Goal: Transaction & Acquisition: Purchase product/service

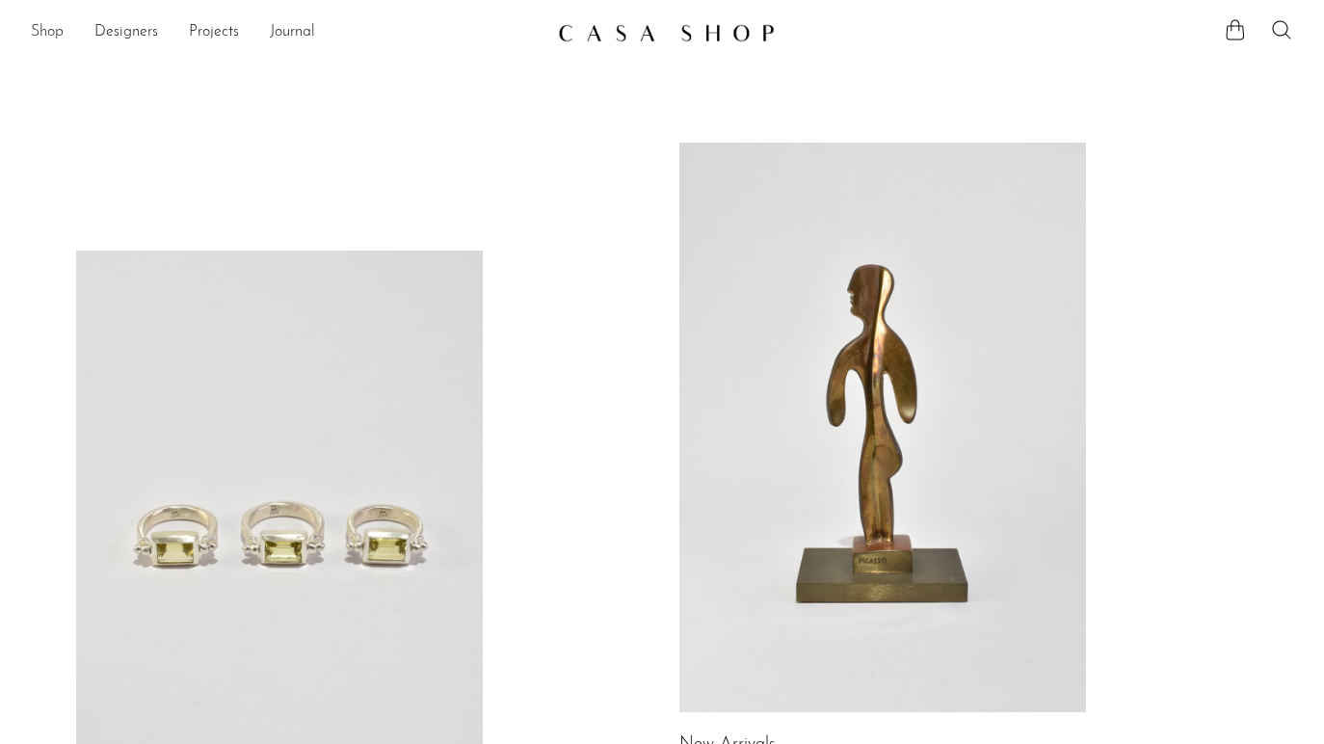
click at [37, 43] on link "Shop" at bounding box center [47, 32] width 33 height 25
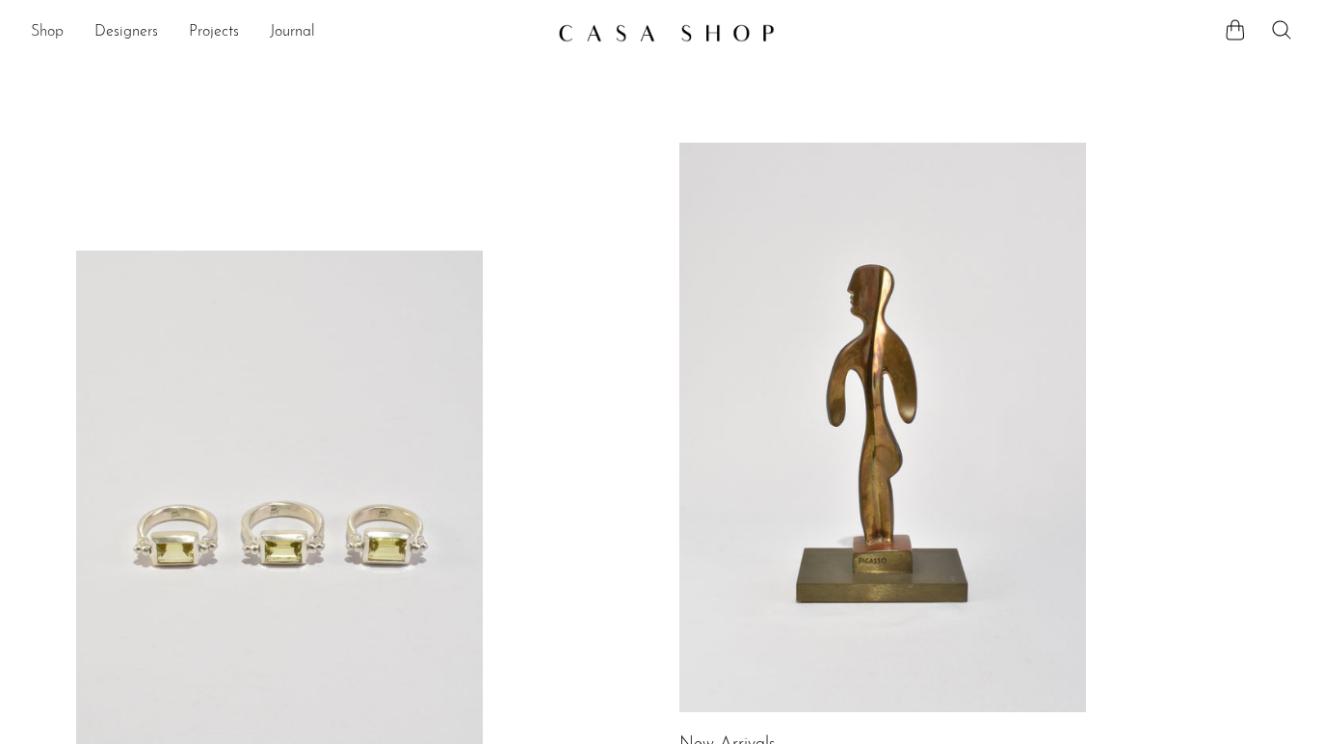
click at [54, 34] on link "Shop" at bounding box center [47, 32] width 33 height 25
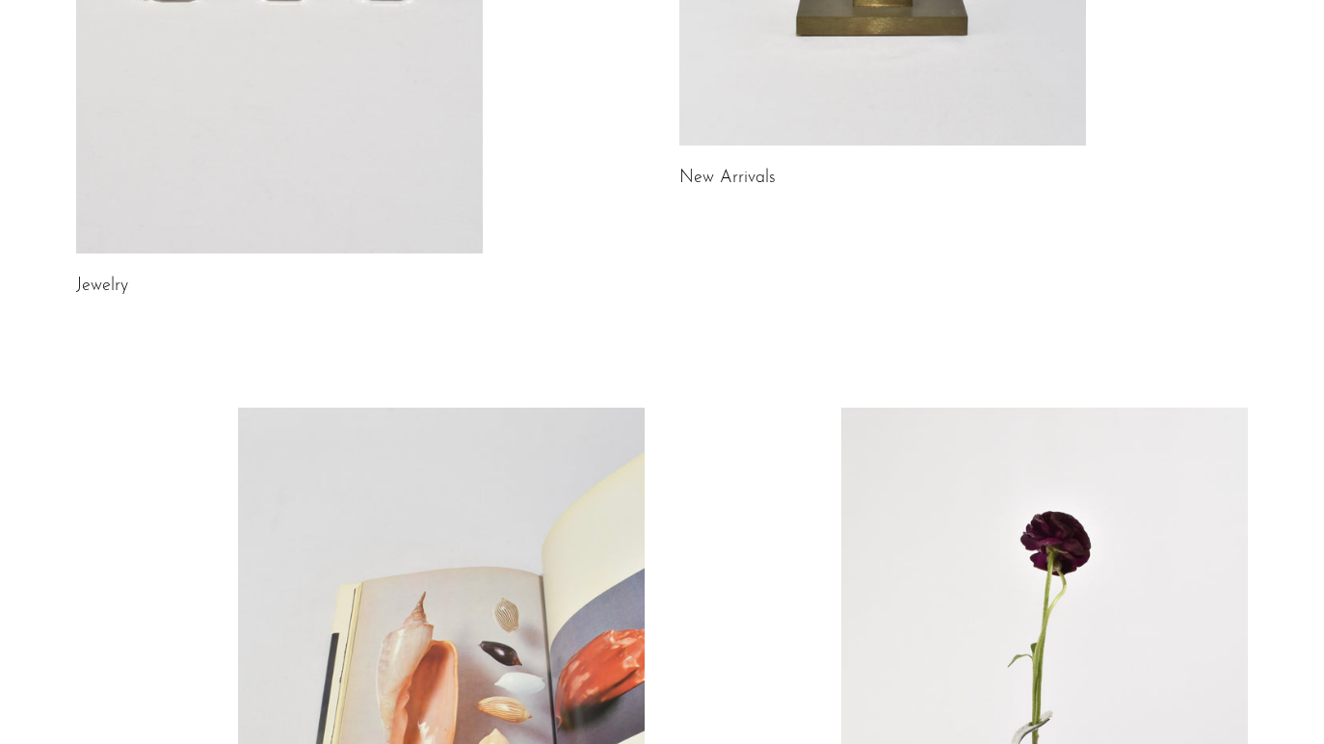
scroll to position [583, 0]
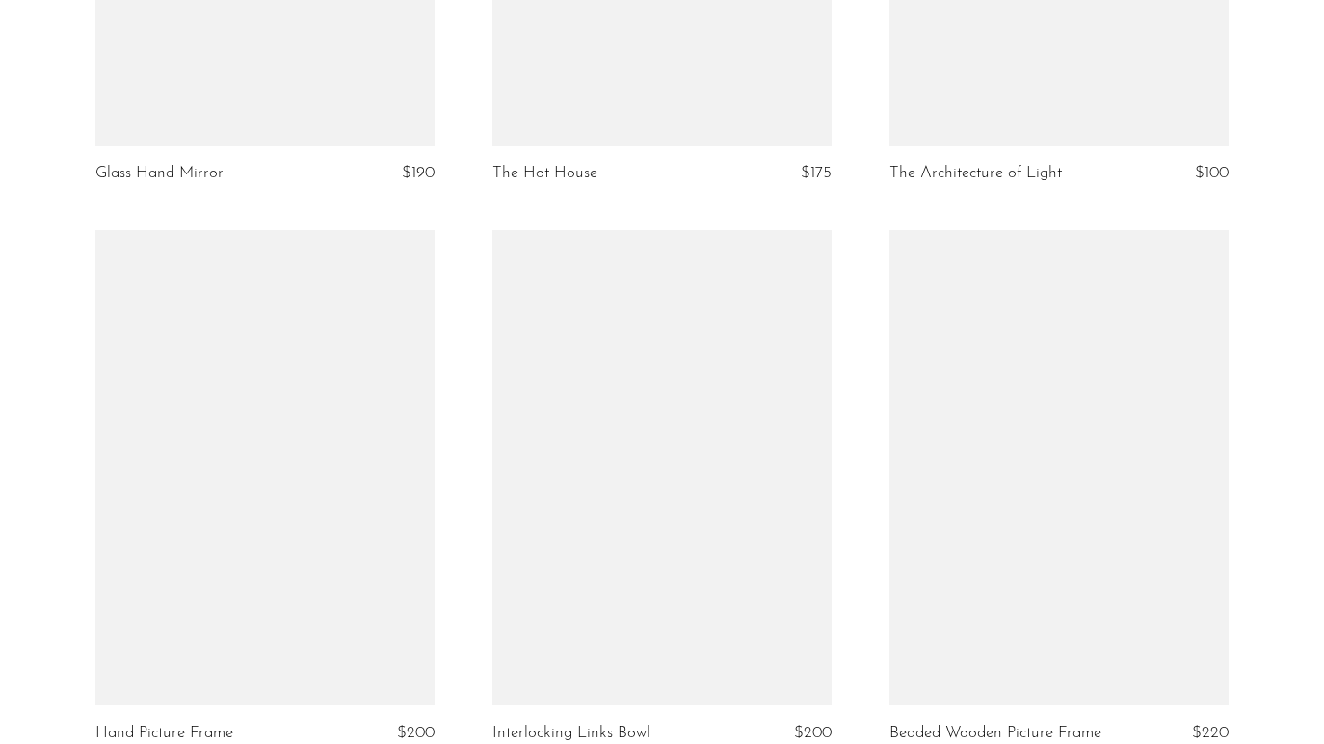
scroll to position [3504, 0]
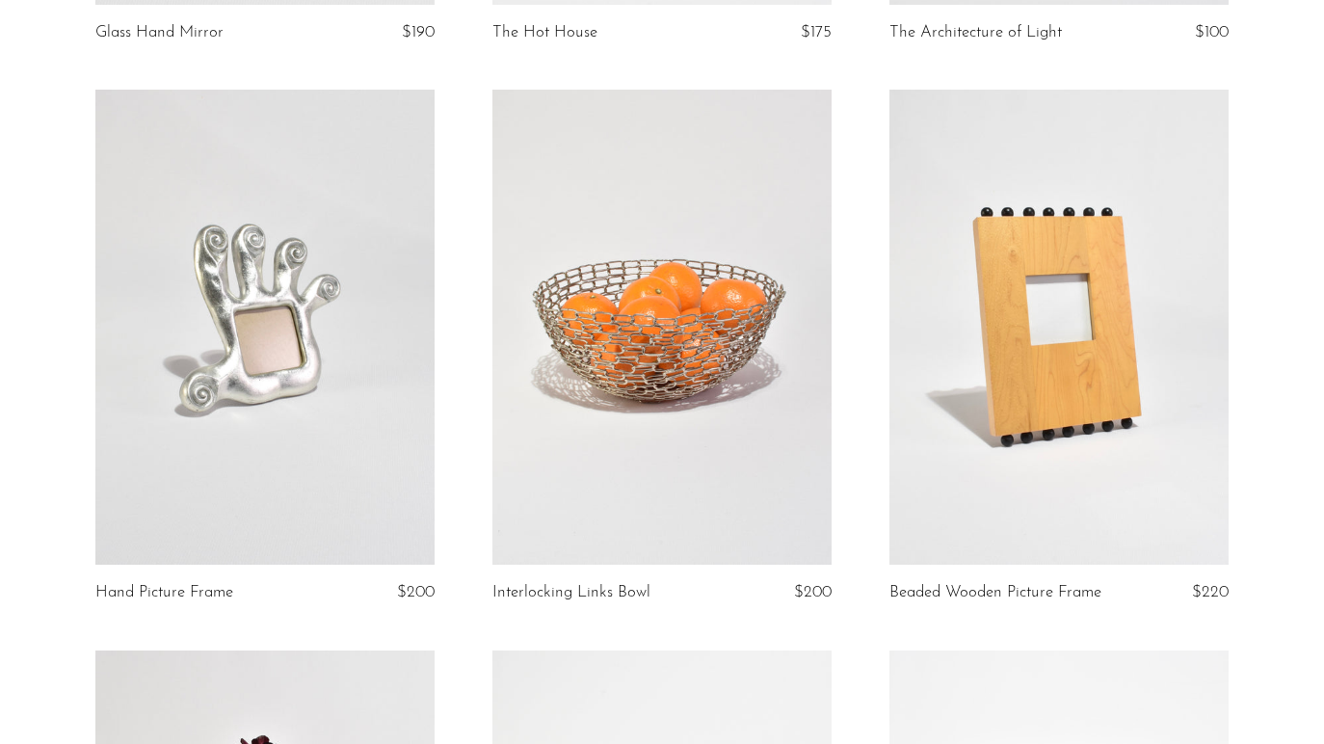
click at [659, 313] on link at bounding box center [662, 327] width 339 height 475
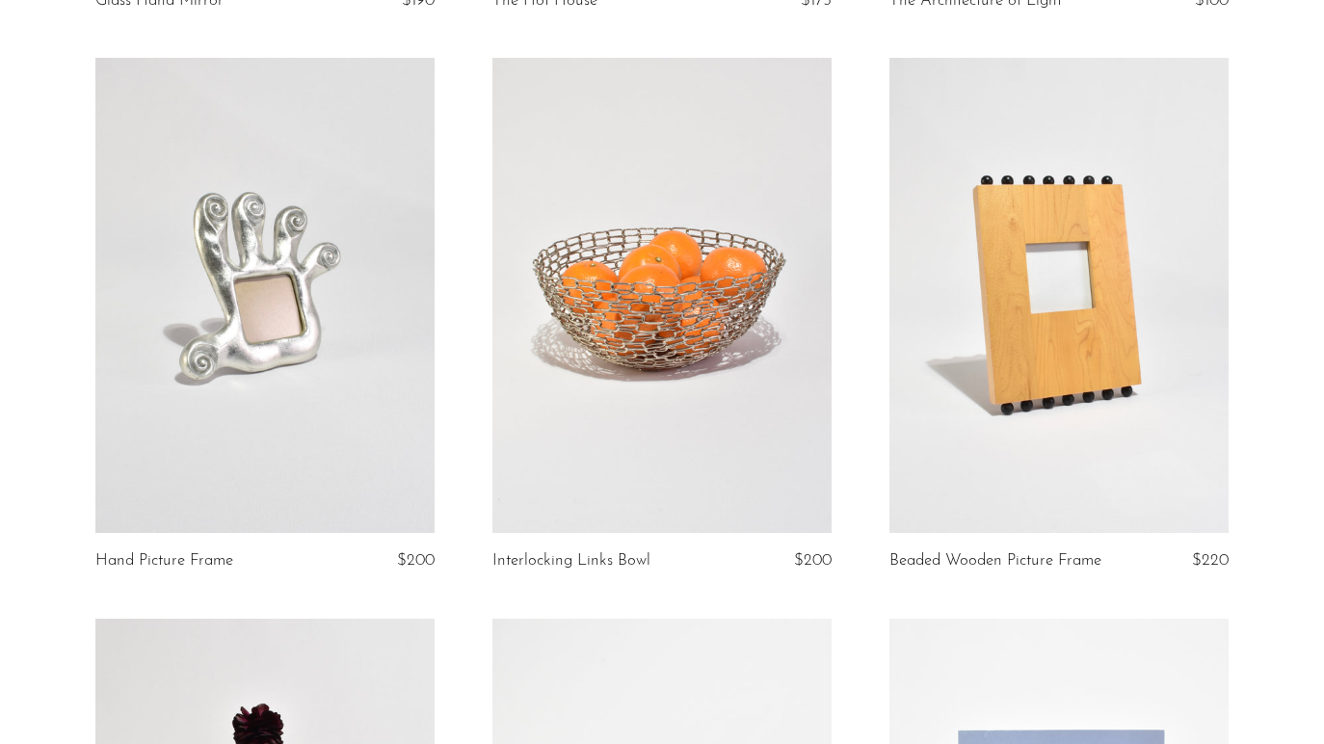
scroll to position [3535, 0]
click at [1033, 312] on link at bounding box center [1059, 296] width 339 height 475
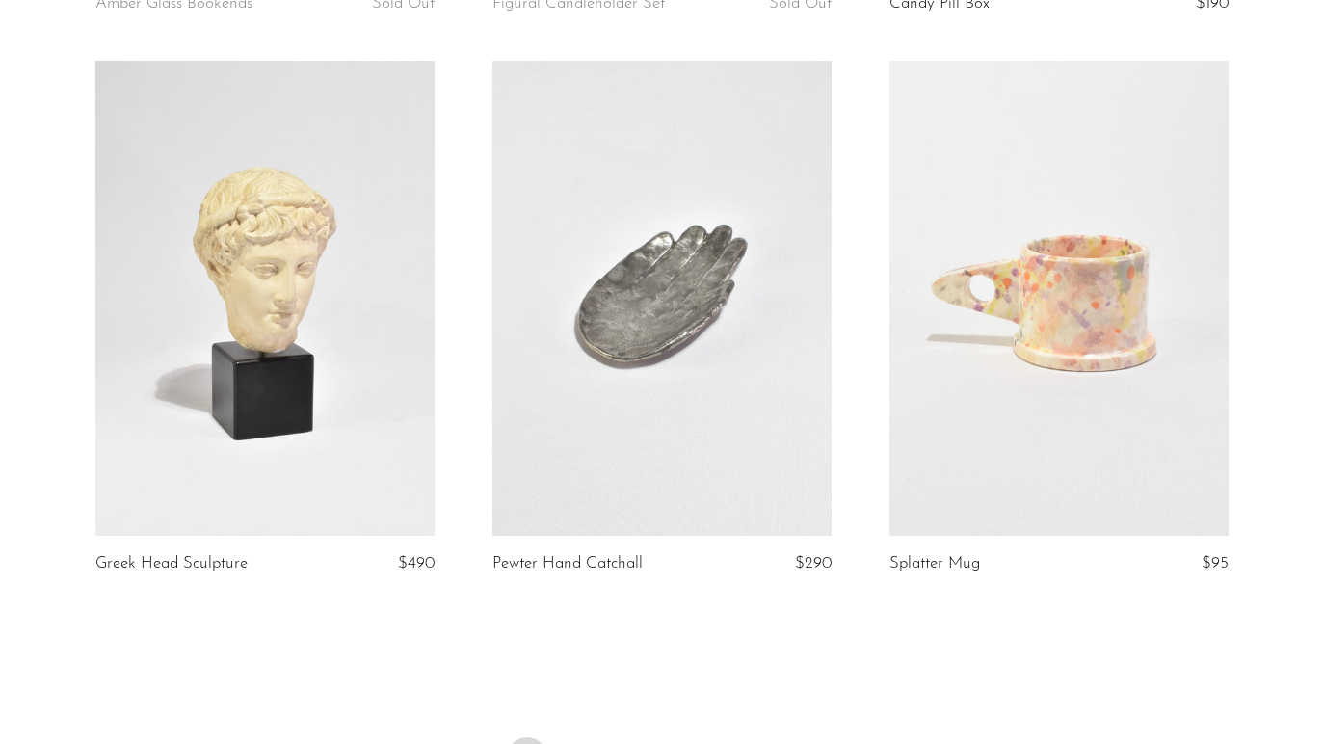
scroll to position [6406, 0]
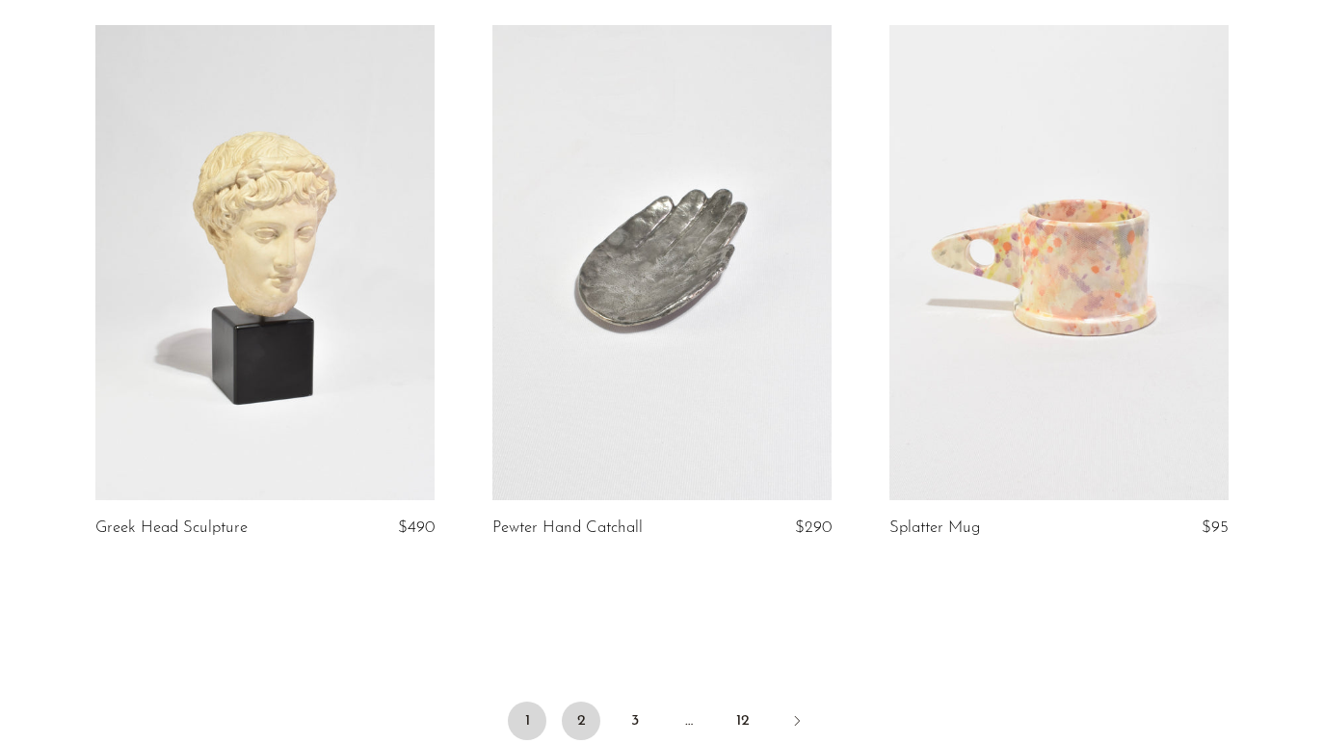
click at [579, 702] on link "2" at bounding box center [581, 721] width 39 height 39
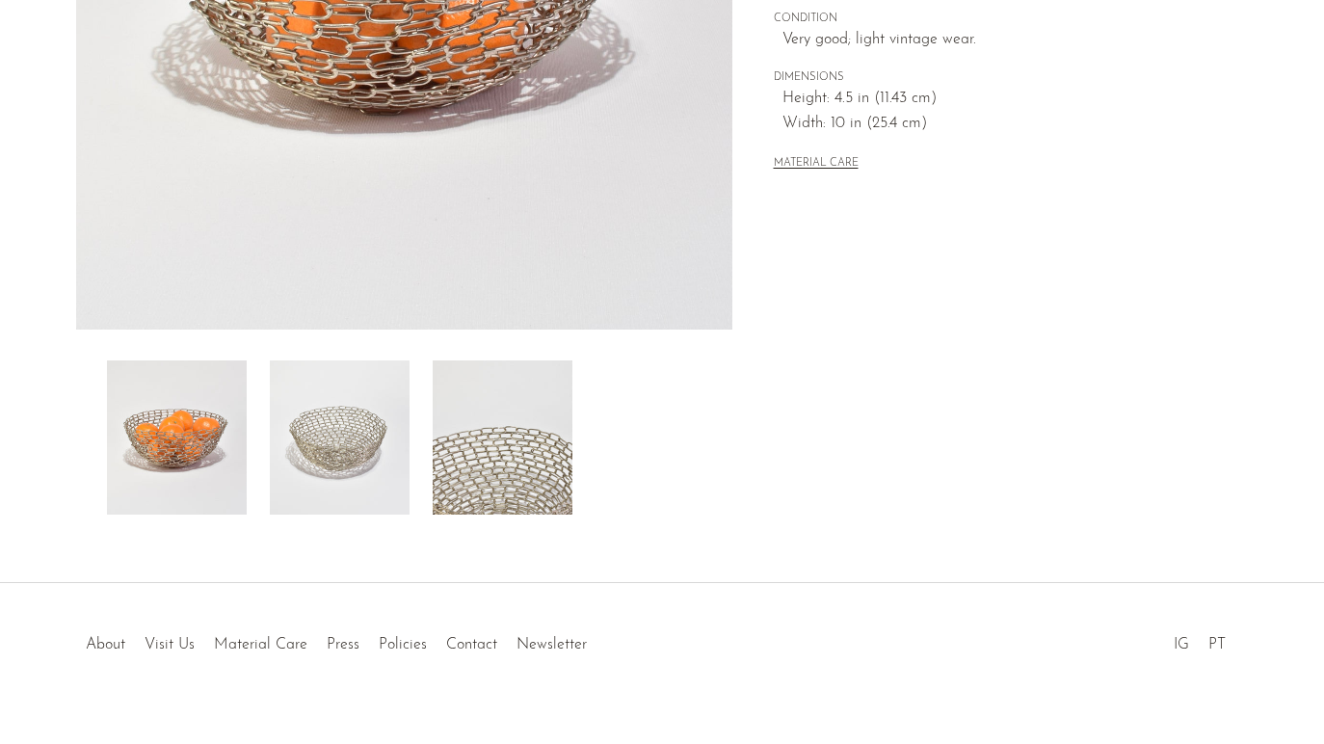
scroll to position [511, 0]
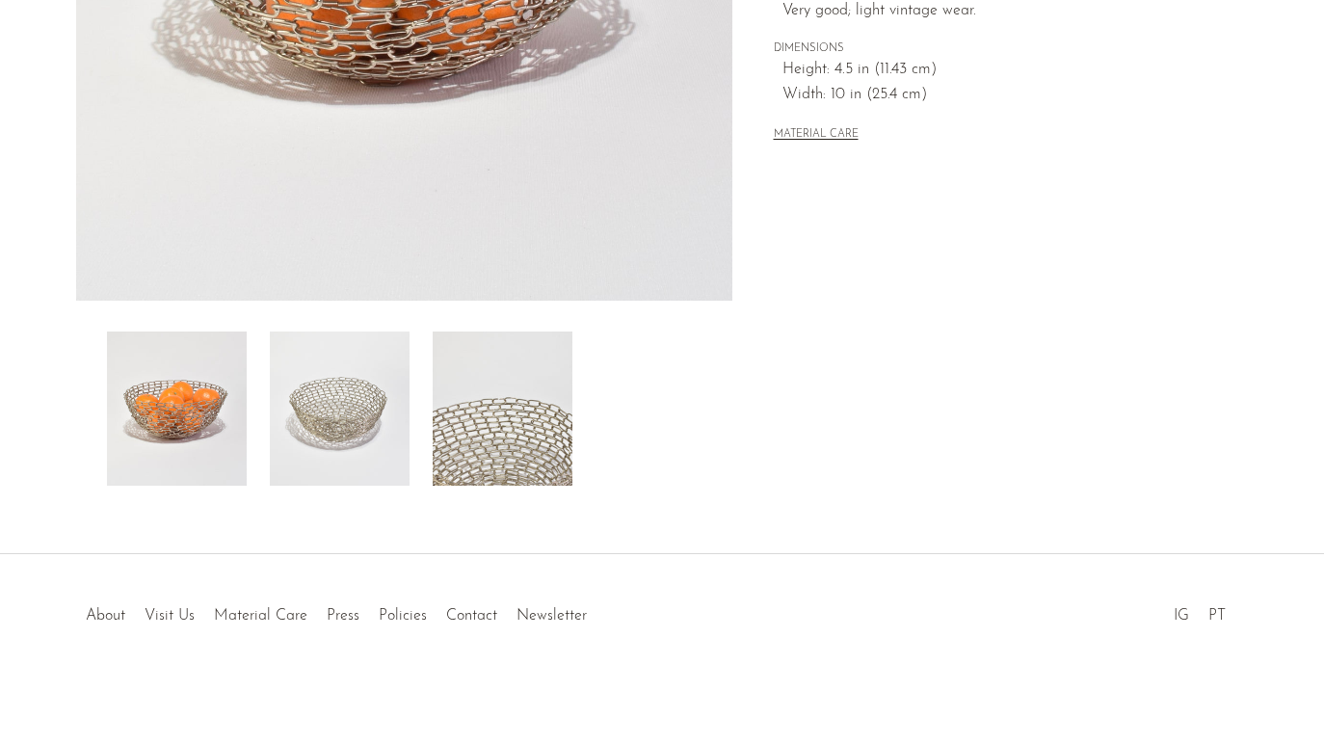
click at [378, 385] on img at bounding box center [340, 409] width 140 height 154
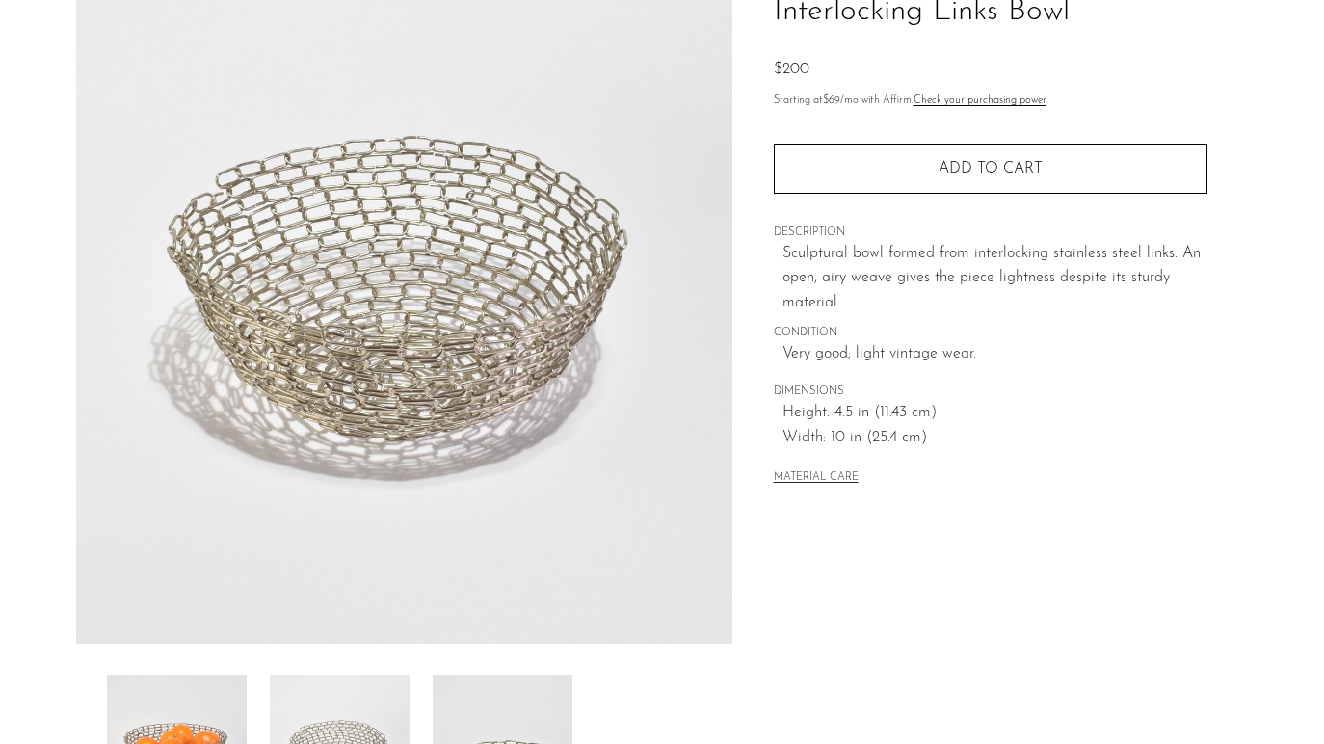
scroll to position [164, 0]
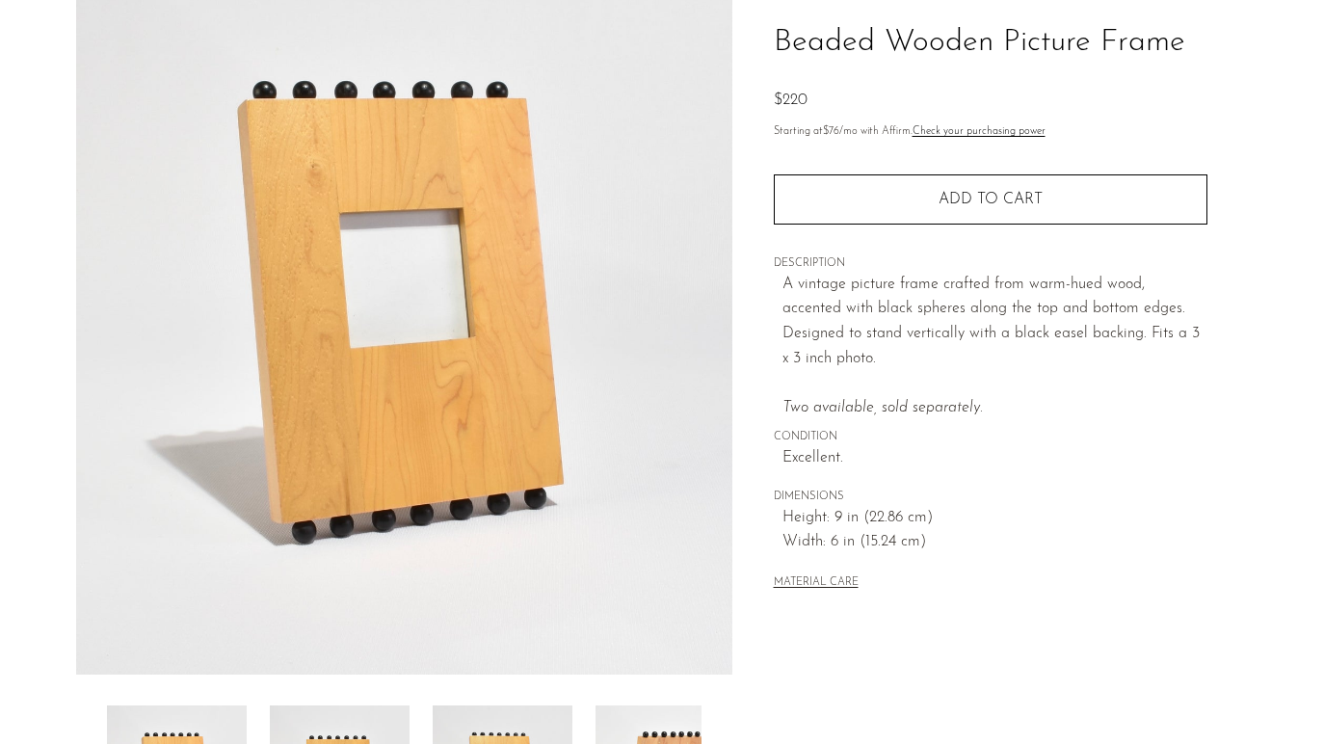
scroll to position [511, 0]
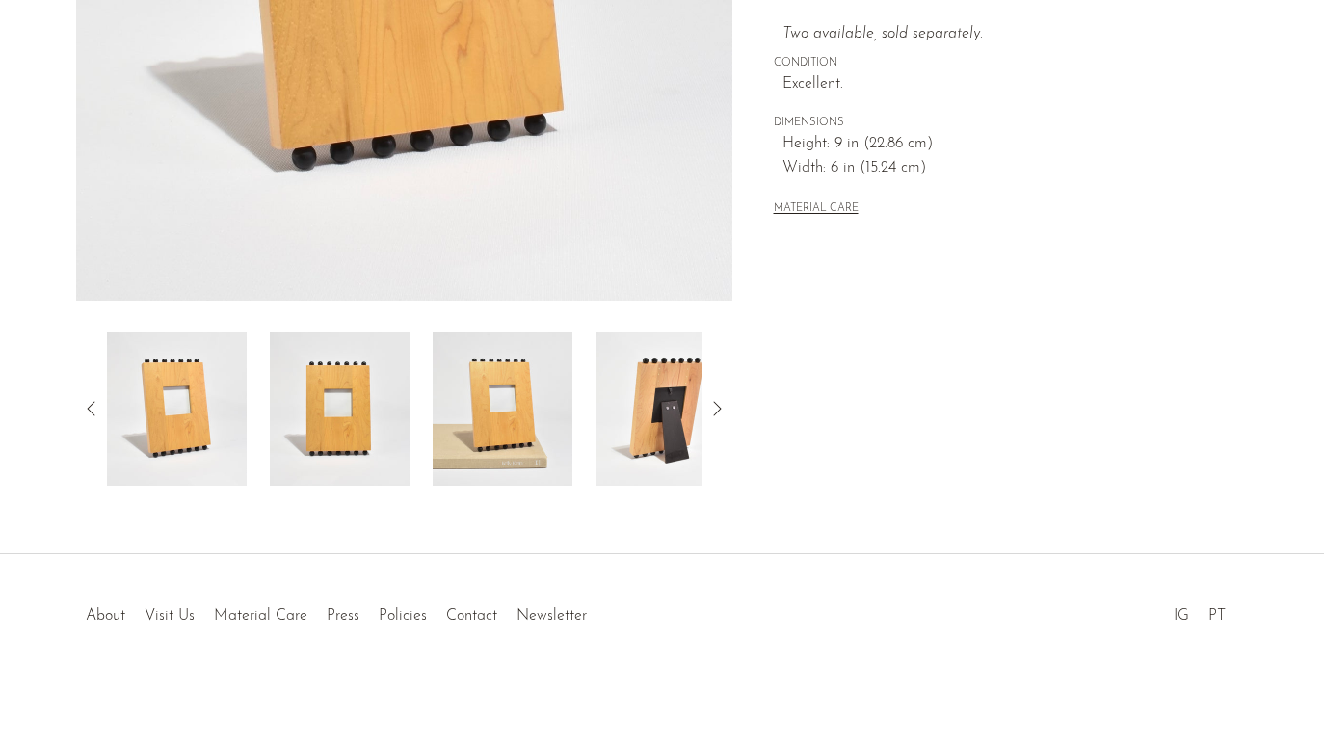
click at [506, 391] on img at bounding box center [503, 409] width 140 height 154
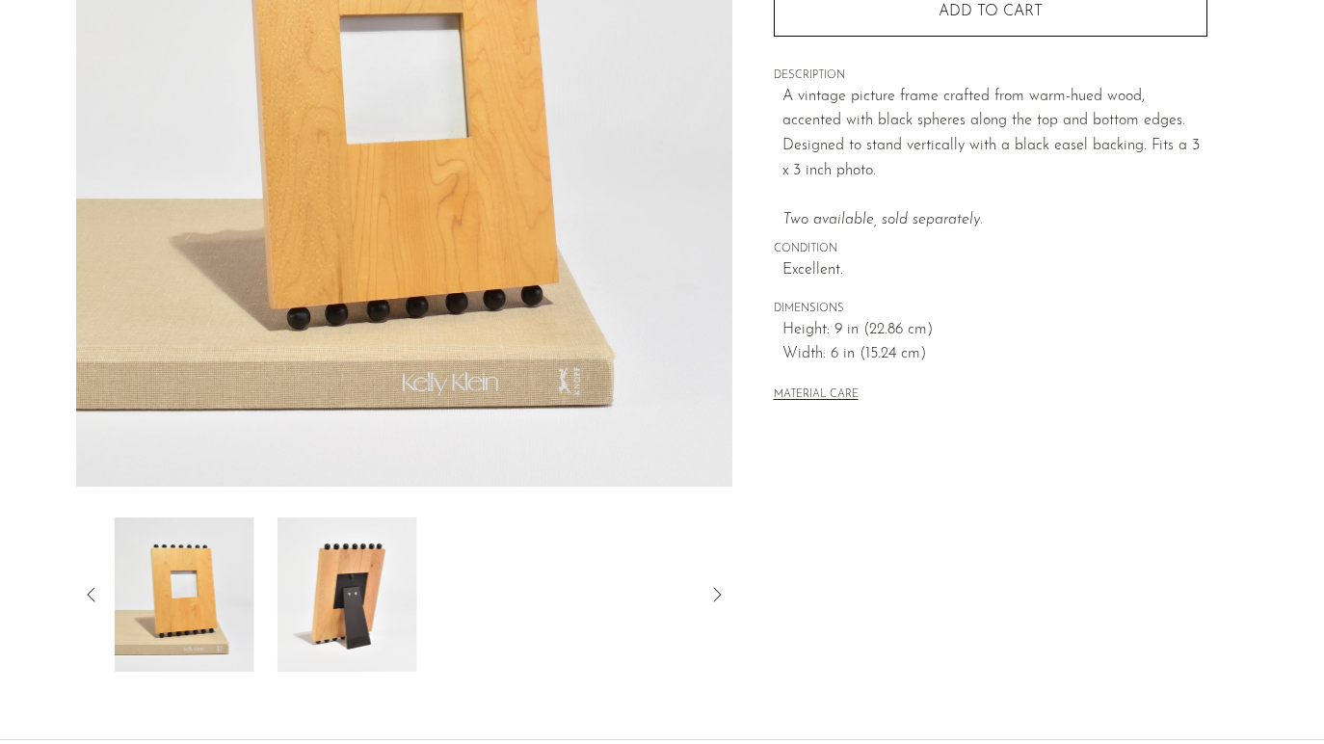
scroll to position [0, 0]
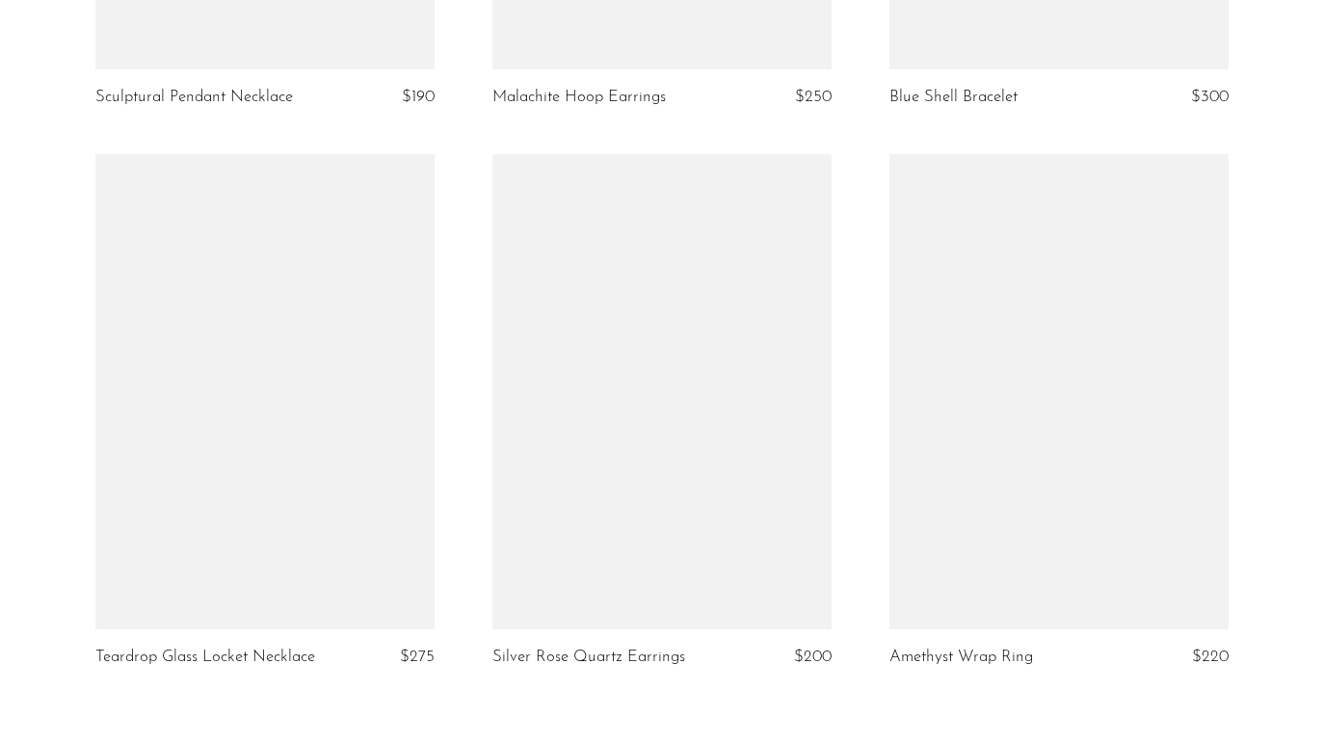
scroll to position [6679, 0]
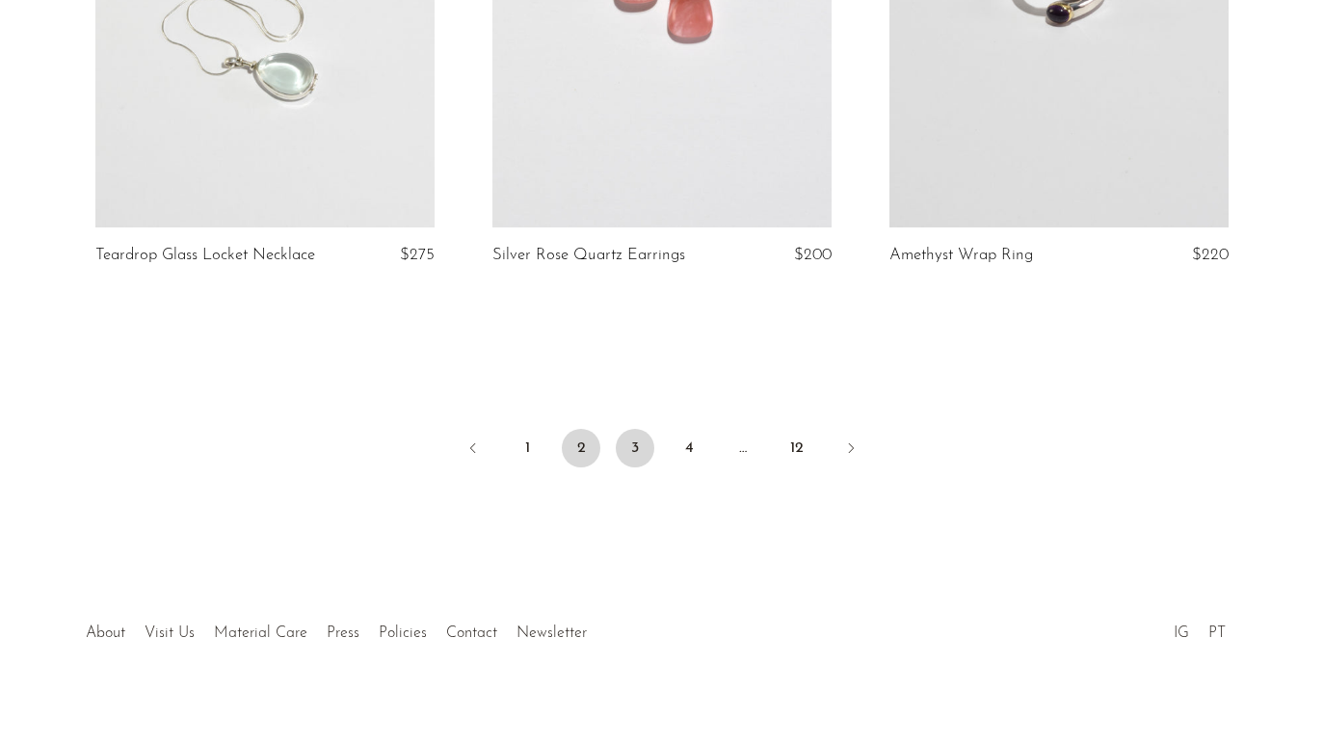
click at [636, 431] on link "3" at bounding box center [635, 448] width 39 height 39
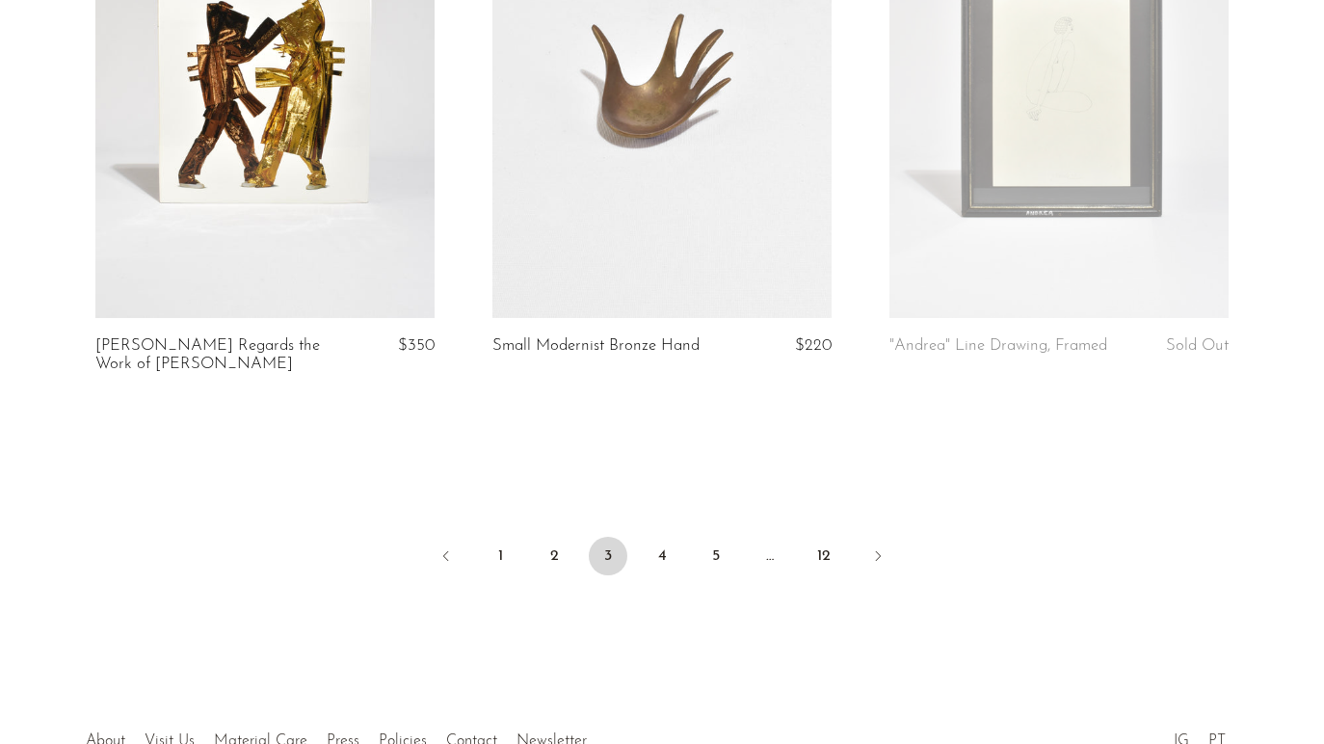
scroll to position [6696, 0]
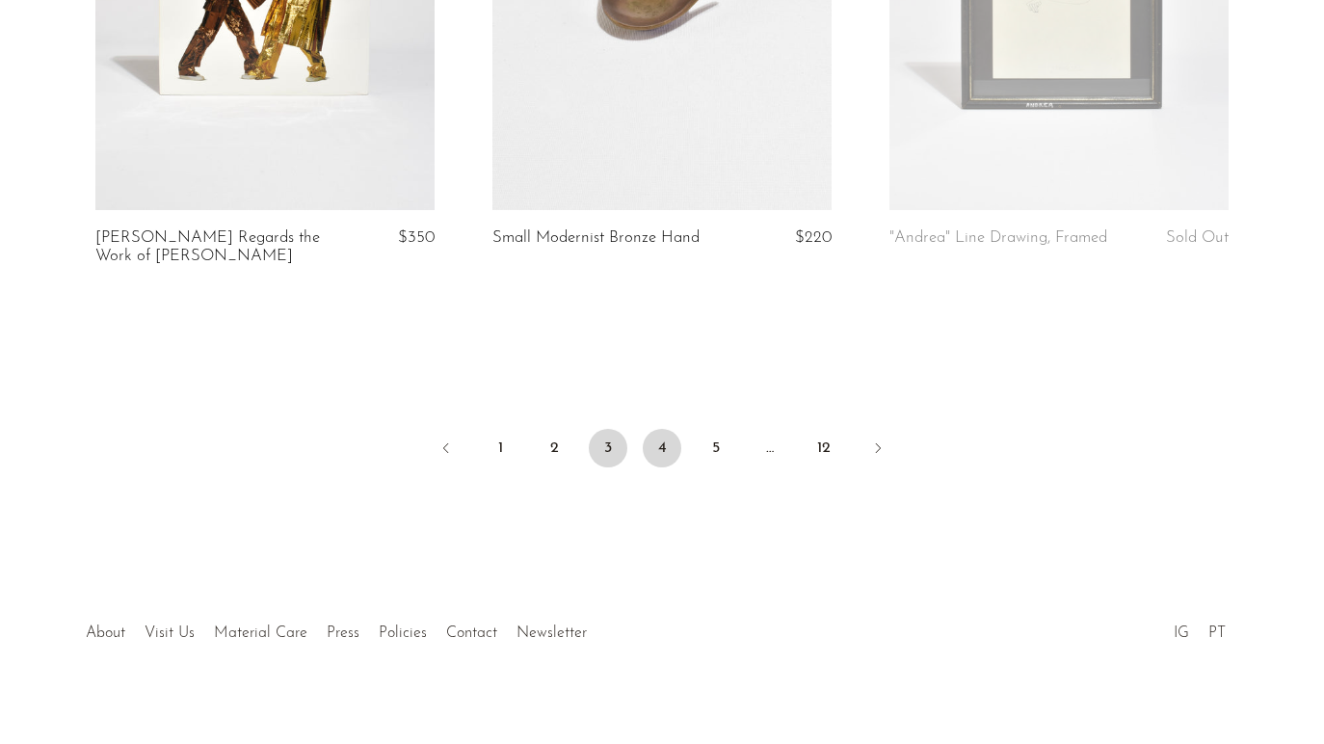
click at [663, 439] on link "4" at bounding box center [662, 448] width 39 height 39
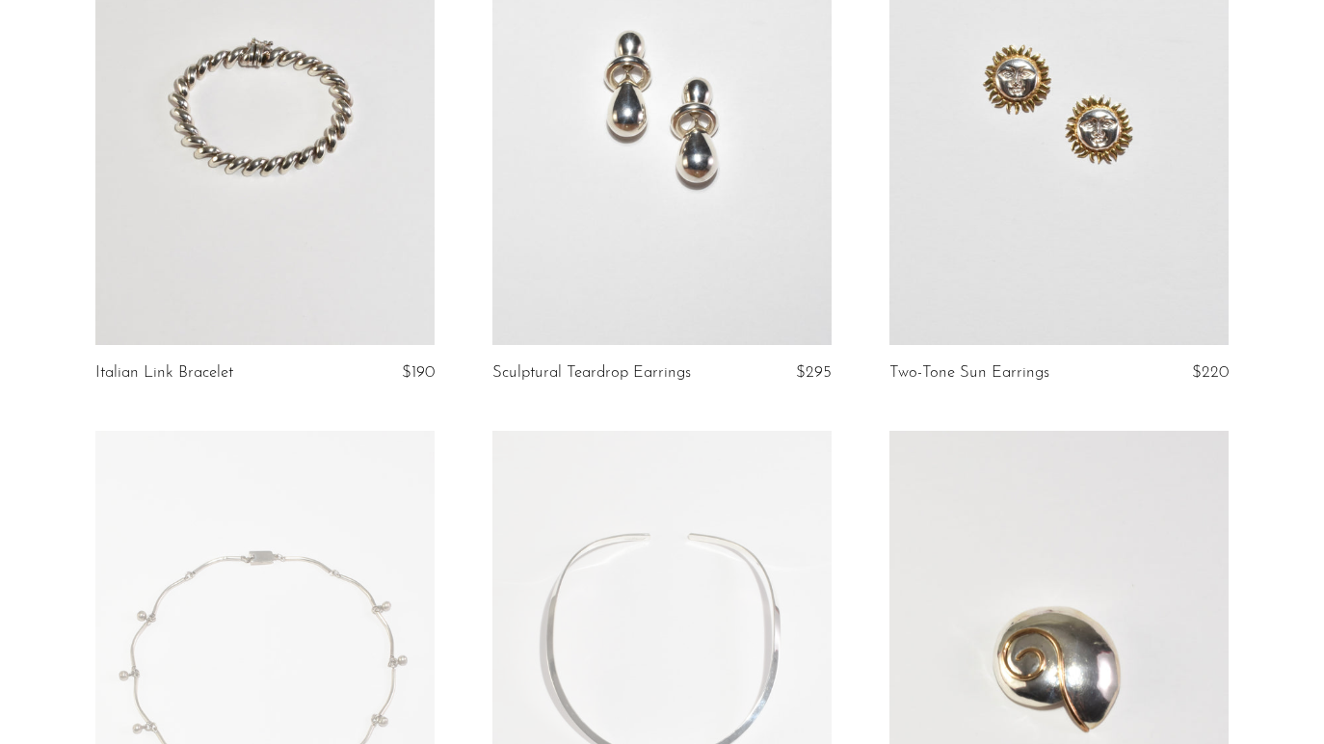
scroll to position [770, 0]
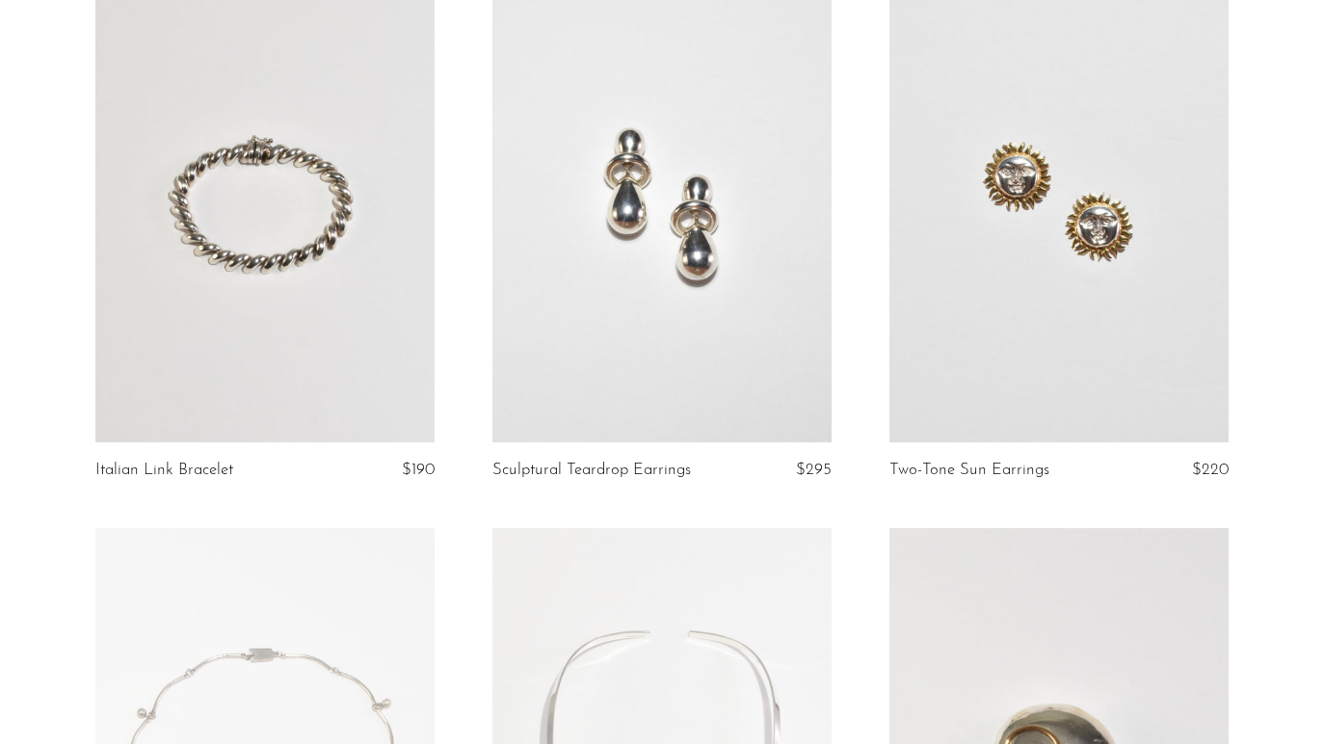
click at [253, 178] on link at bounding box center [264, 204] width 339 height 475
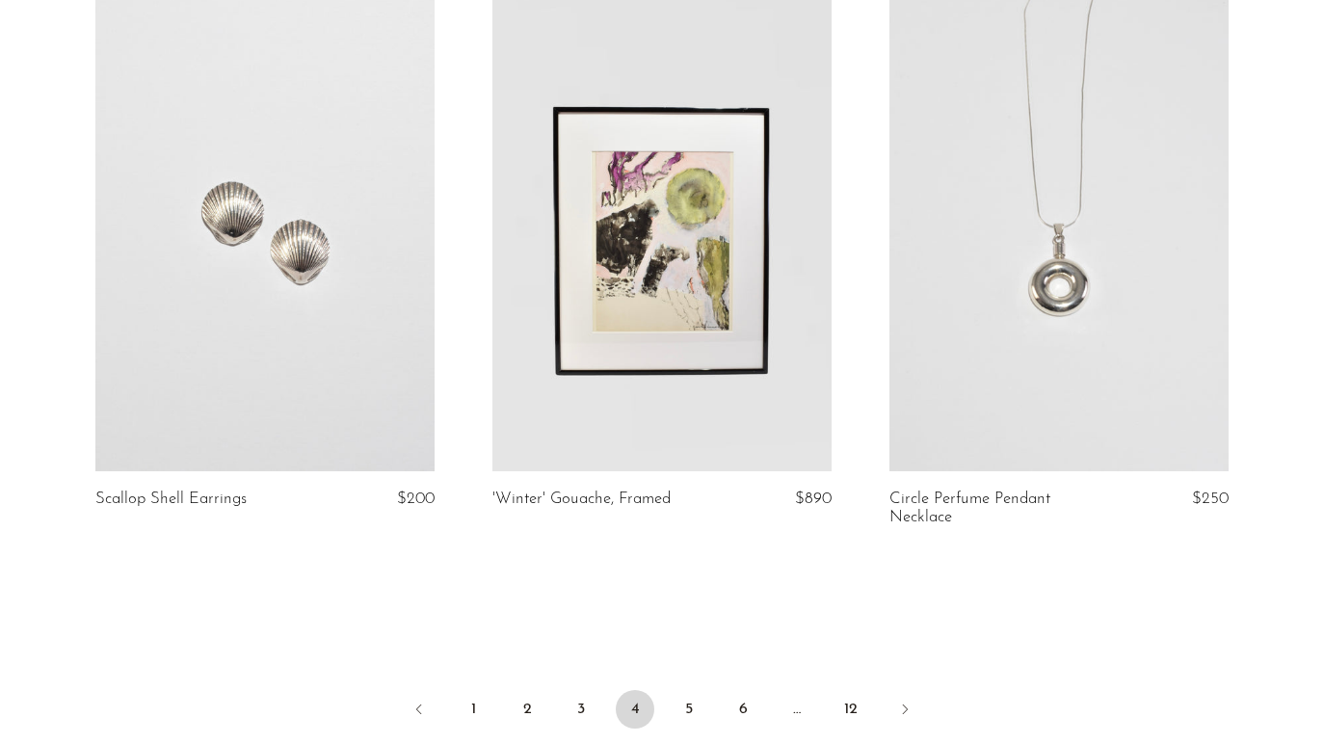
scroll to position [6436, 0]
click at [688, 689] on link "5" at bounding box center [689, 708] width 39 height 39
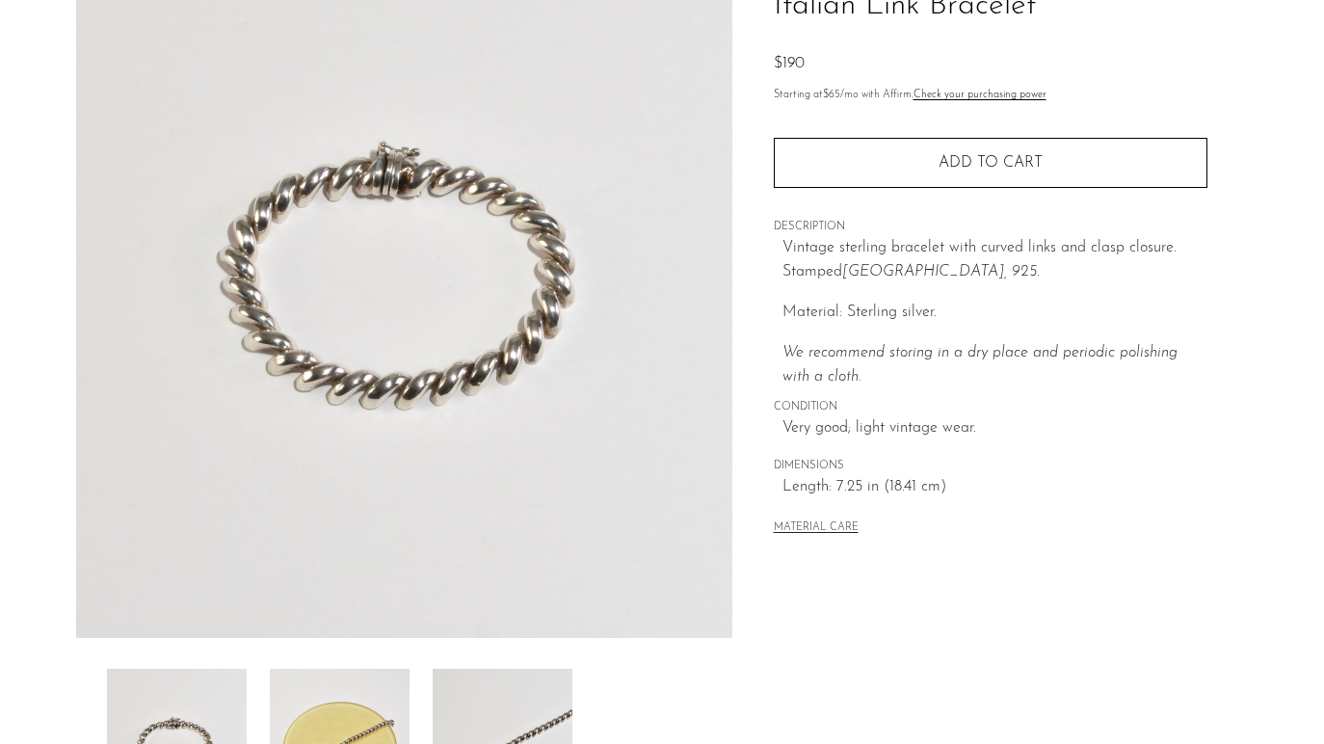
scroll to position [511, 0]
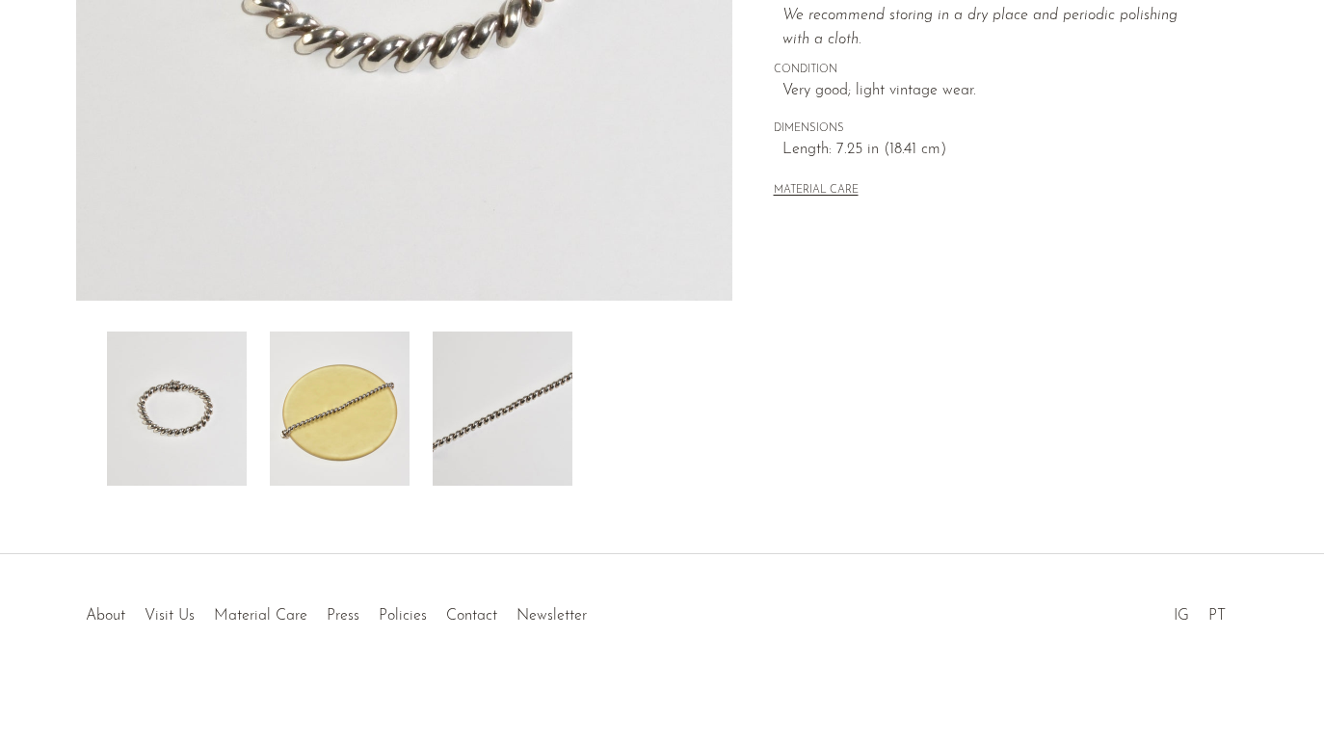
click at [326, 419] on img at bounding box center [340, 409] width 140 height 154
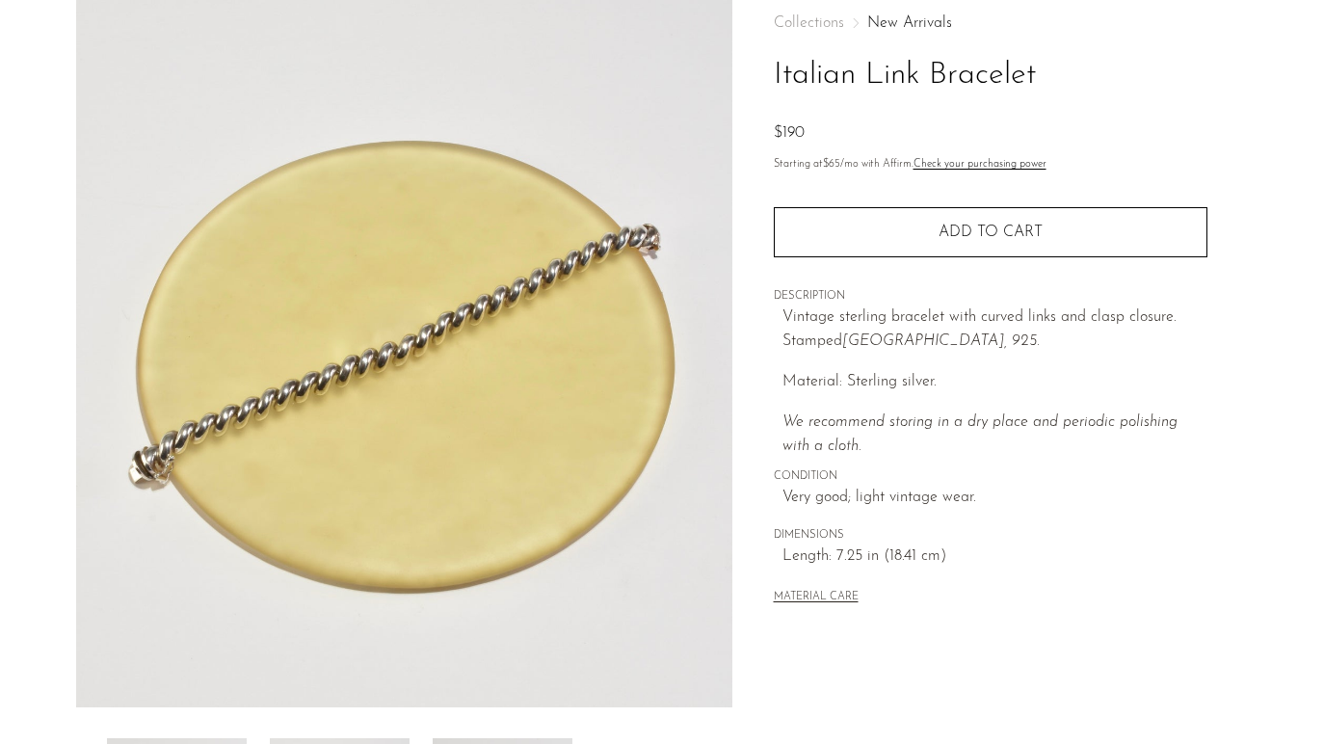
scroll to position [0, 0]
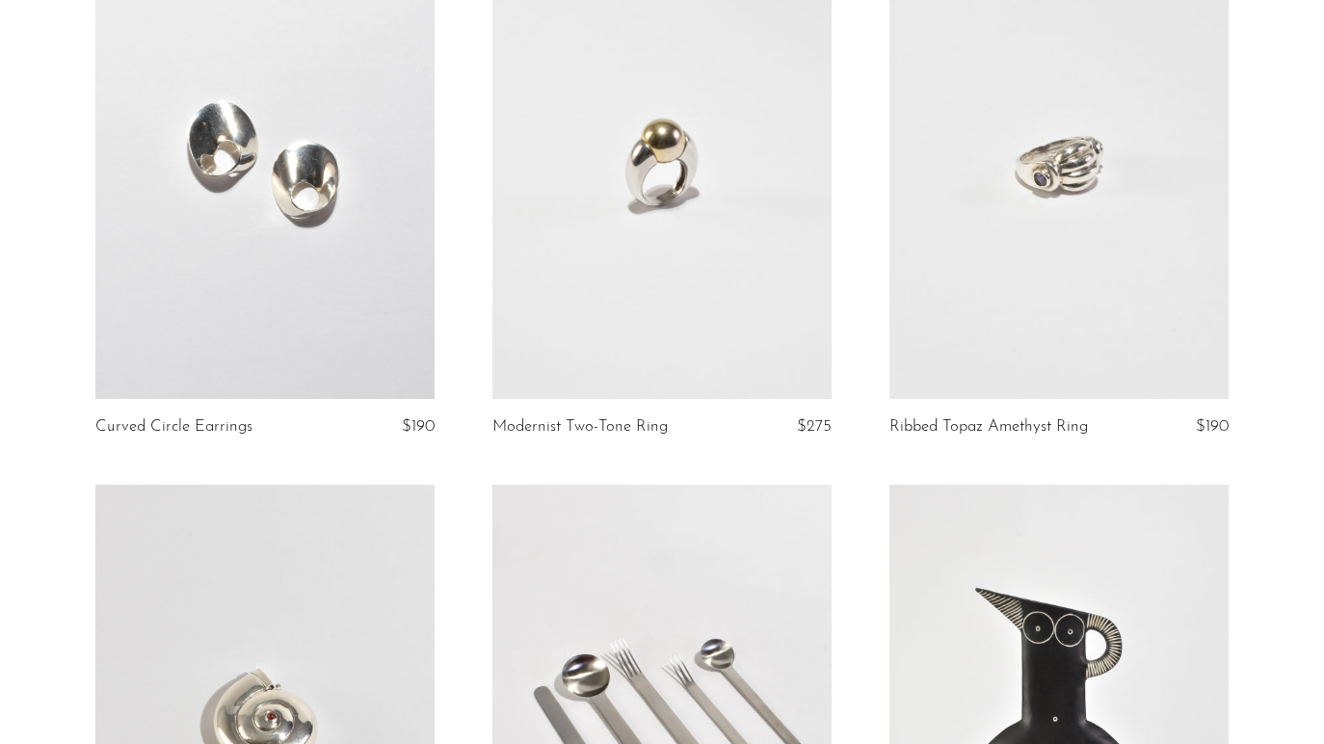
scroll to position [3625, 0]
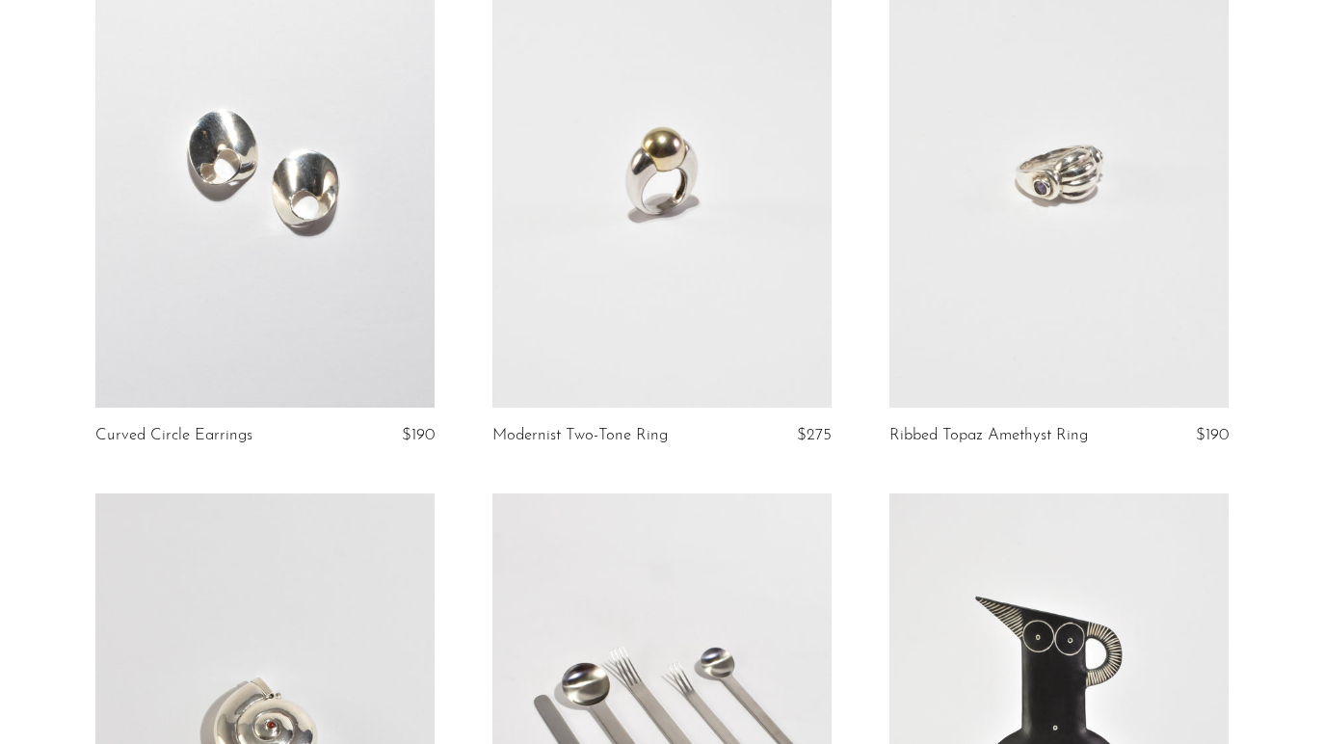
click at [684, 253] on link at bounding box center [662, 170] width 339 height 475
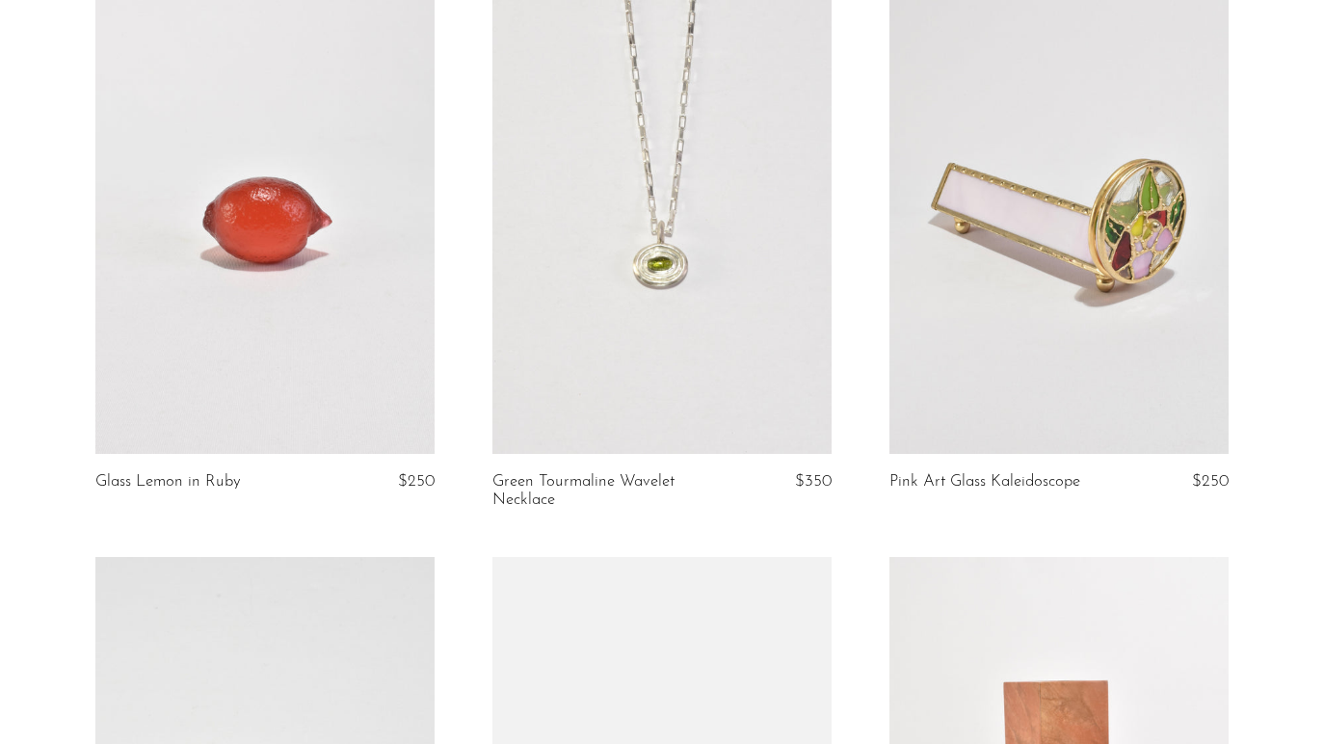
scroll to position [4817, 0]
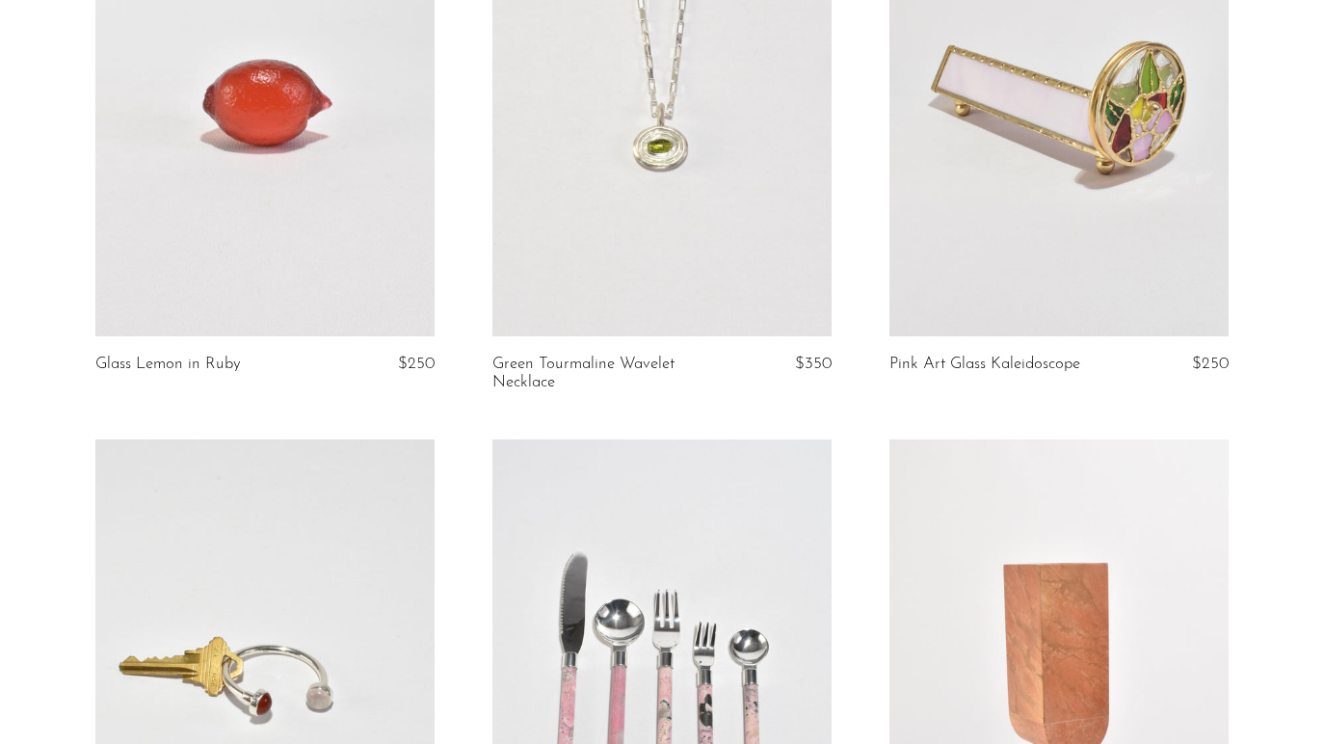
click at [1073, 179] on link at bounding box center [1059, 98] width 339 height 475
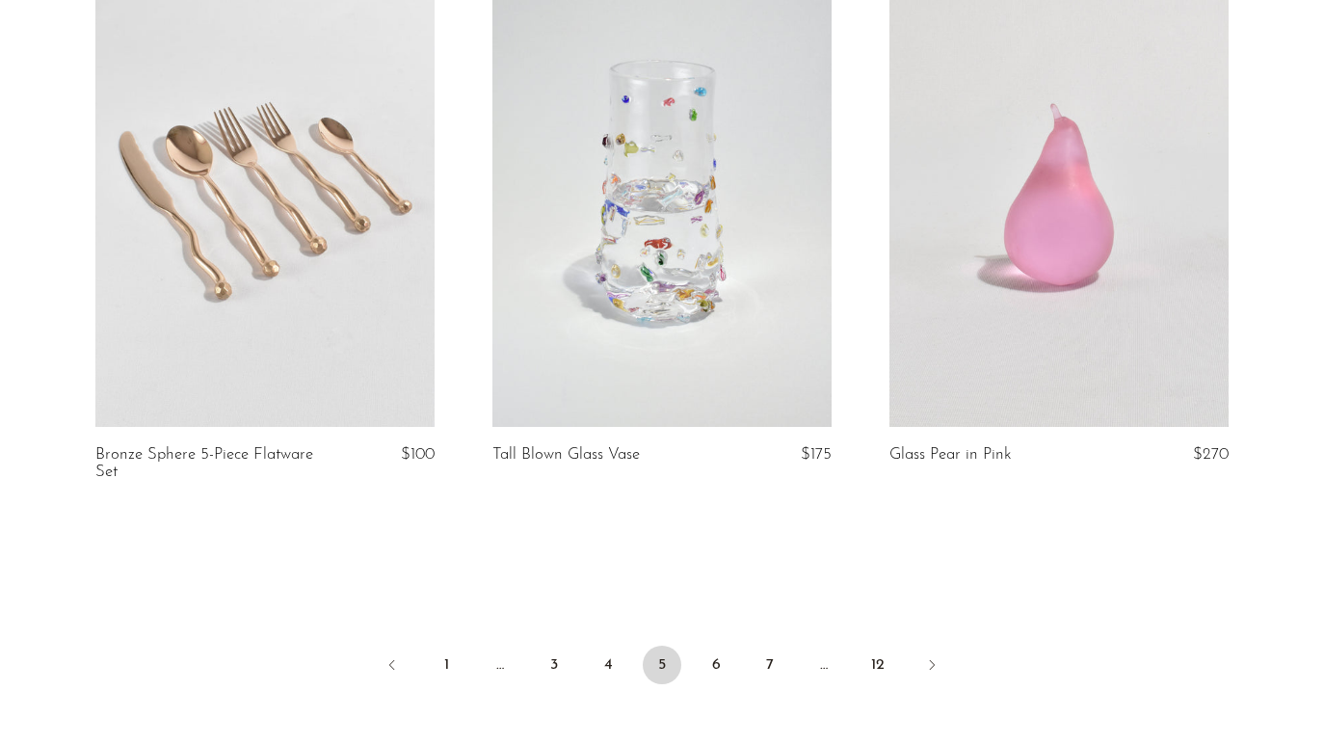
scroll to position [6696, 0]
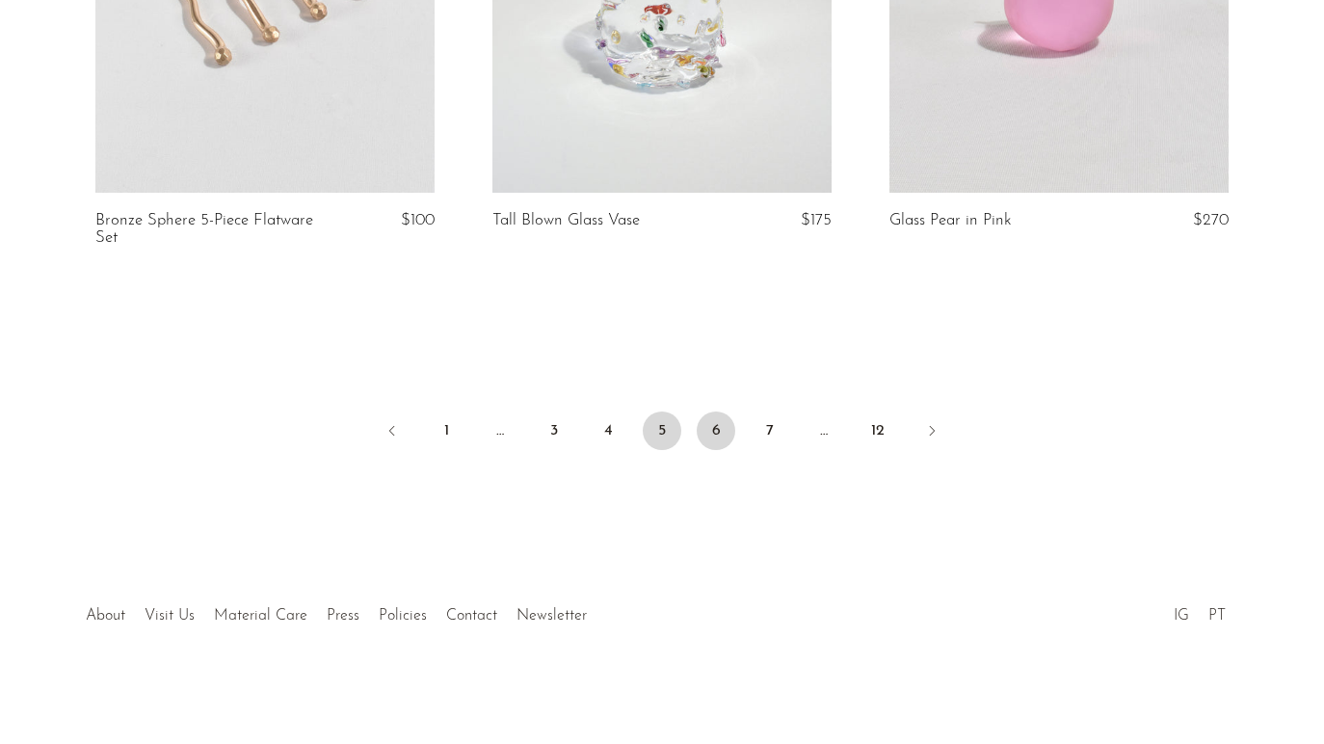
click at [709, 431] on link "6" at bounding box center [716, 431] width 39 height 39
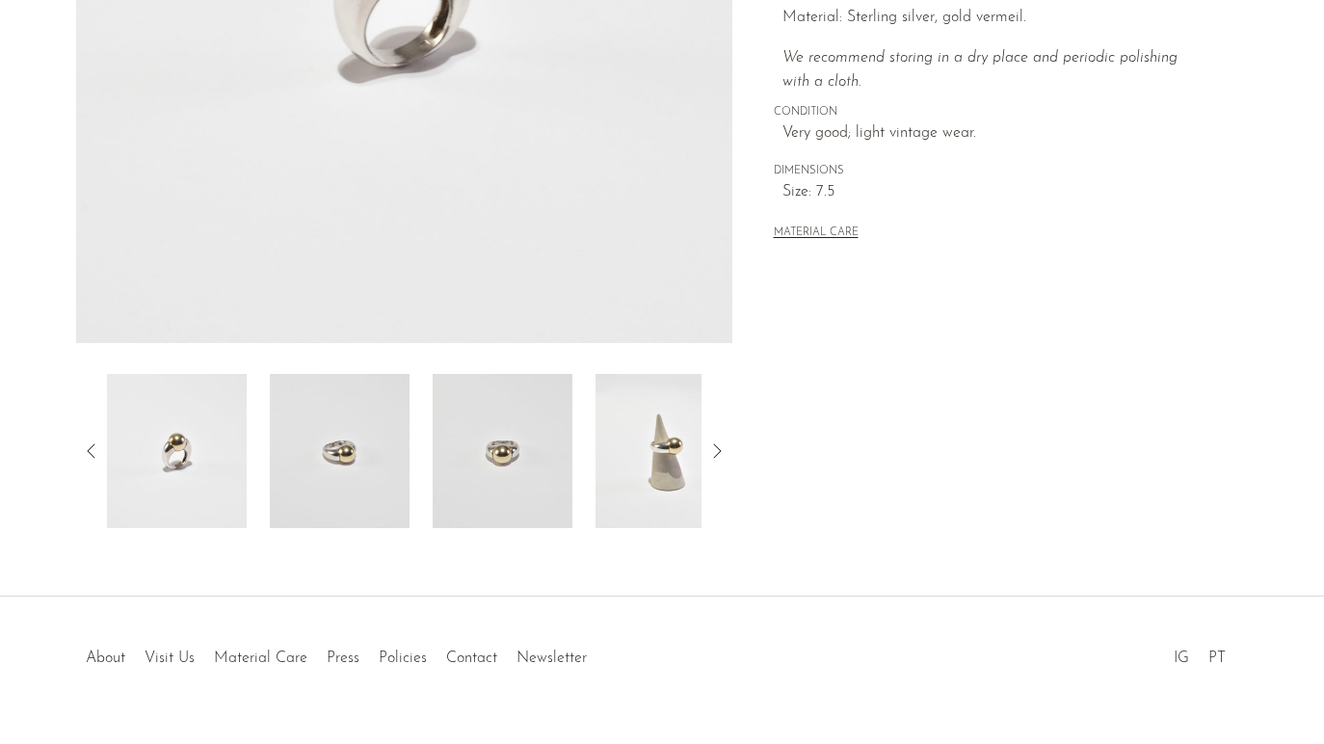
scroll to position [511, 0]
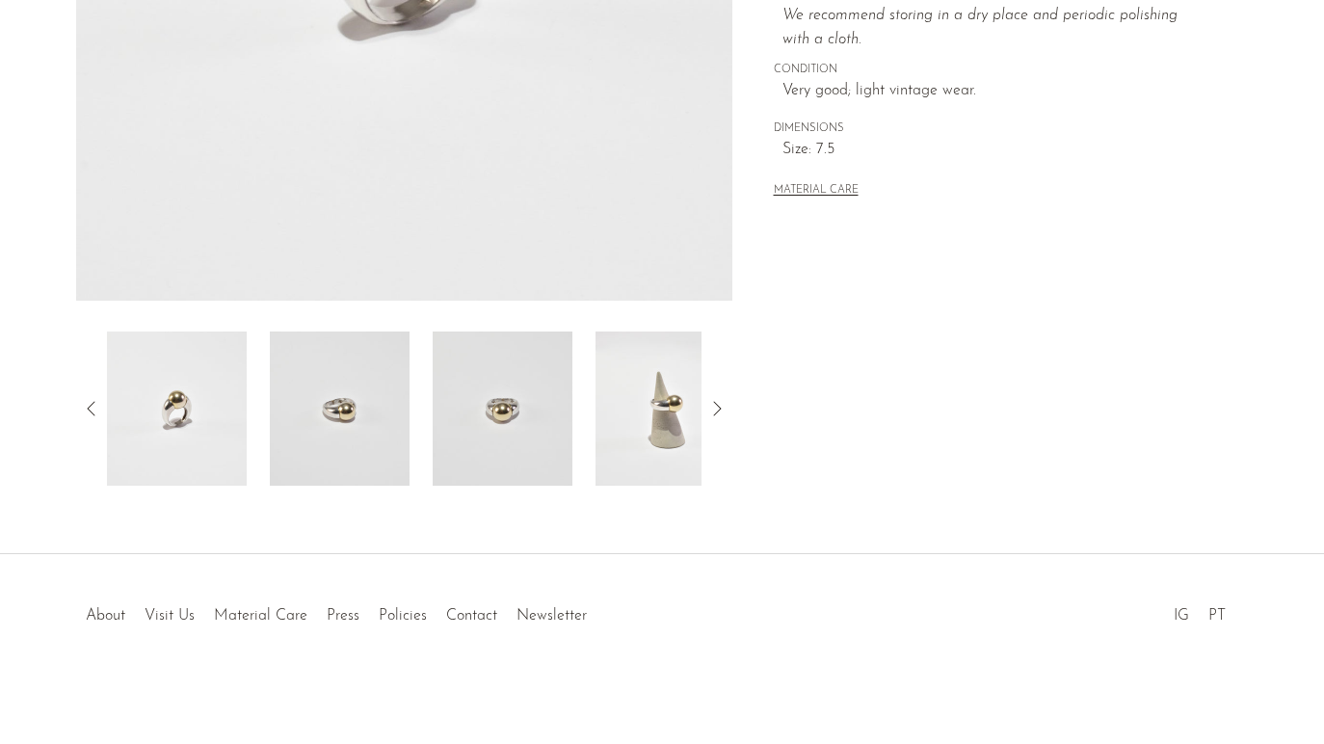
click at [645, 451] on img at bounding box center [666, 409] width 140 height 154
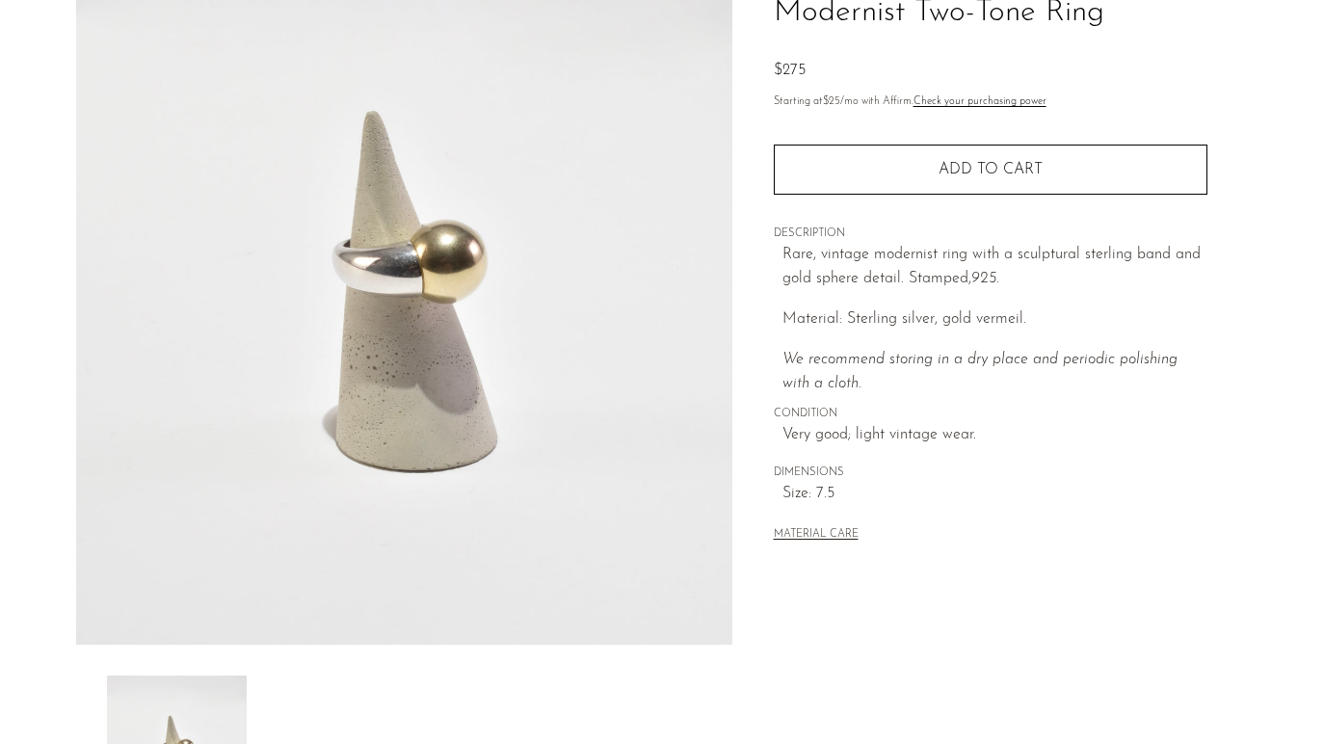
scroll to position [135, 0]
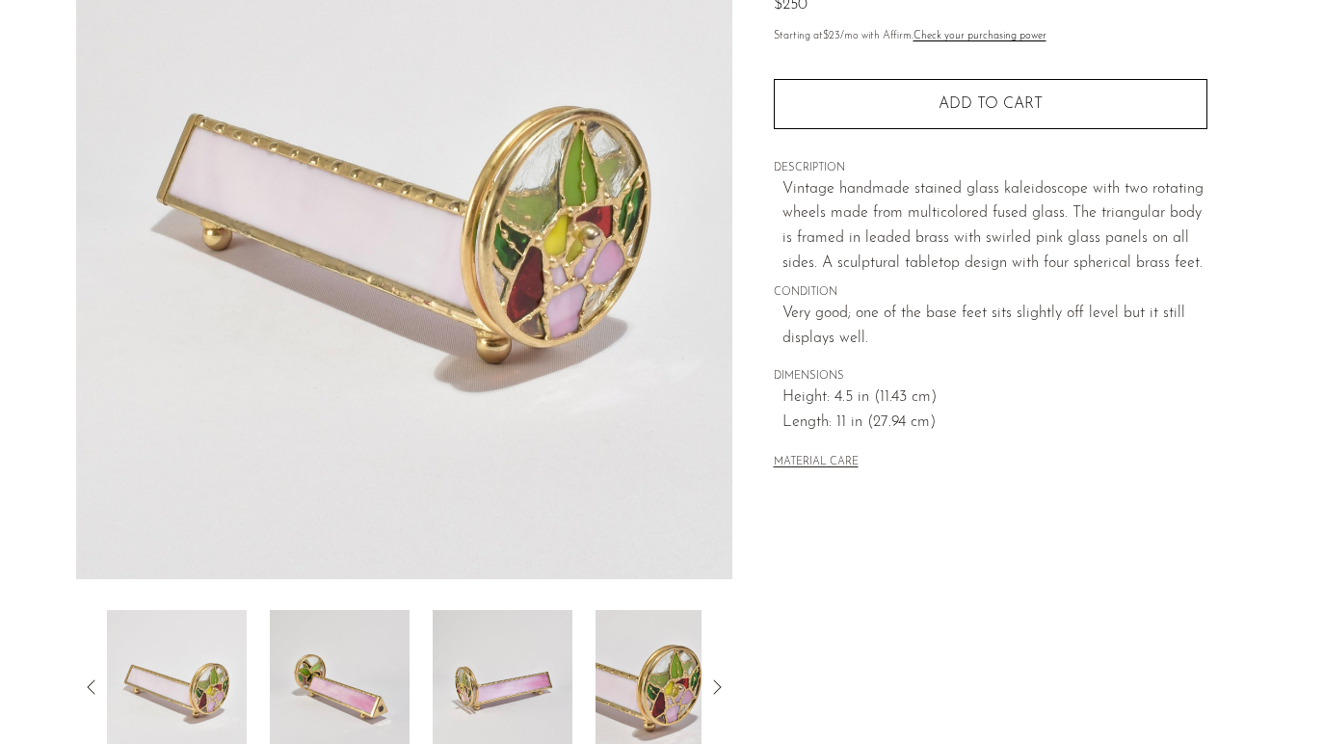
scroll to position [231, 0]
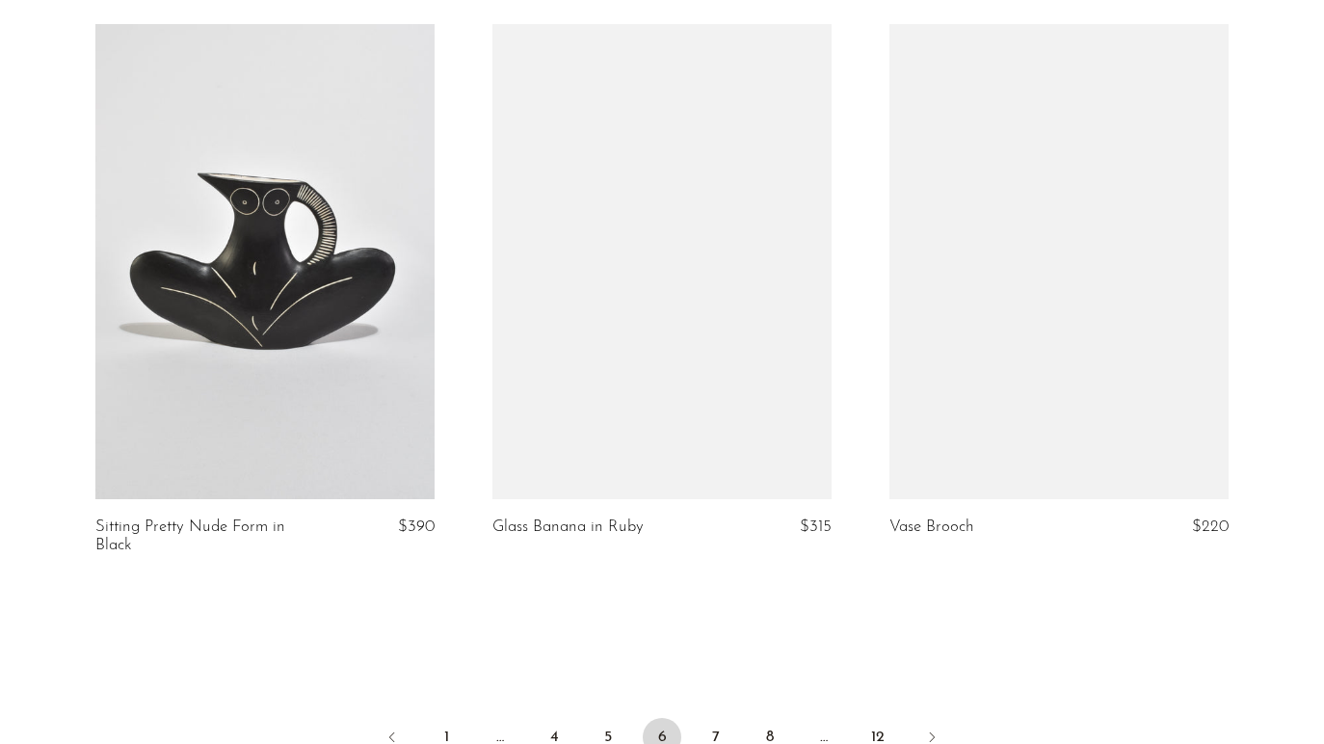
scroll to position [6378, 0]
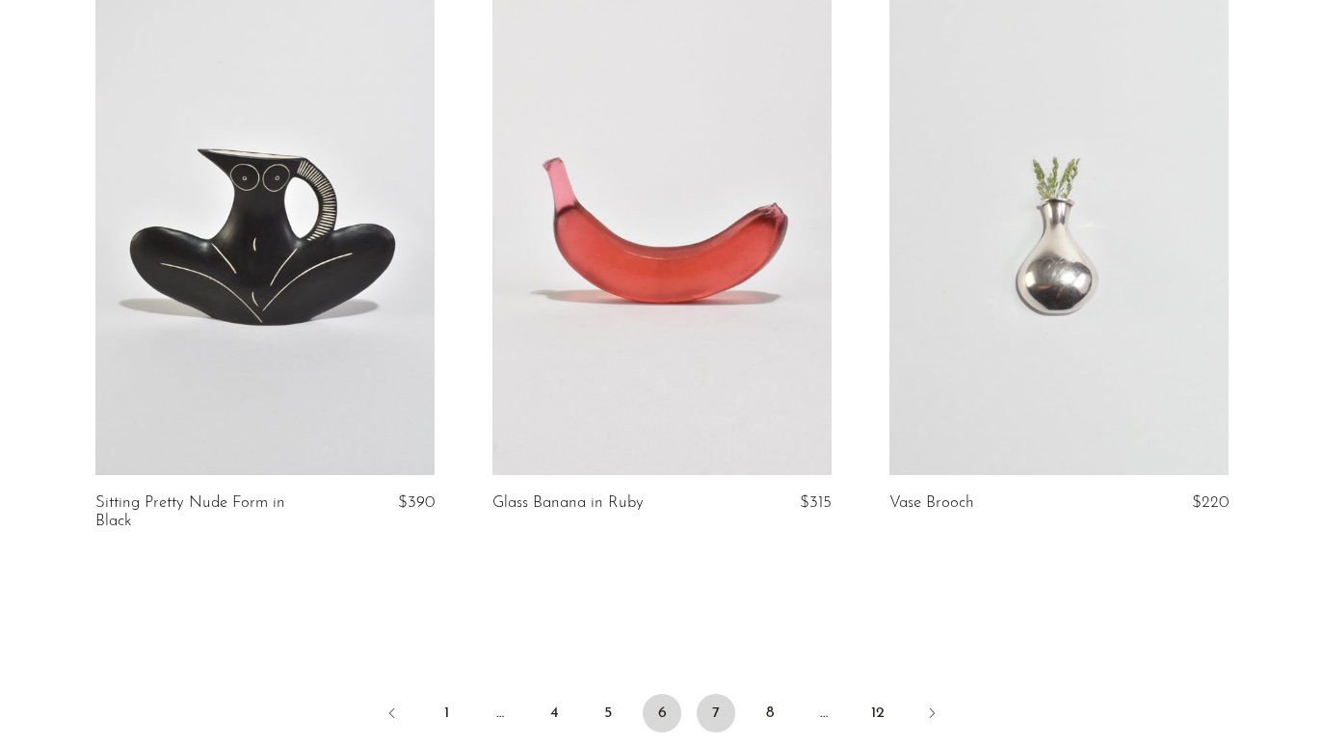
click at [710, 703] on link "7" at bounding box center [716, 713] width 39 height 39
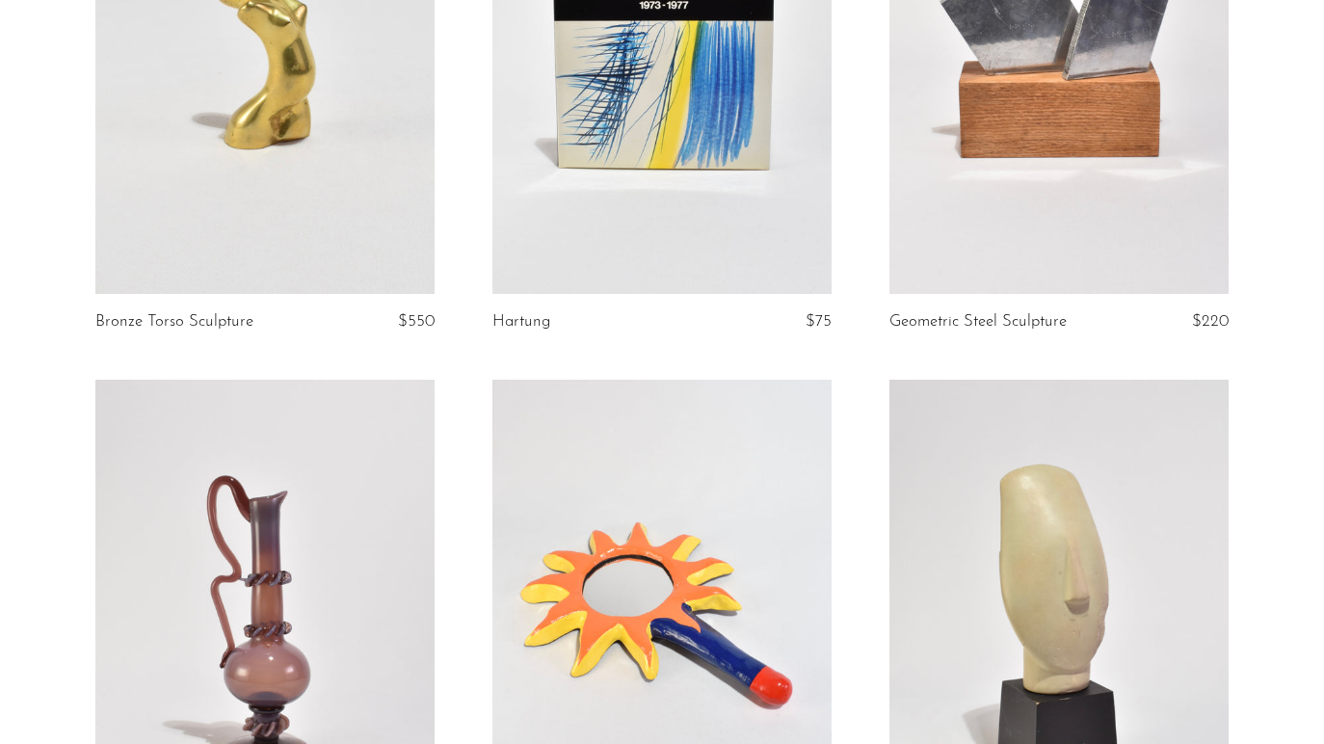
scroll to position [4041, 0]
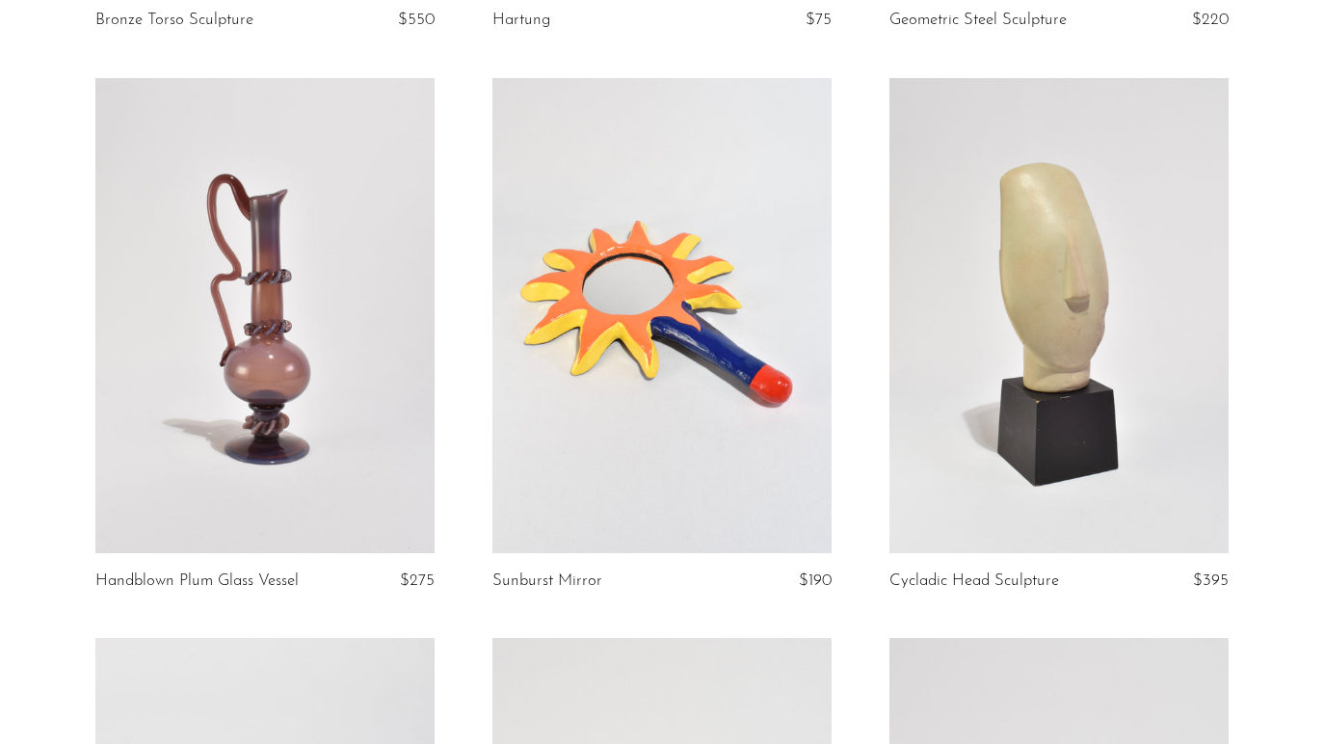
click at [243, 394] on link at bounding box center [264, 315] width 339 height 475
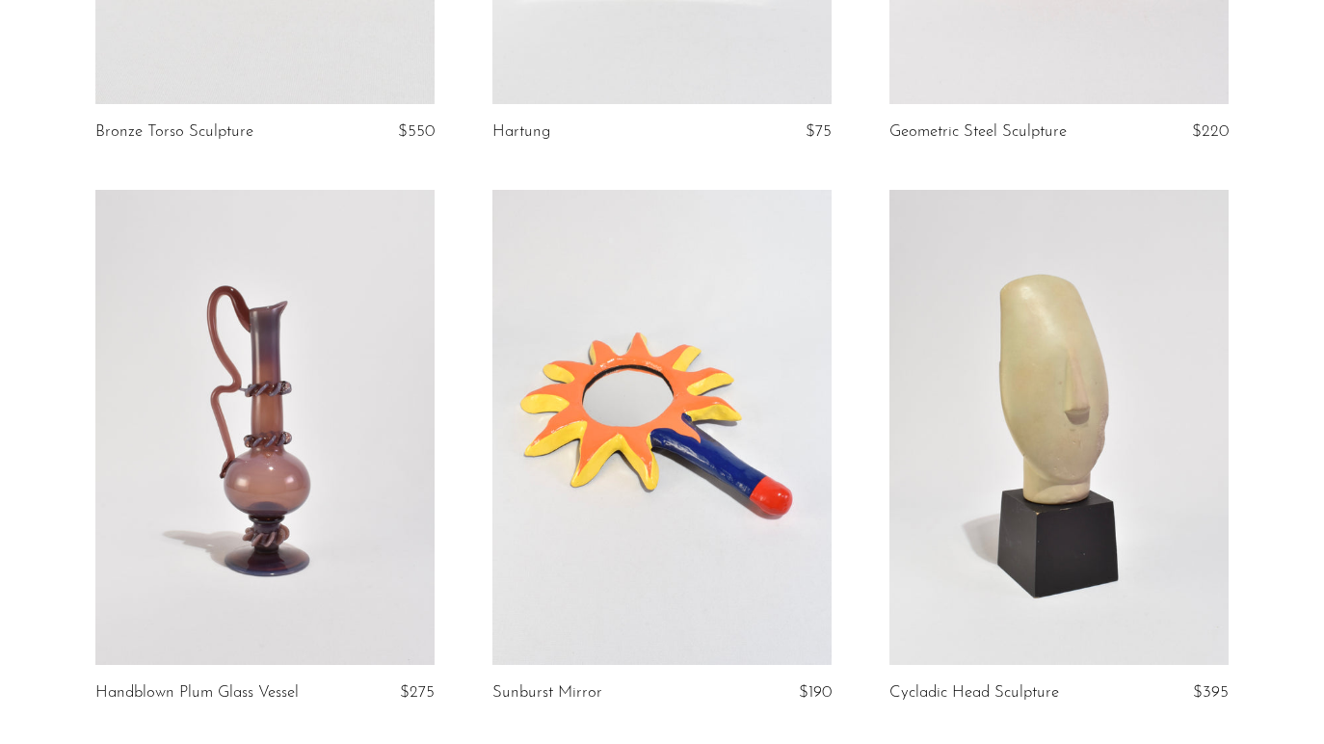
scroll to position [3807, 0]
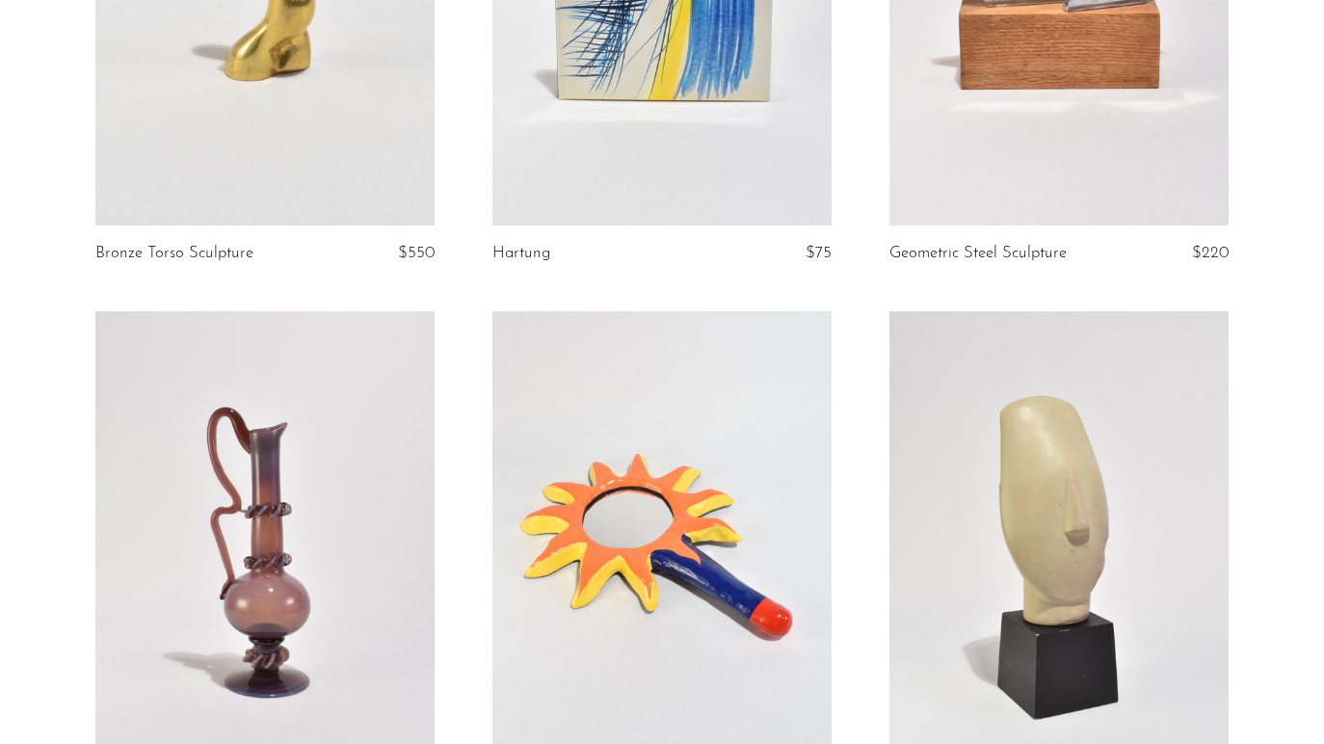
drag, startPoint x: 249, startPoint y: 181, endPoint x: 1071, endPoint y: 4, distance: 841.1
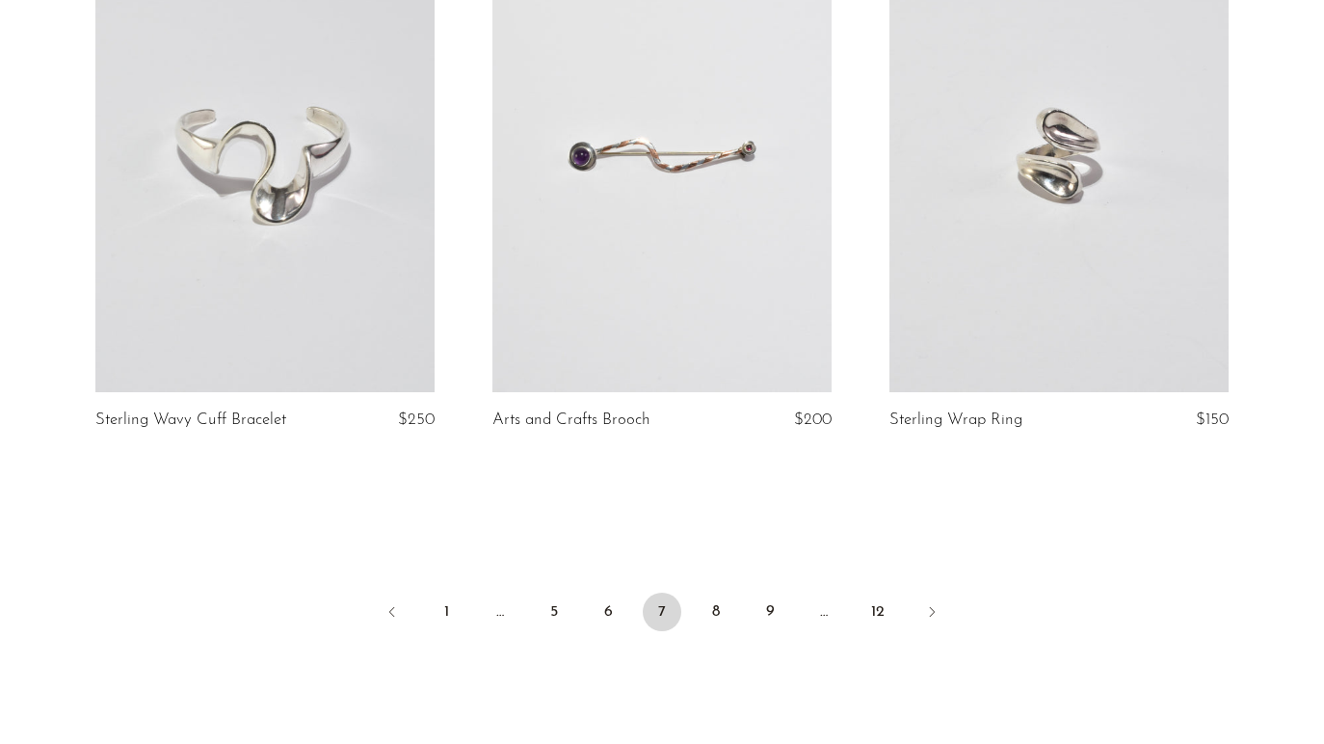
scroll to position [6445, 0]
click at [718, 618] on link "8" at bounding box center [716, 610] width 39 height 39
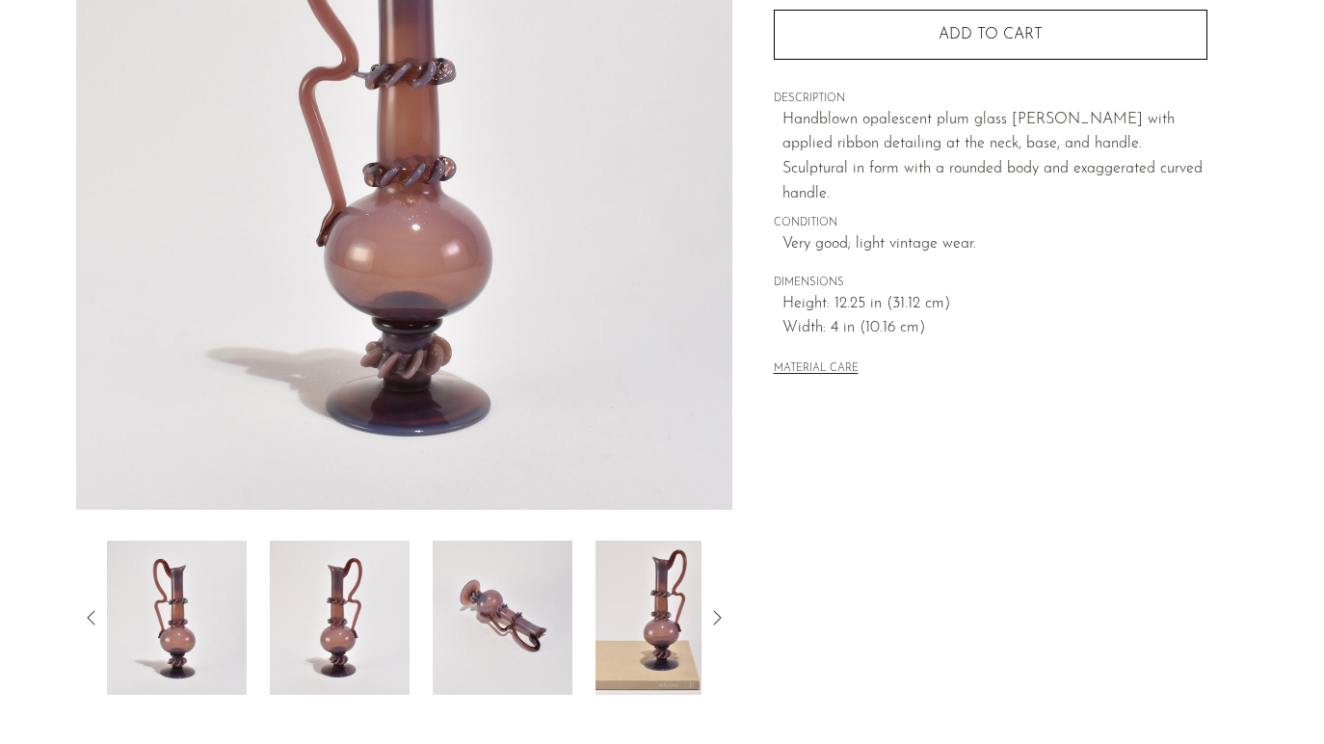
scroll to position [310, 0]
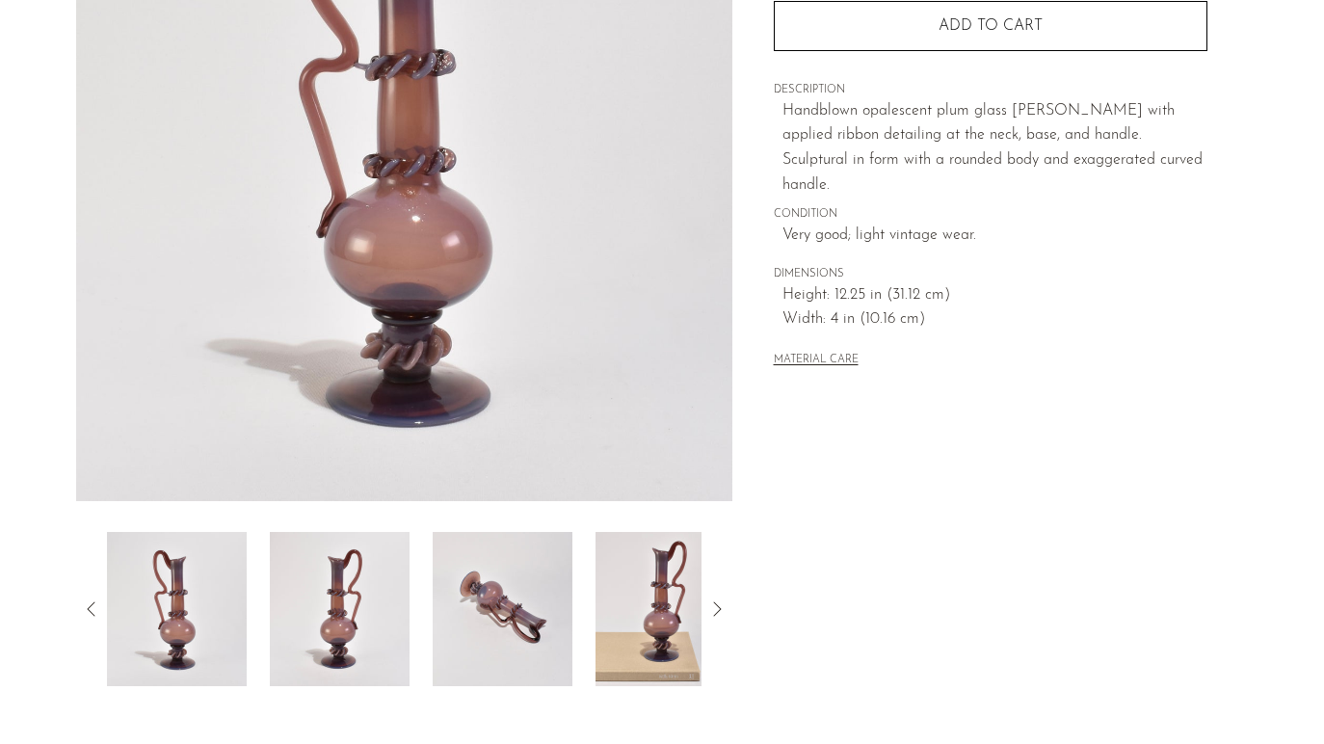
click at [637, 578] on img at bounding box center [666, 609] width 140 height 154
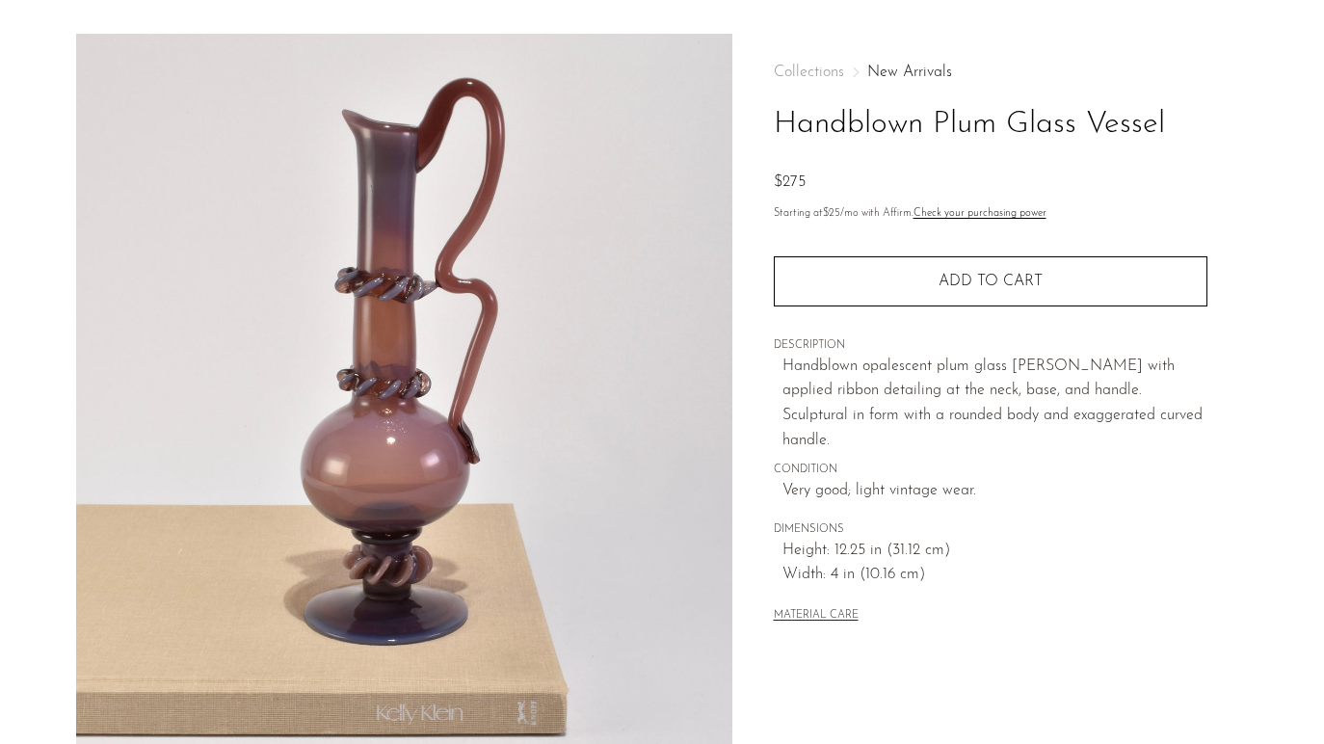
scroll to position [32, 0]
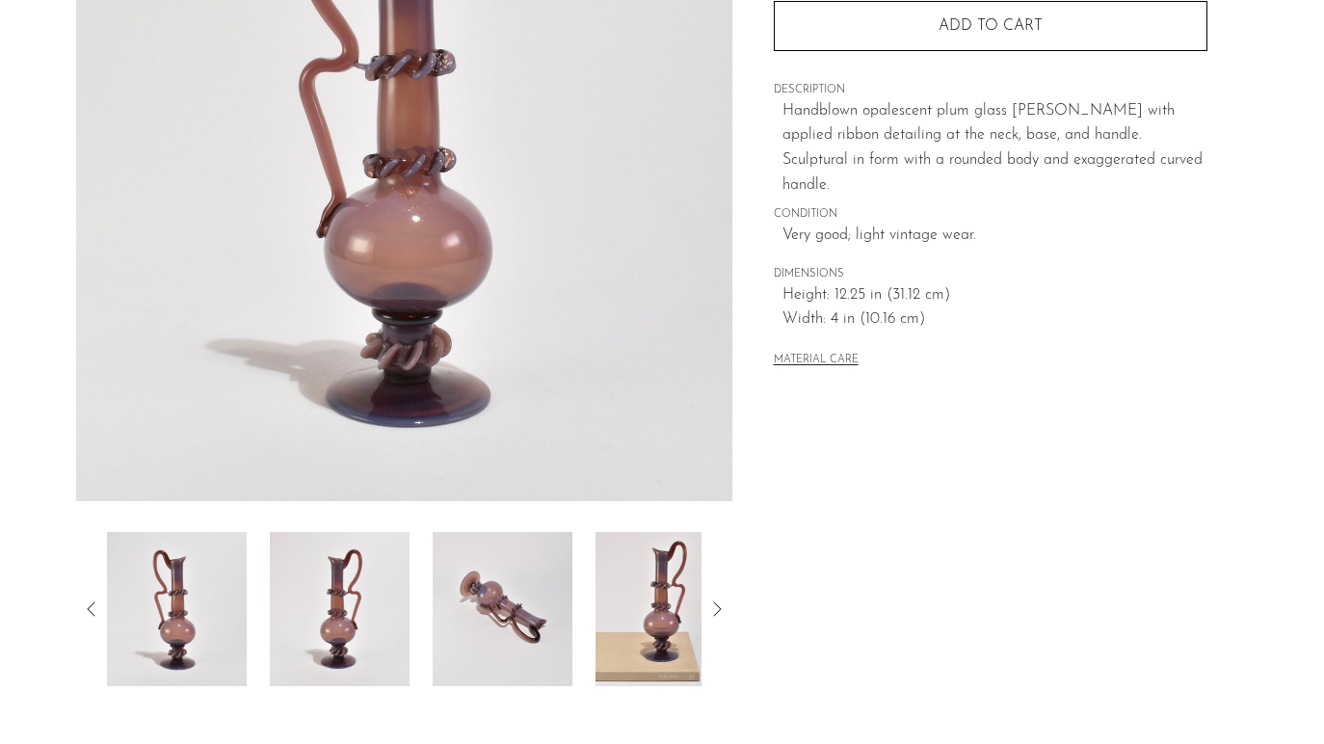
scroll to position [309, 0]
click at [670, 588] on img at bounding box center [666, 610] width 140 height 154
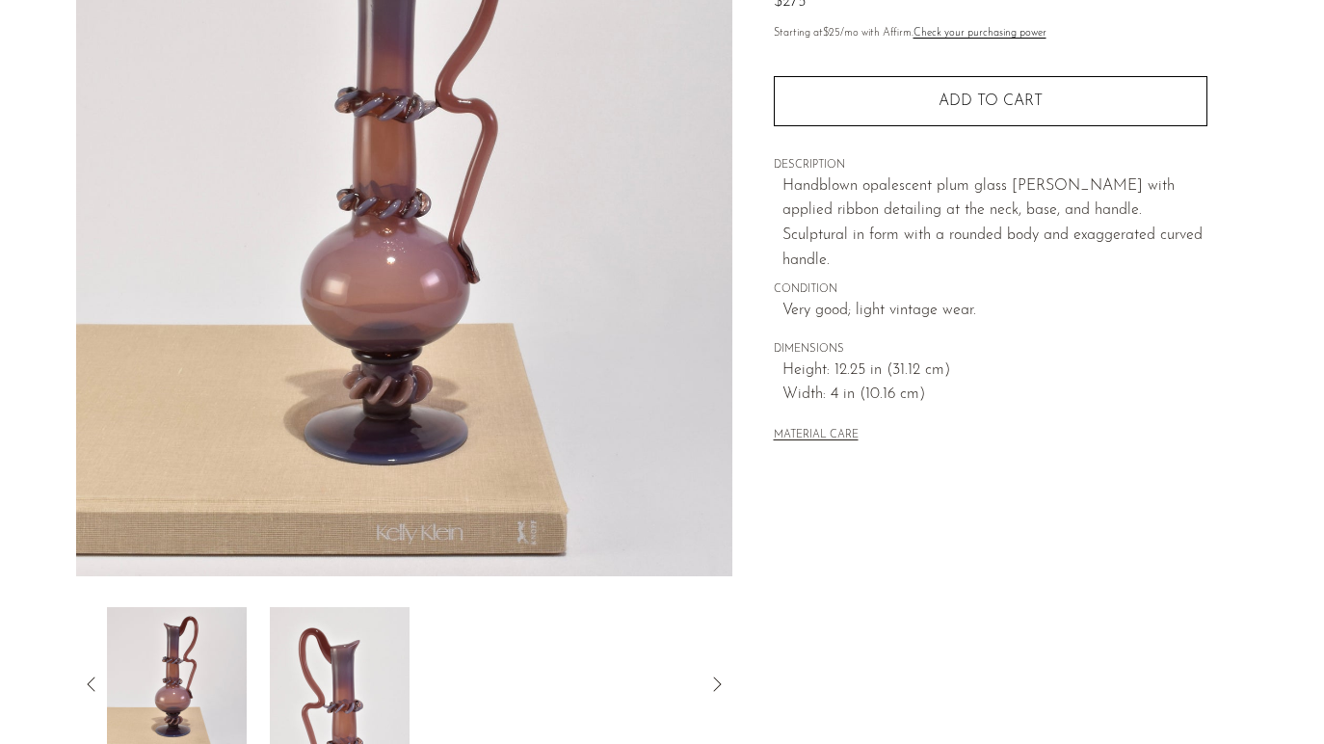
scroll to position [511, 0]
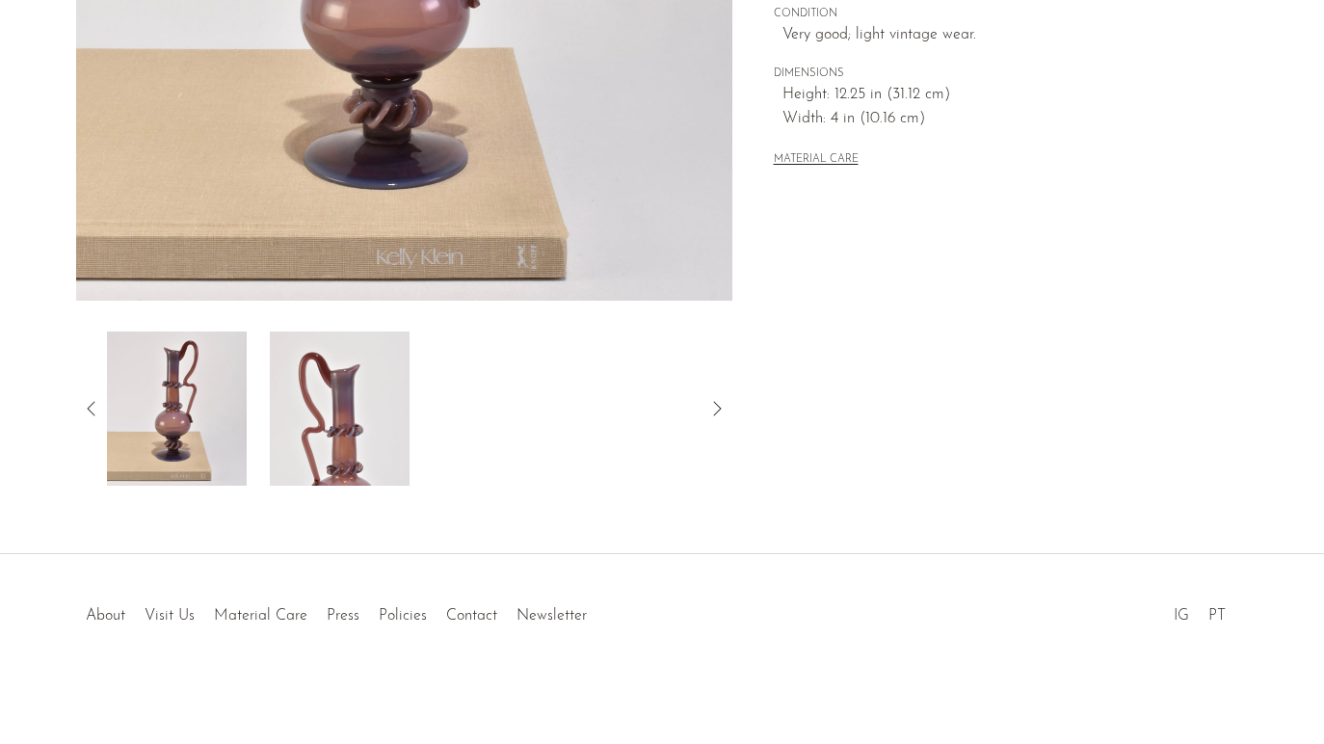
click at [336, 384] on img at bounding box center [340, 409] width 140 height 154
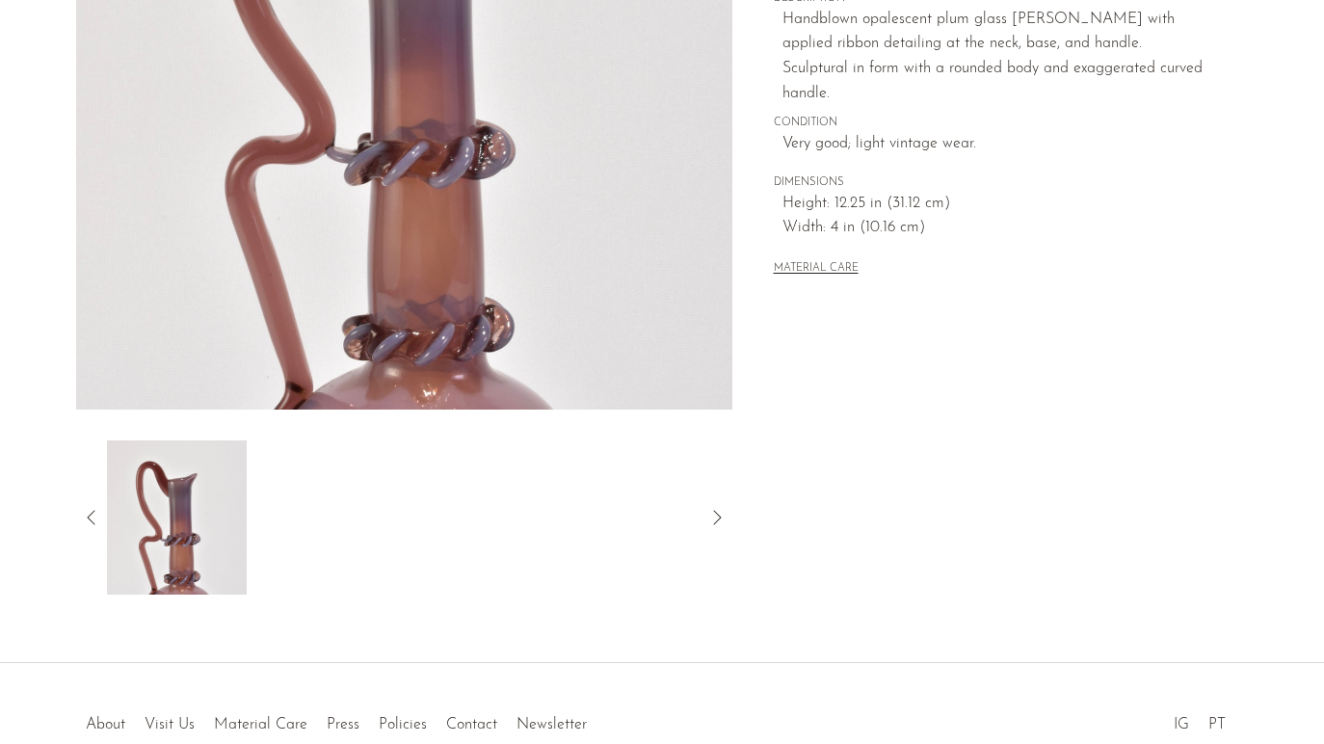
scroll to position [393, 0]
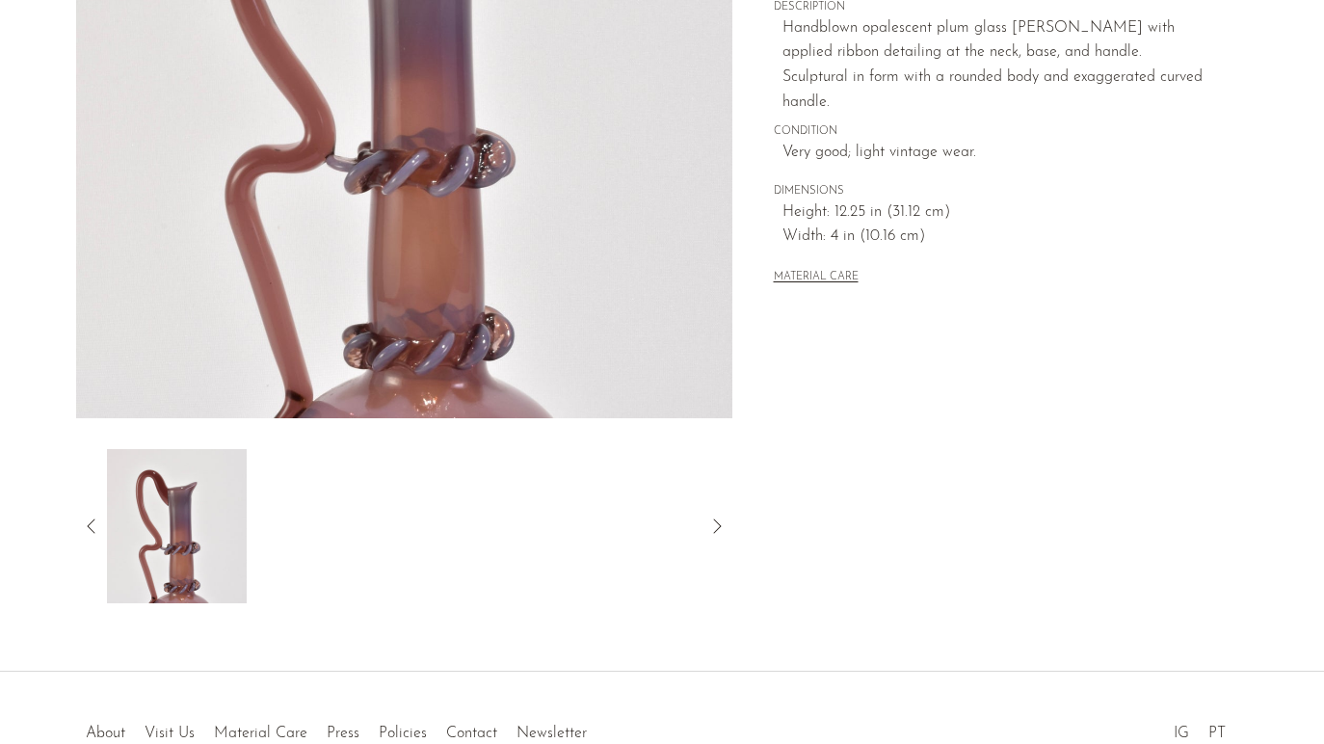
click at [711, 529] on icon at bounding box center [717, 526] width 23 height 23
click at [329, 514] on div at bounding box center [404, 526] width 595 height 154
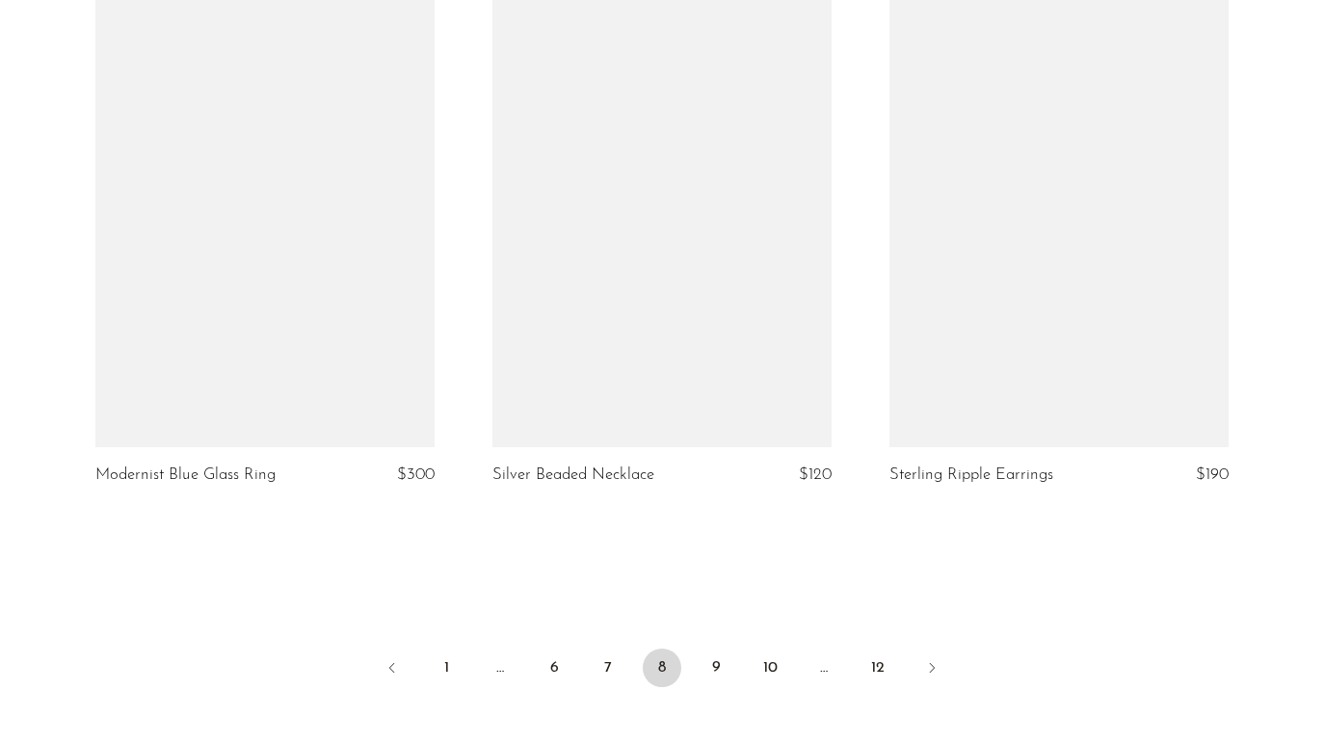
scroll to position [6412, 0]
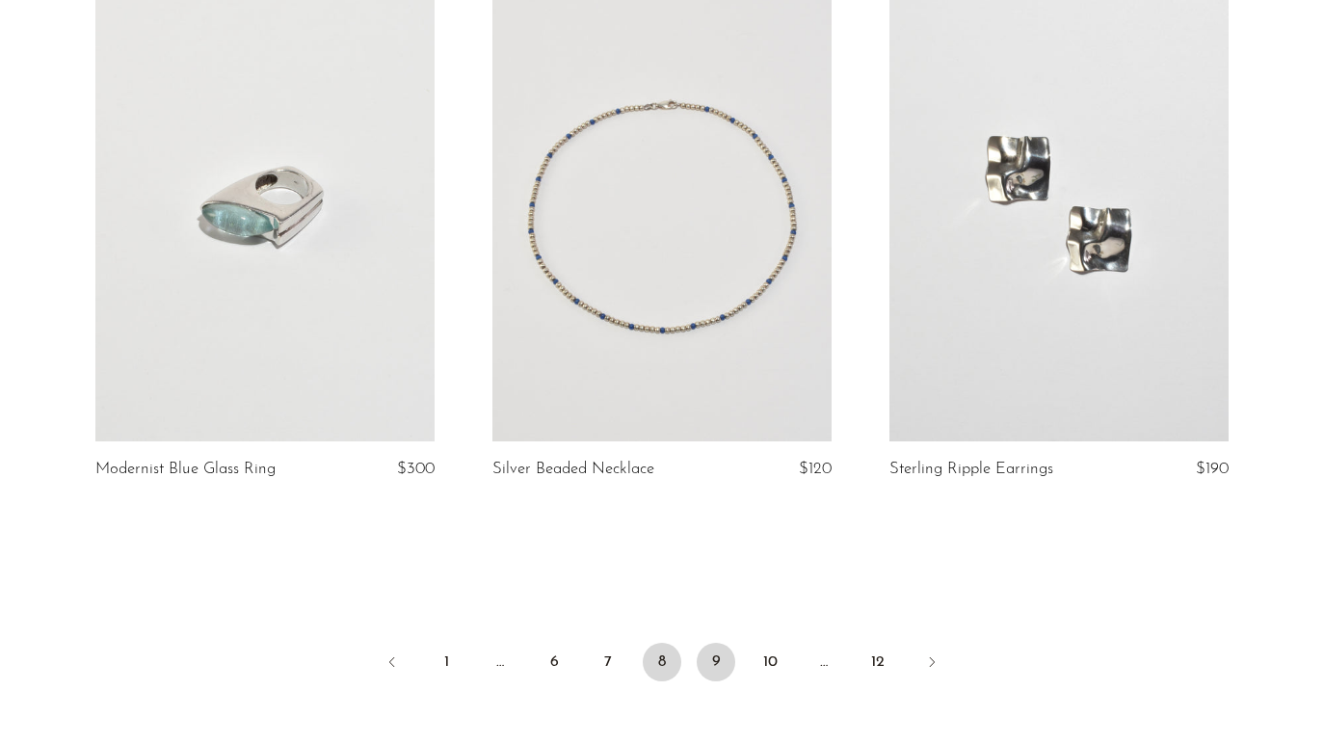
click at [720, 643] on link "9" at bounding box center [716, 662] width 39 height 39
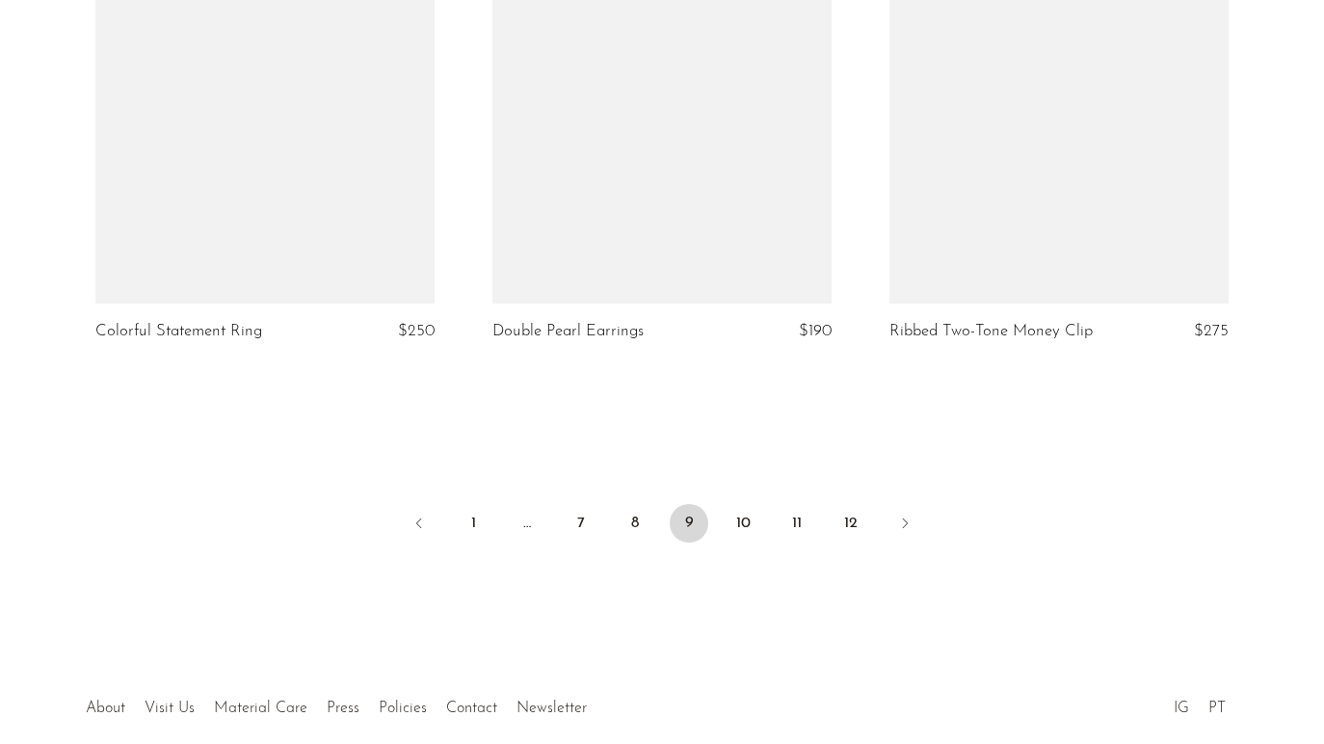
scroll to position [6643, 0]
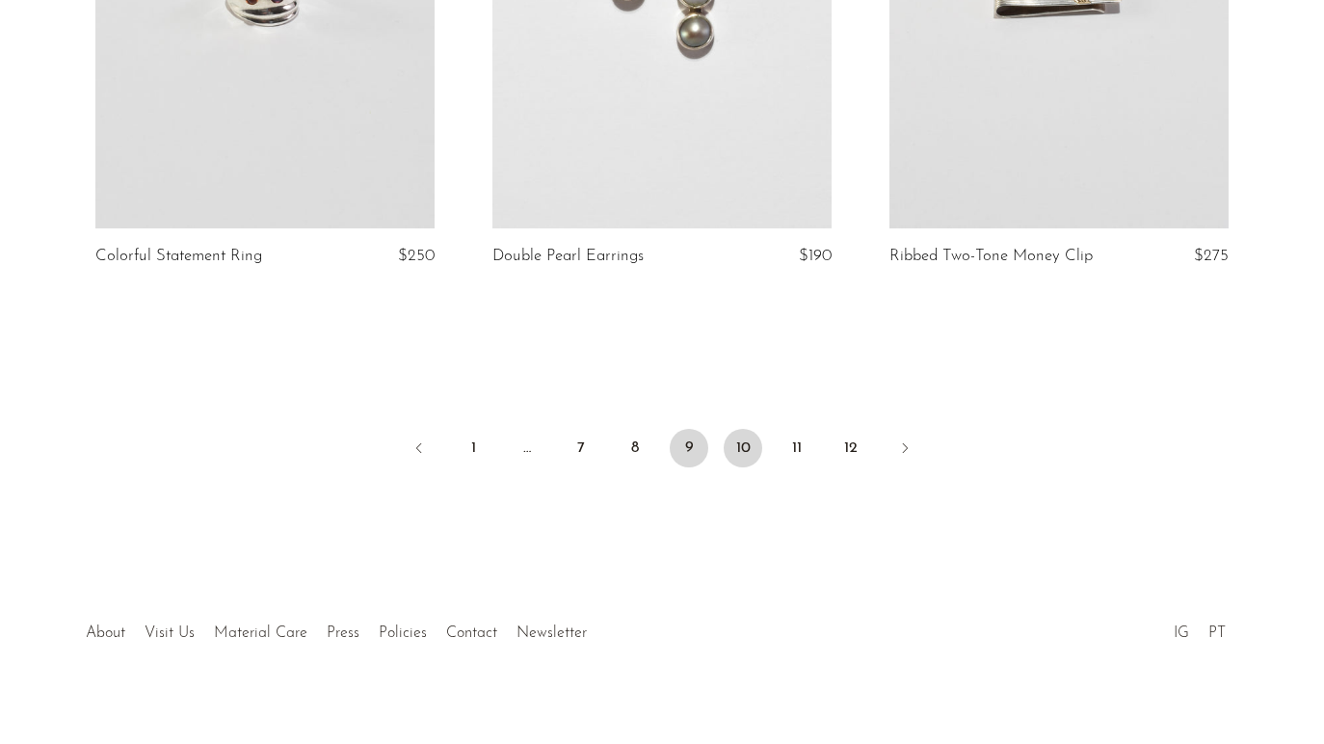
click at [740, 429] on link "10" at bounding box center [743, 448] width 39 height 39
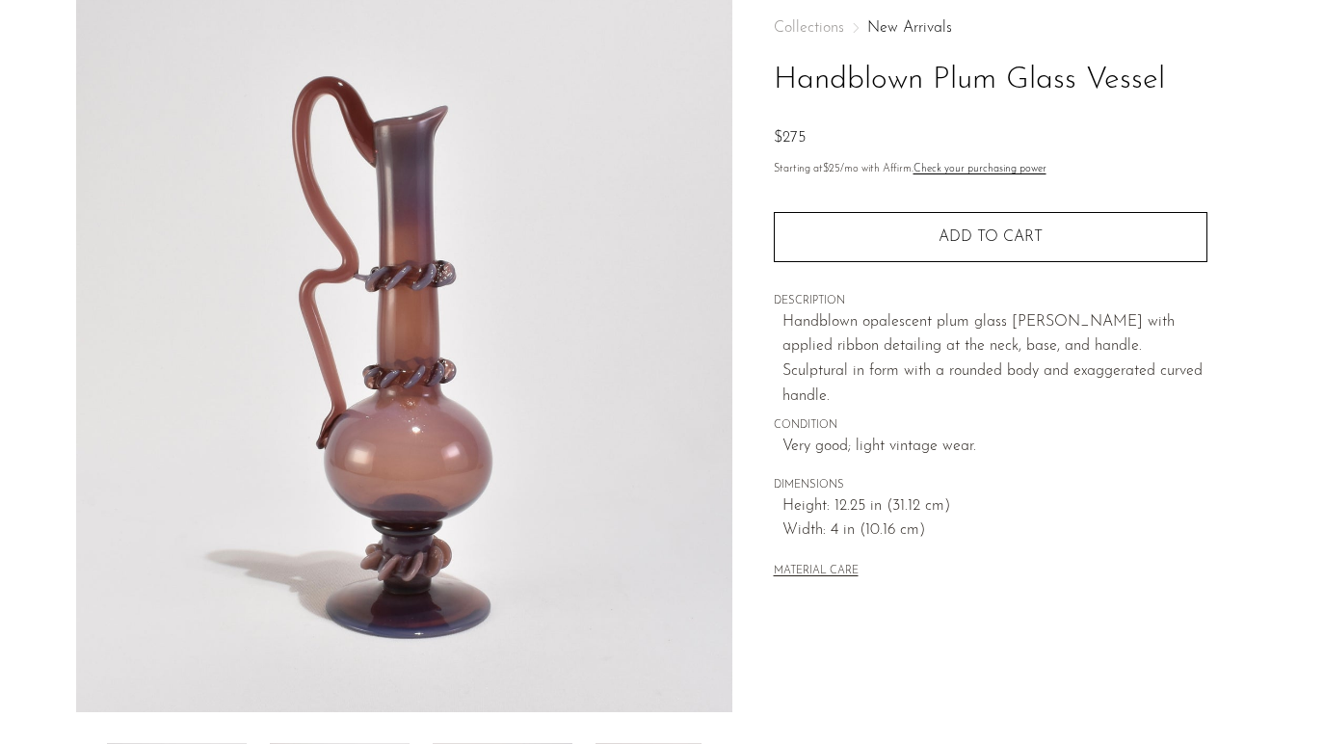
scroll to position [118, 0]
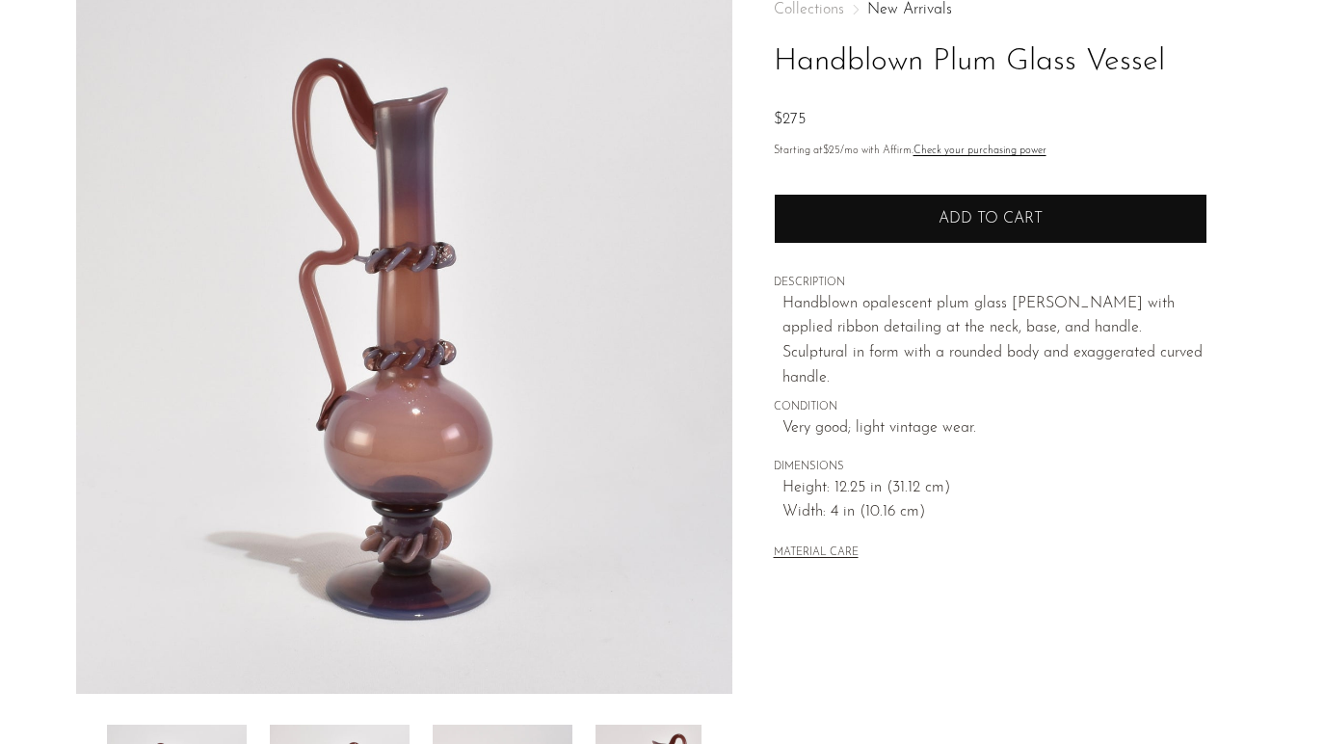
click at [1008, 228] on button "Add to cart" at bounding box center [991, 219] width 434 height 50
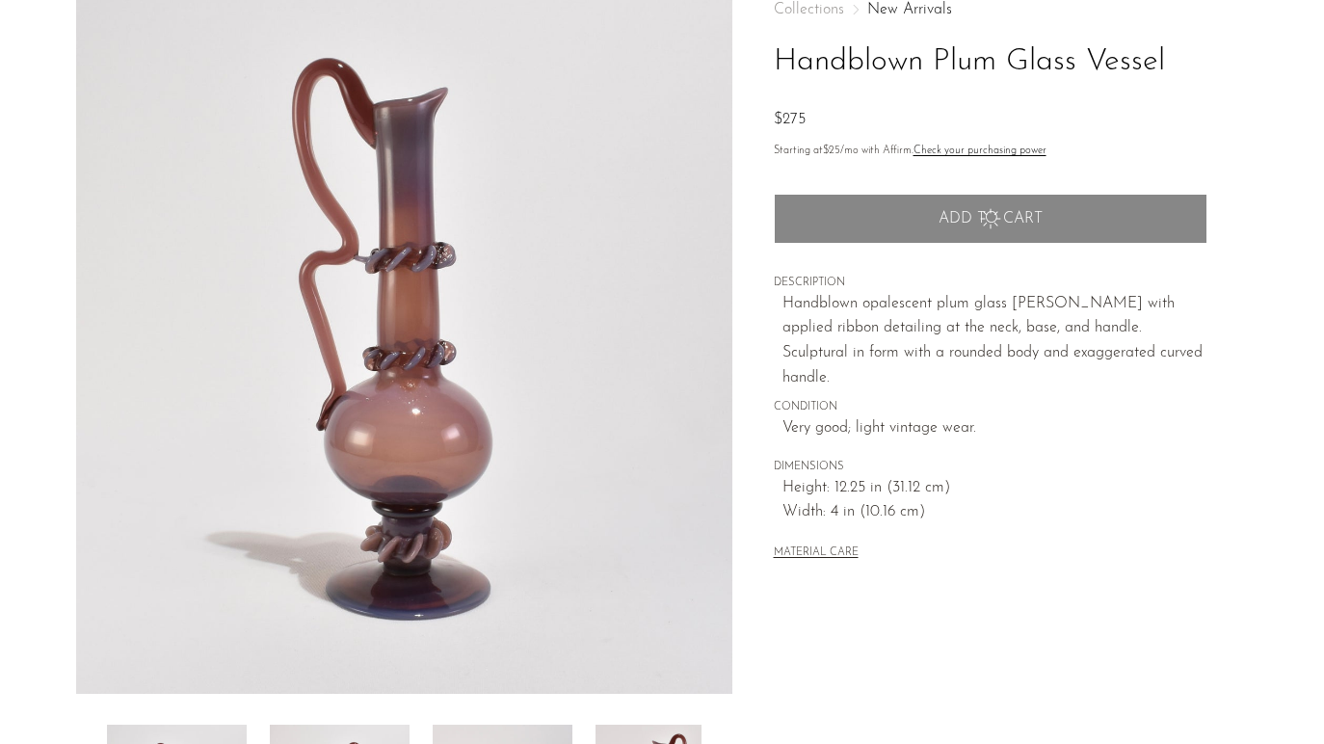
scroll to position [0, 0]
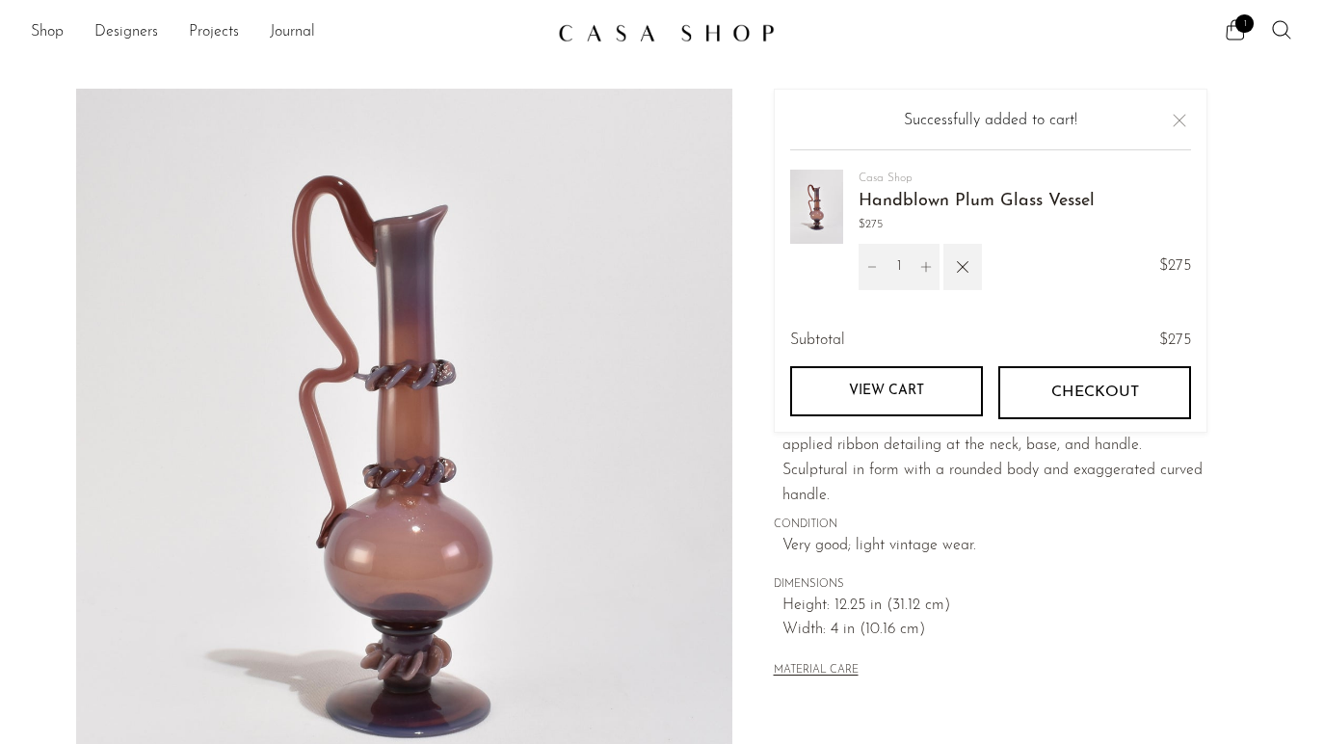
click at [1097, 393] on span "Checkout" at bounding box center [1095, 393] width 88 height 18
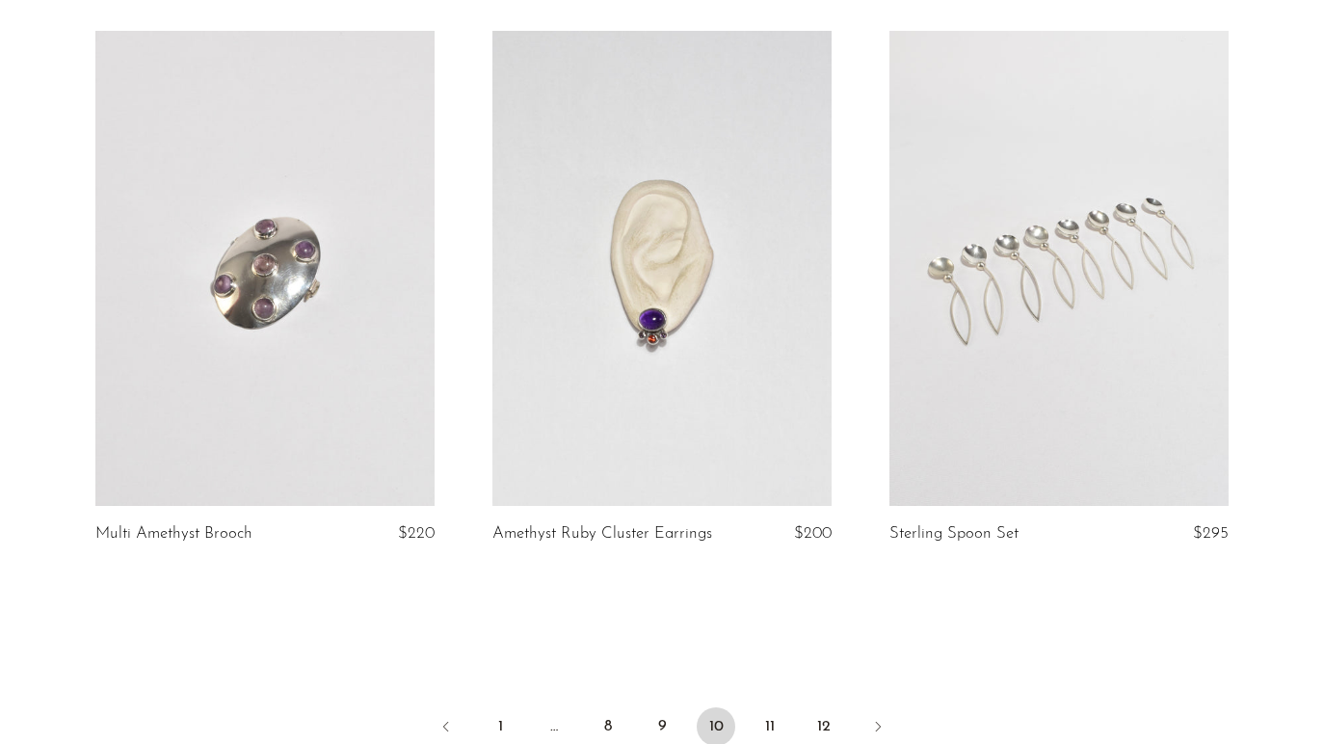
scroll to position [6483, 0]
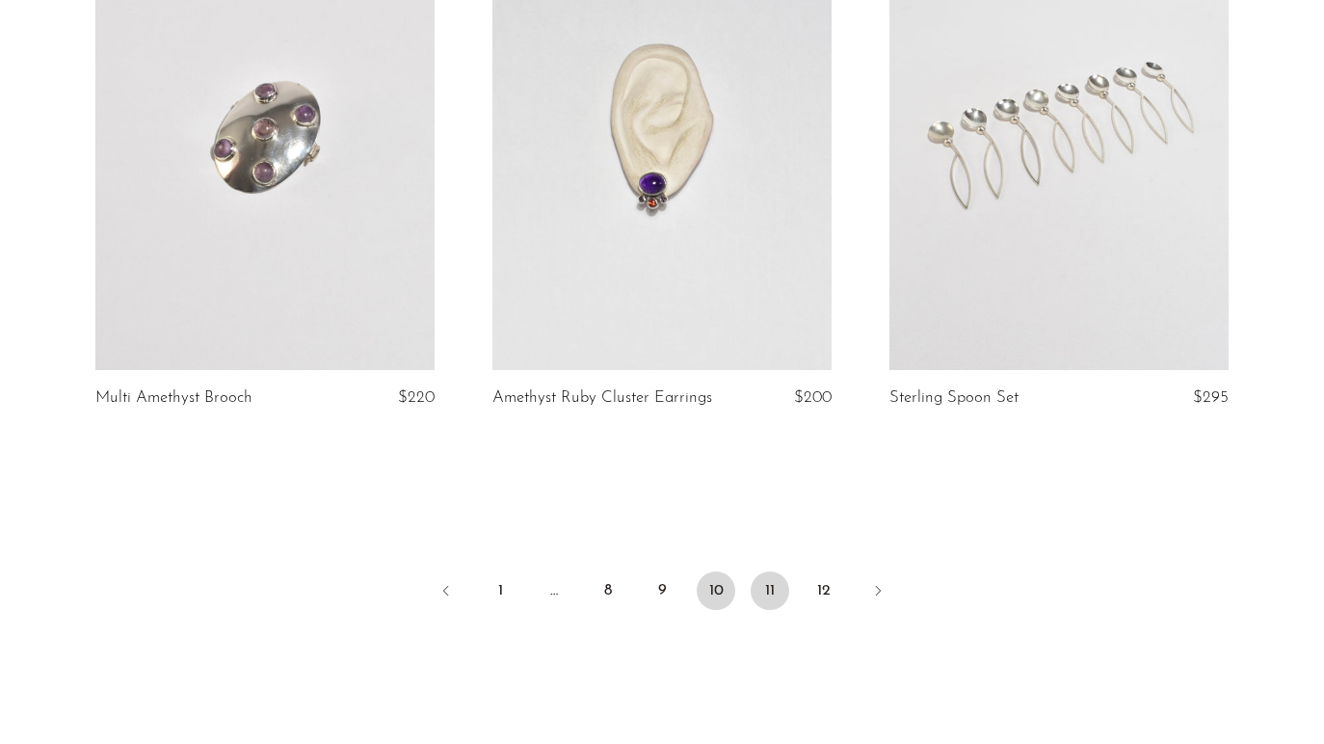
click at [780, 584] on link "11" at bounding box center [770, 591] width 39 height 39
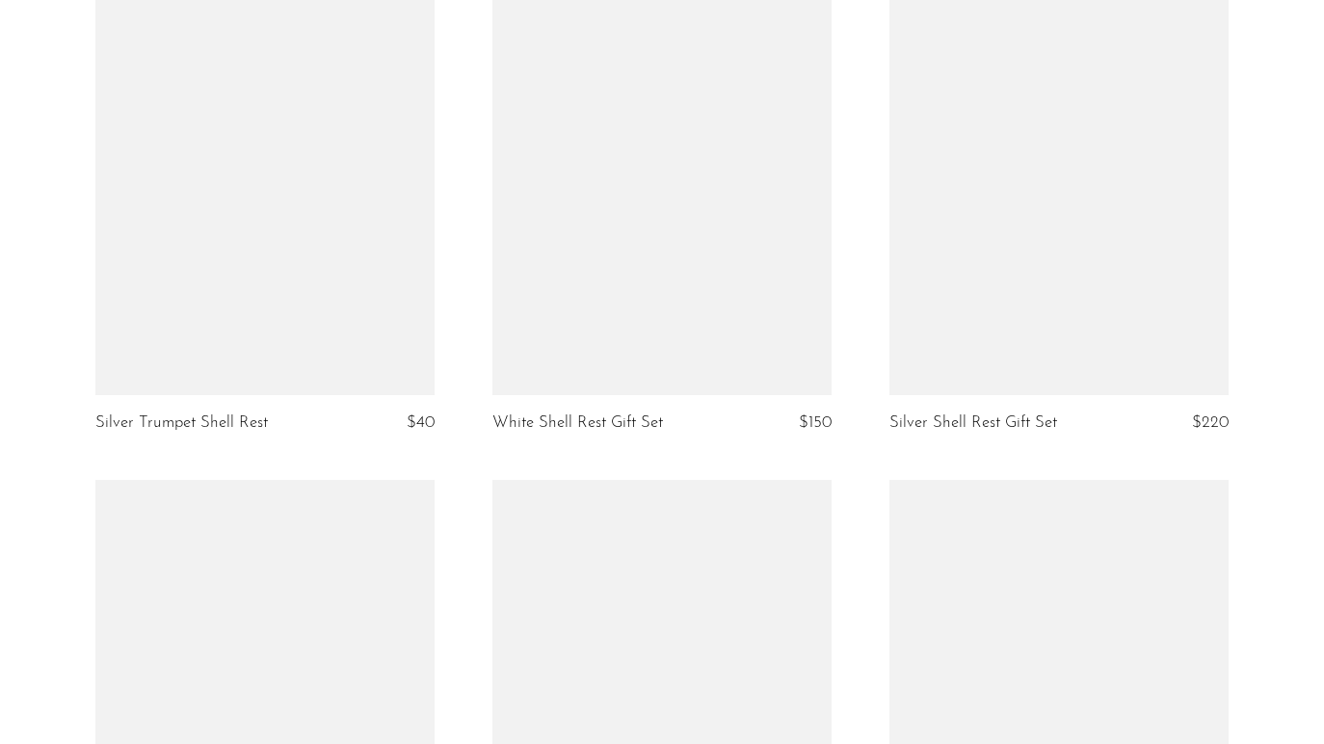
scroll to position [4232, 0]
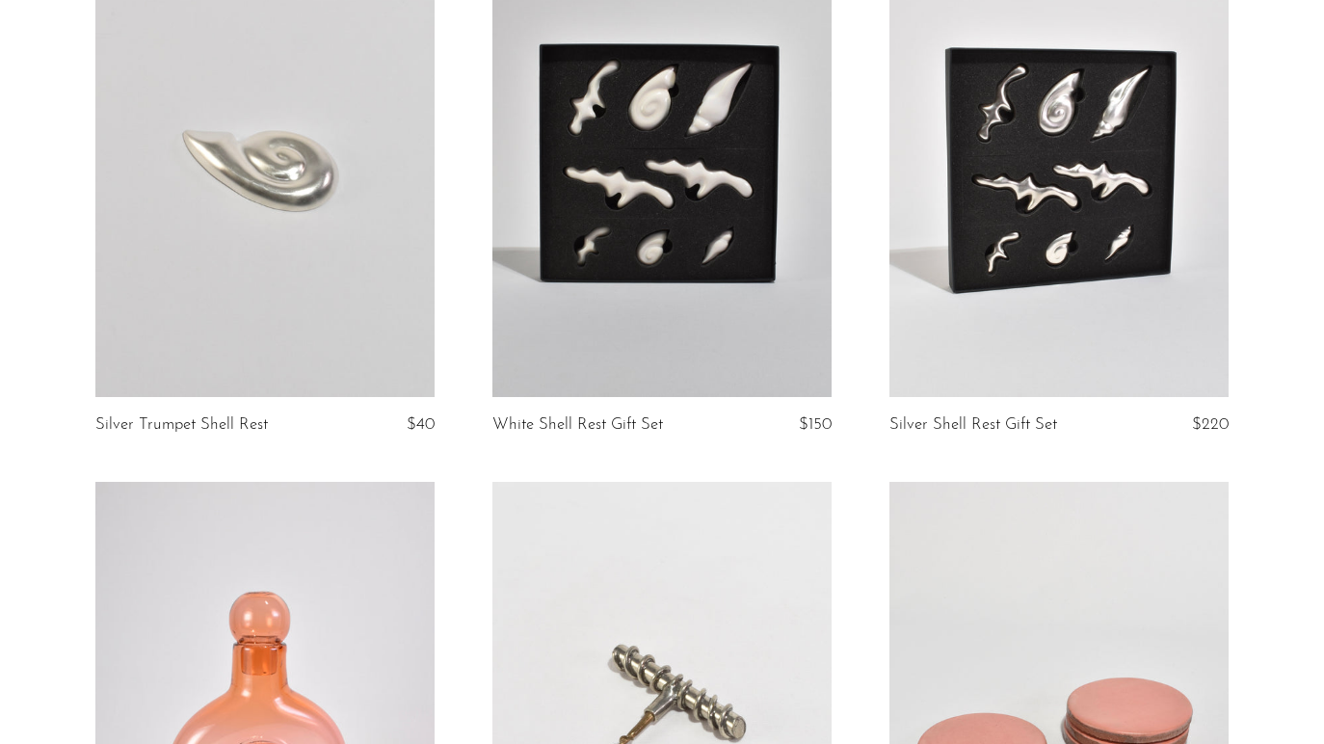
click at [1078, 195] on link at bounding box center [1059, 159] width 339 height 475
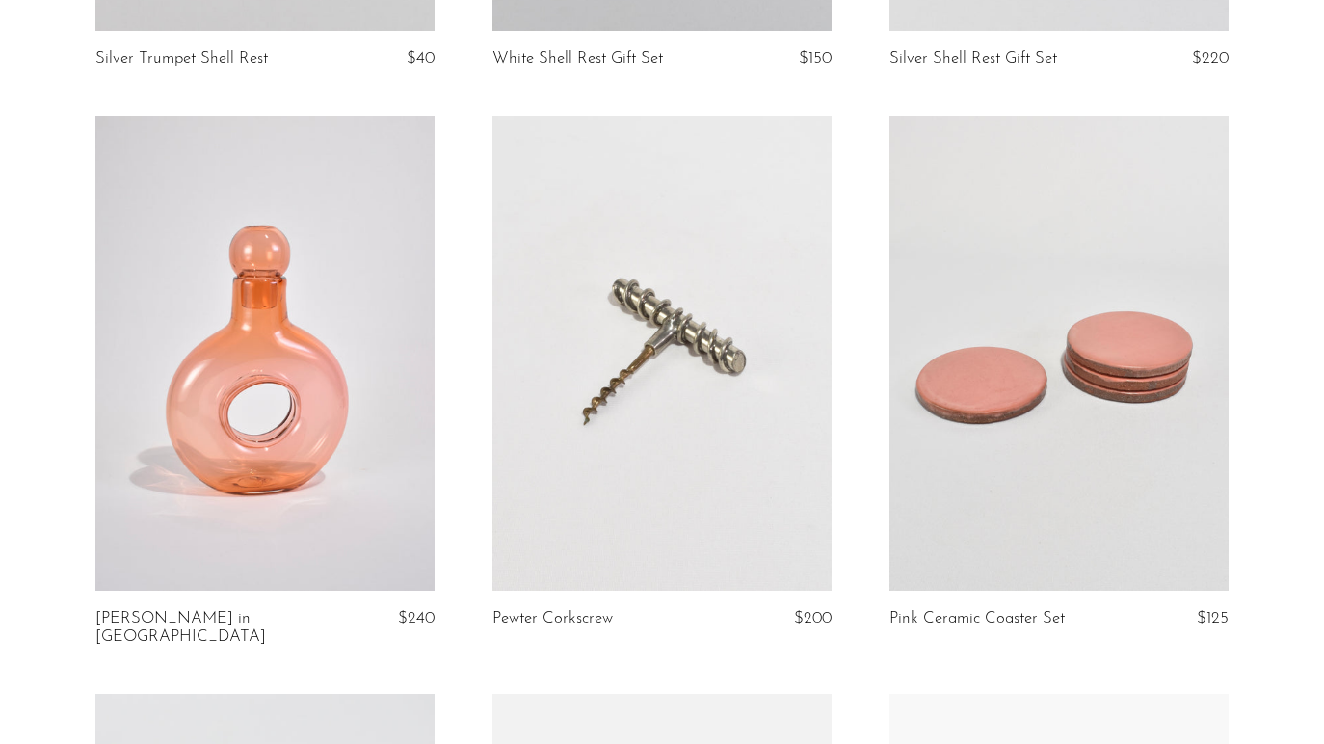
scroll to position [4119, 0]
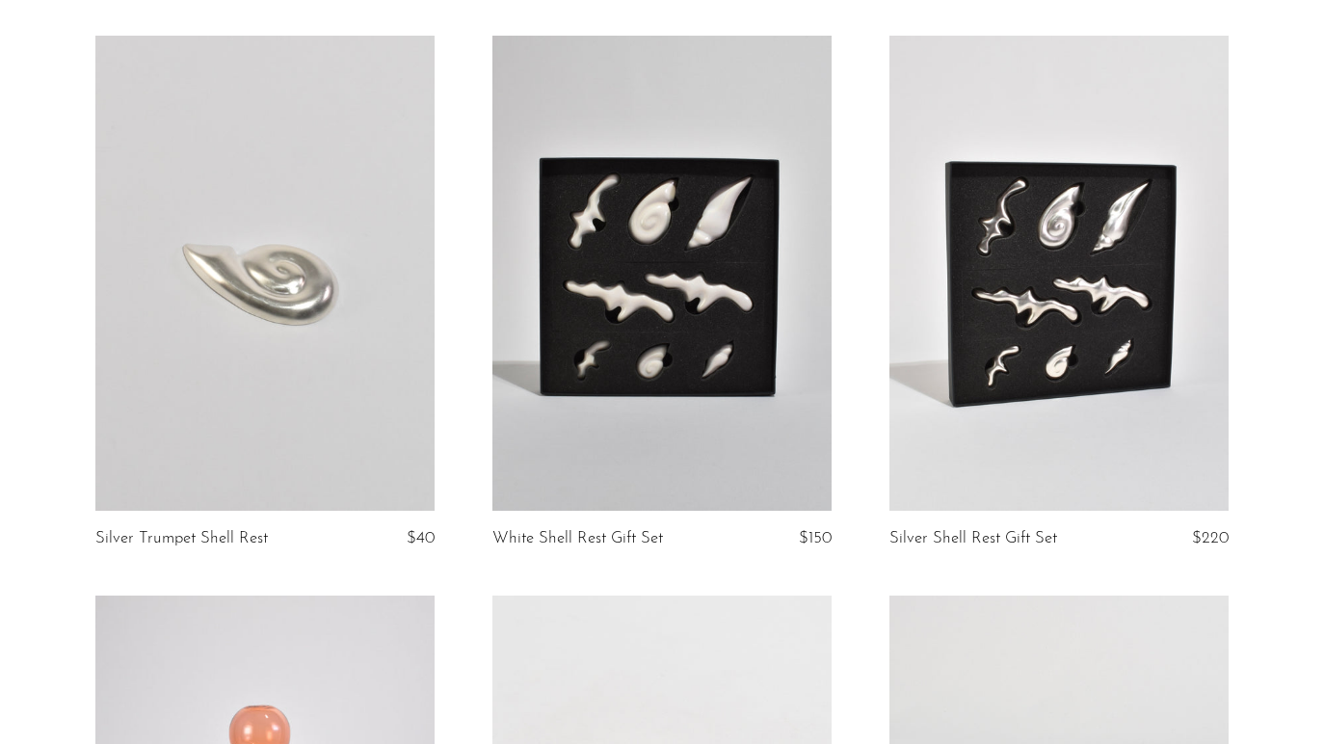
click at [618, 327] on link at bounding box center [662, 273] width 339 height 475
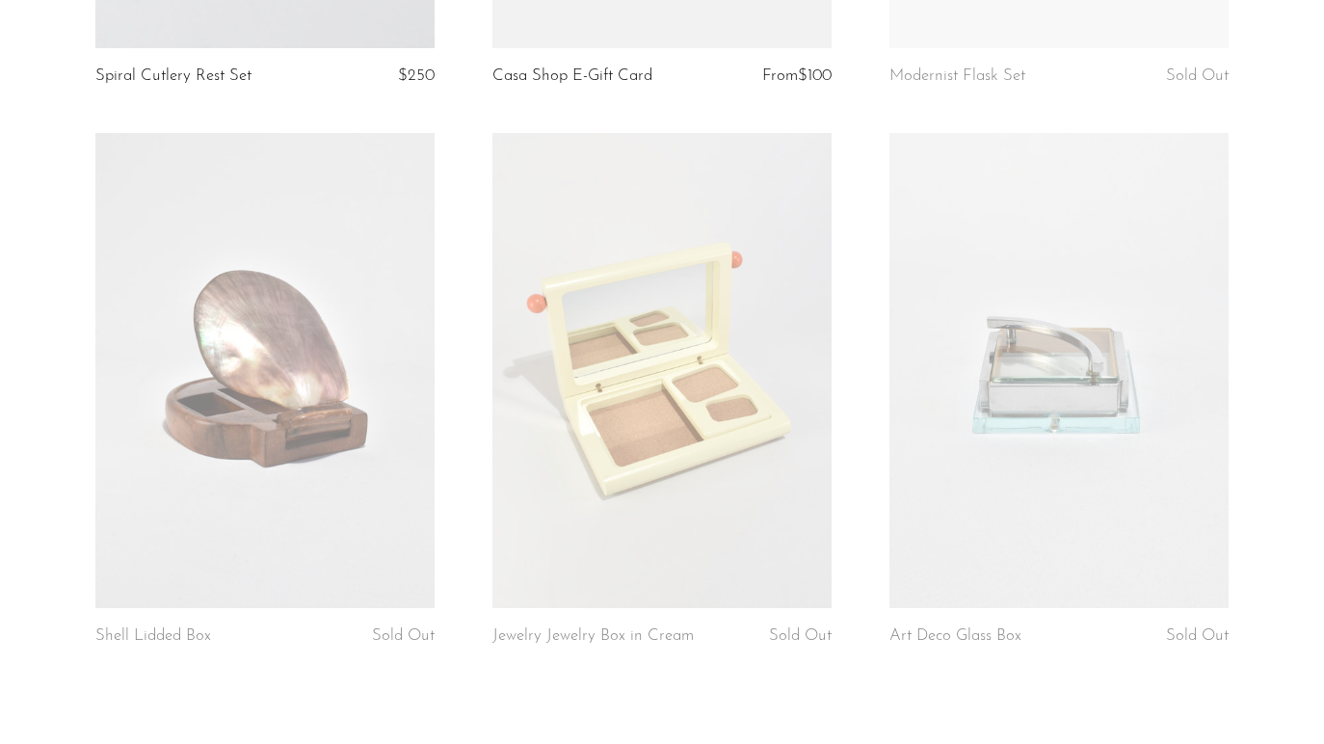
scroll to position [6660, 0]
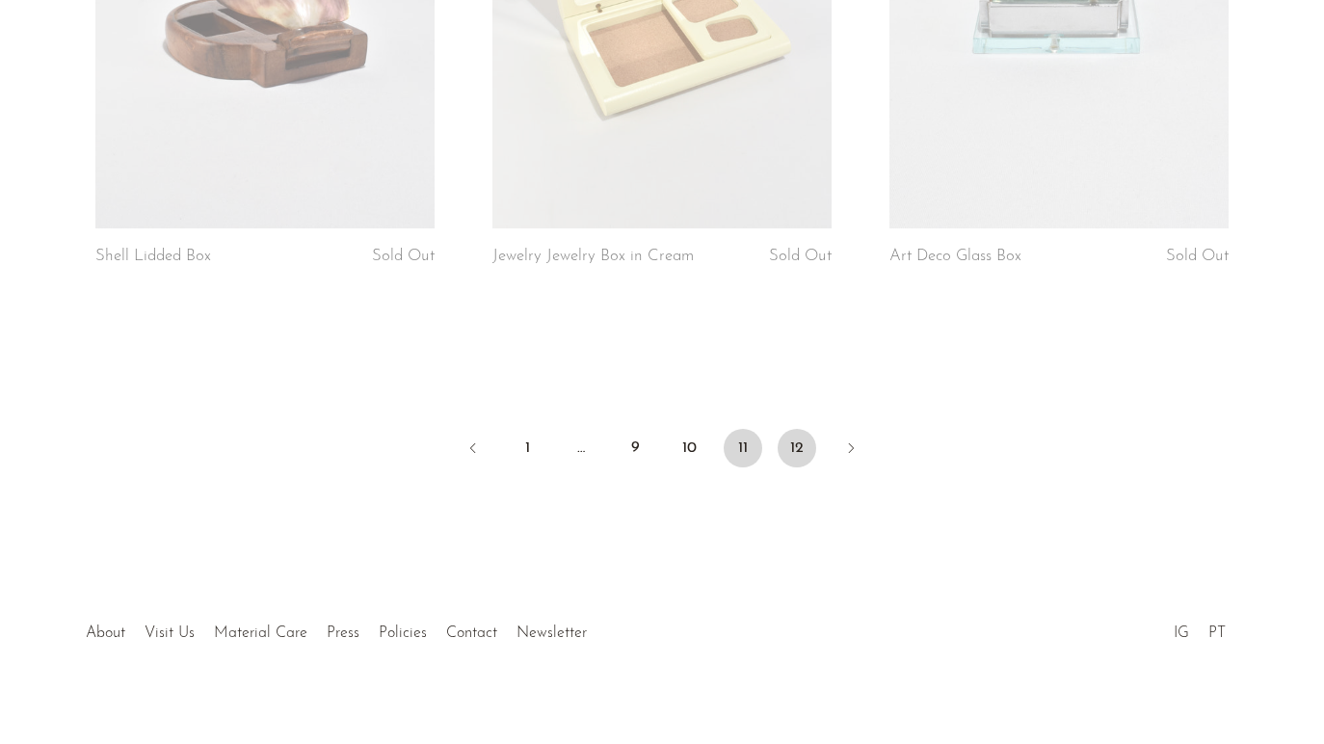
click at [805, 439] on link "12" at bounding box center [797, 448] width 39 height 39
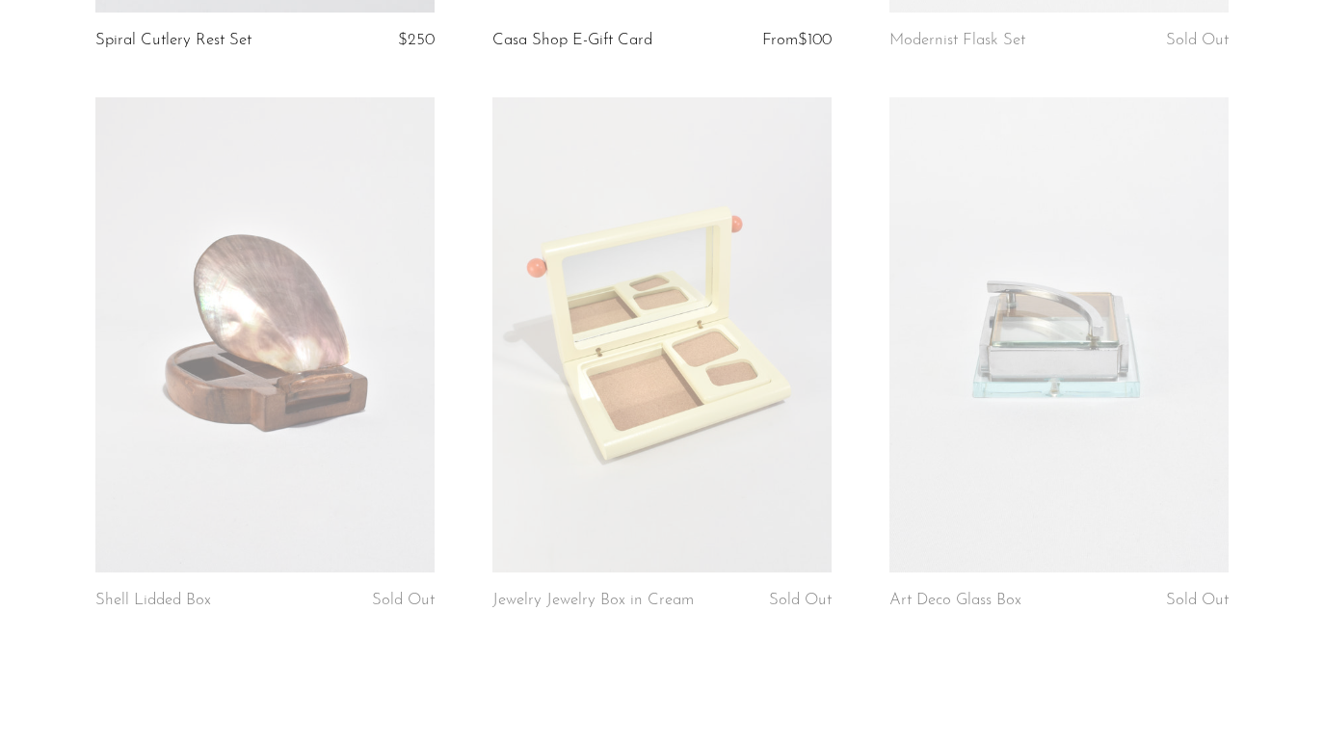
scroll to position [6257, 0]
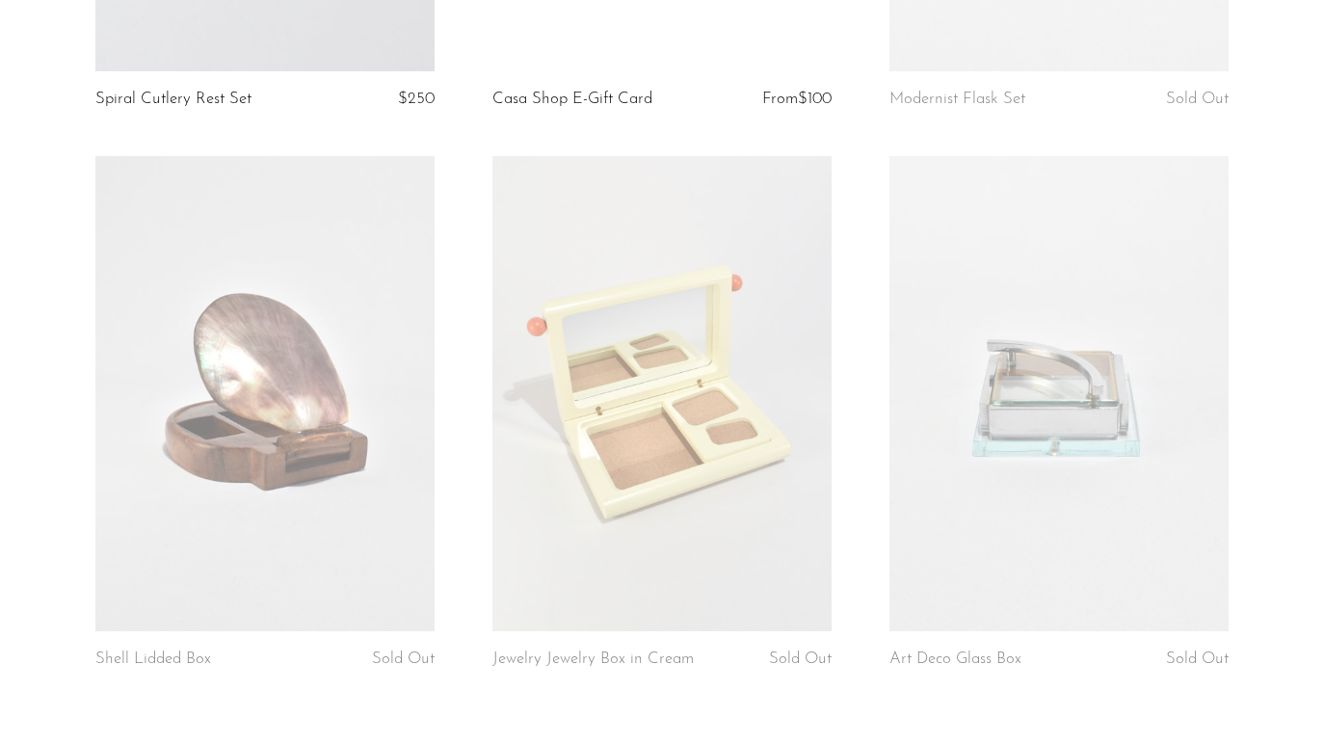
click at [682, 398] on link at bounding box center [662, 393] width 339 height 475
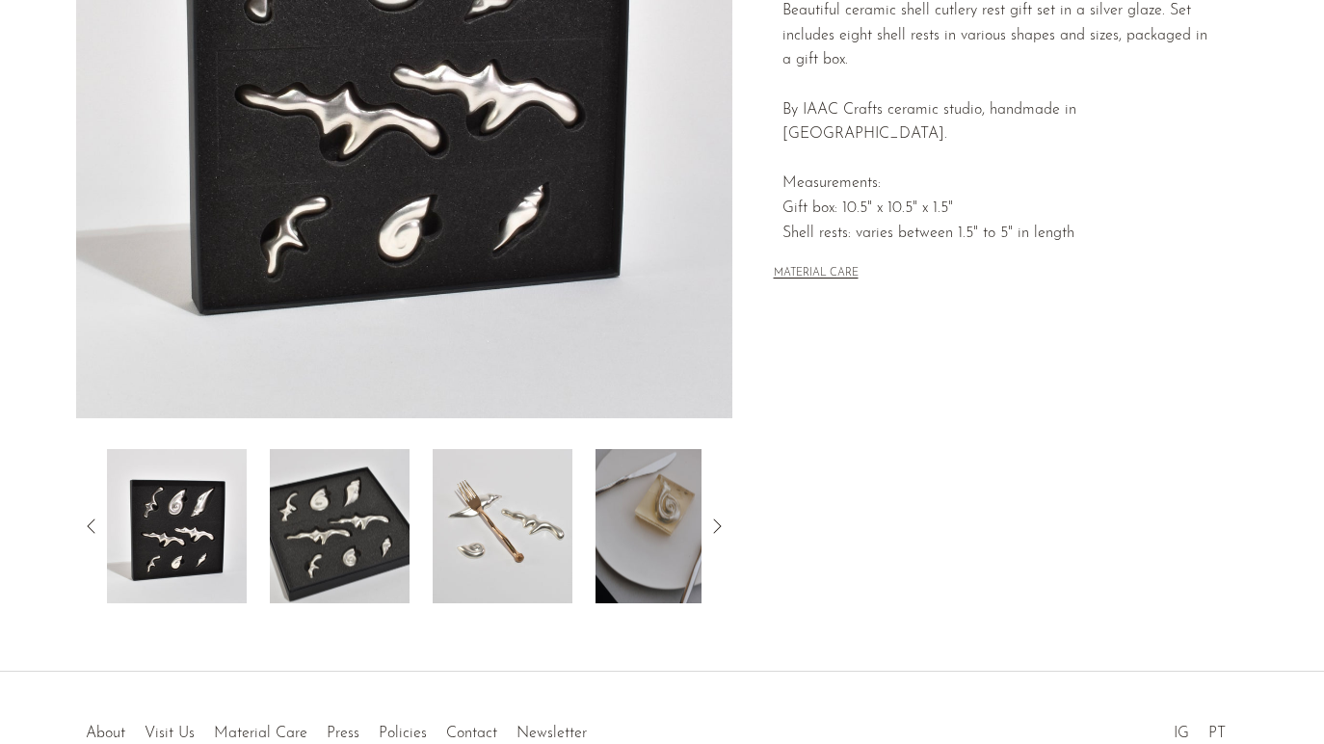
scroll to position [511, 0]
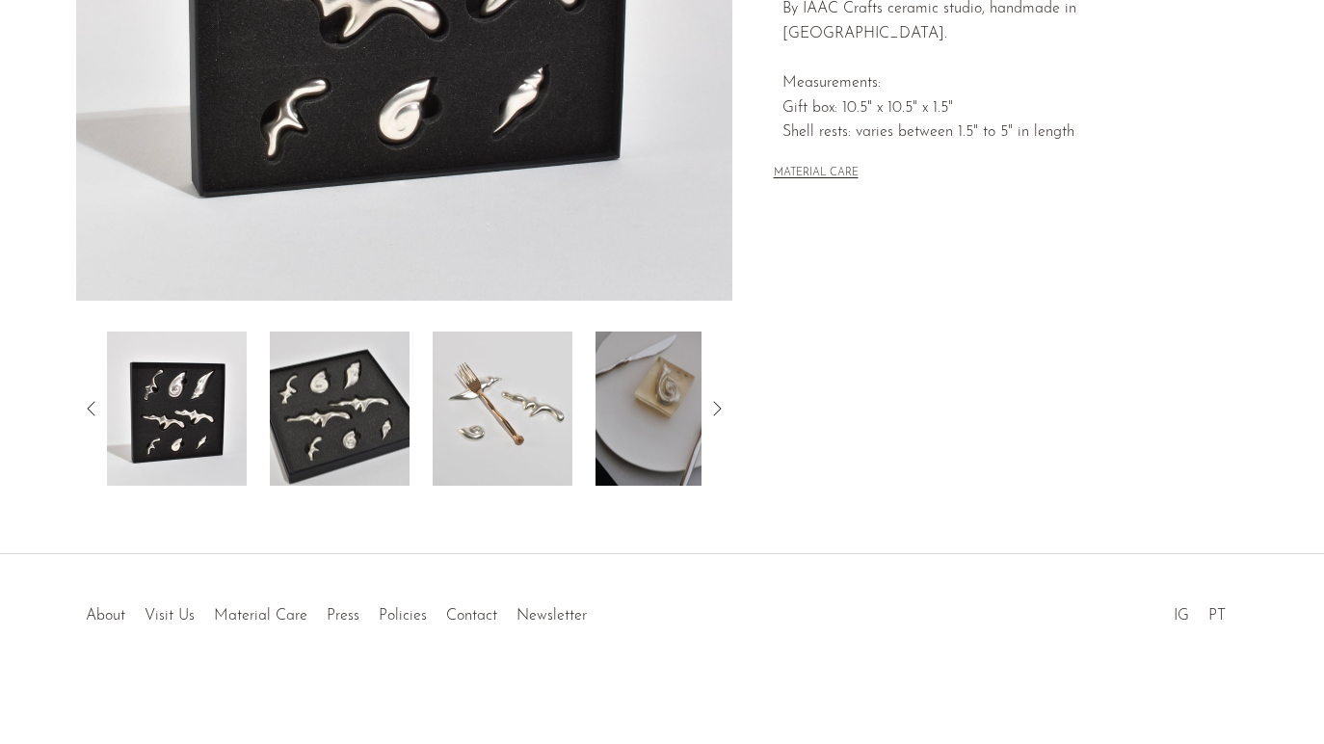
click at [550, 413] on img at bounding box center [503, 409] width 140 height 154
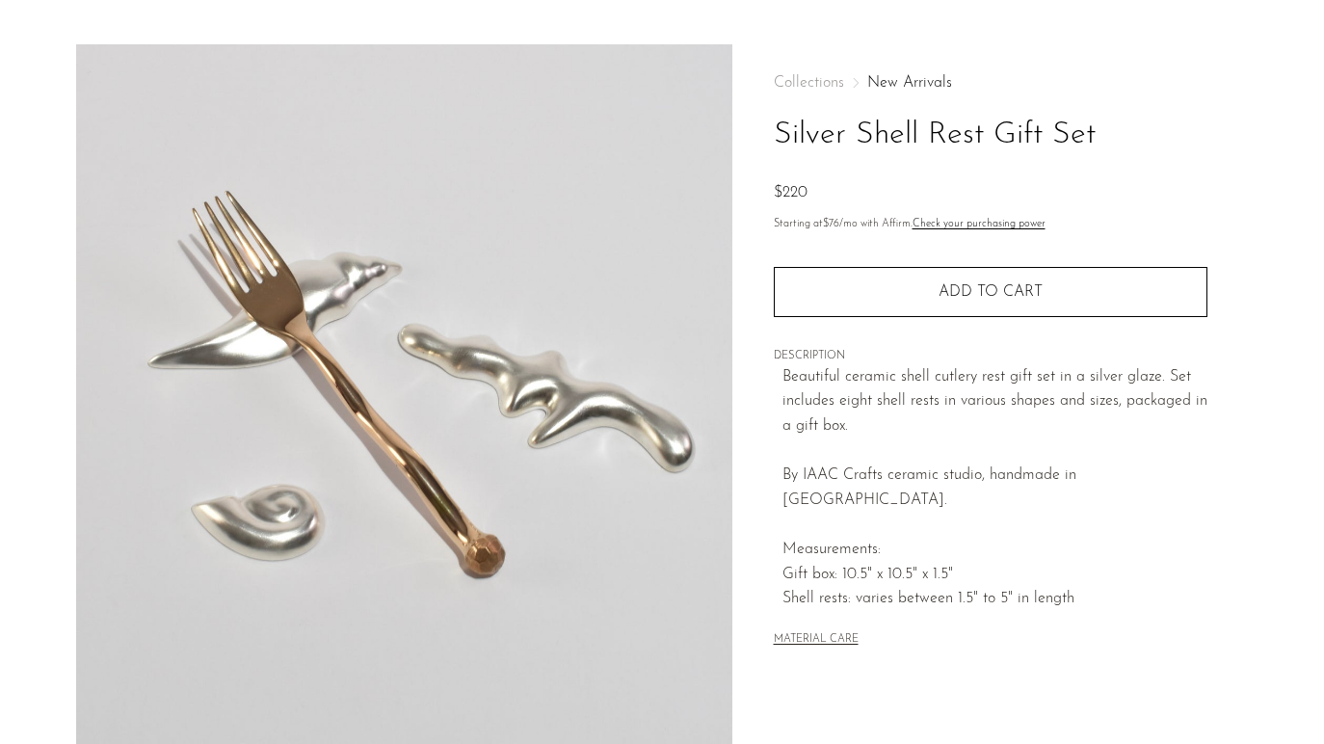
scroll to position [39, 0]
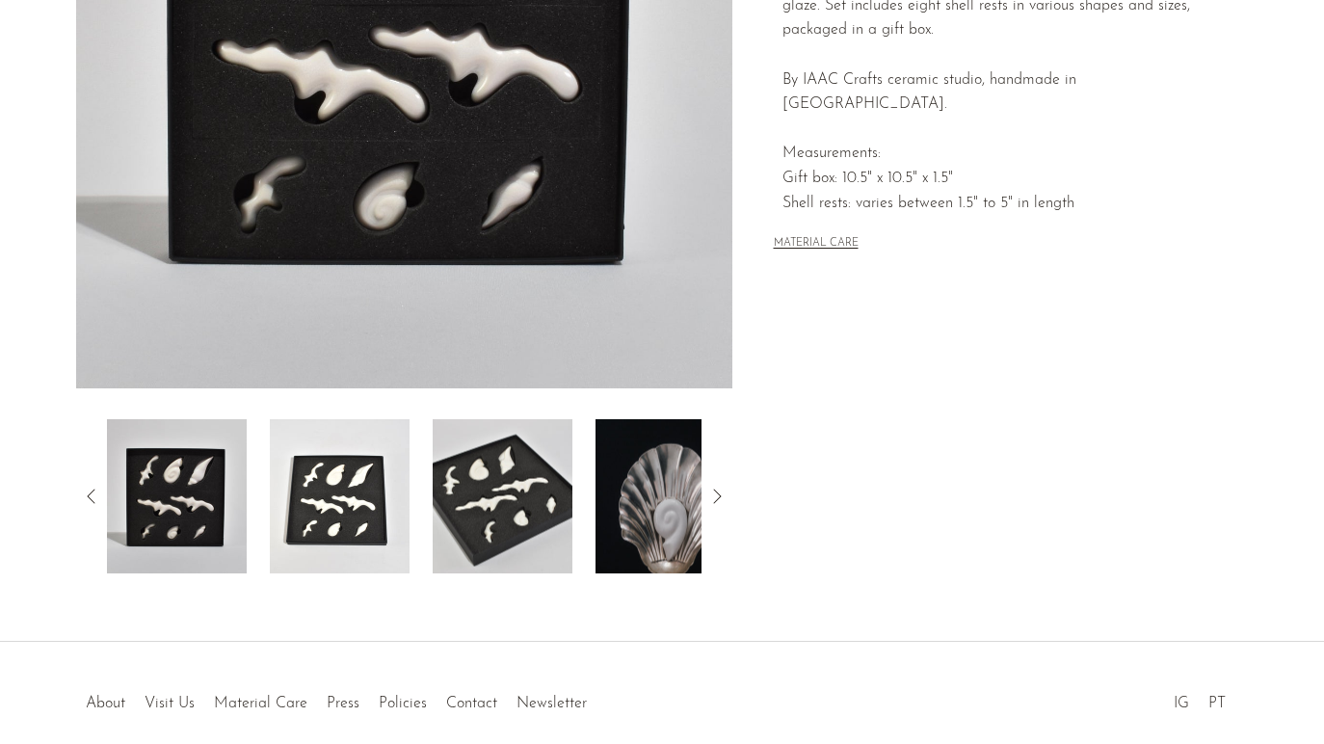
scroll to position [511, 0]
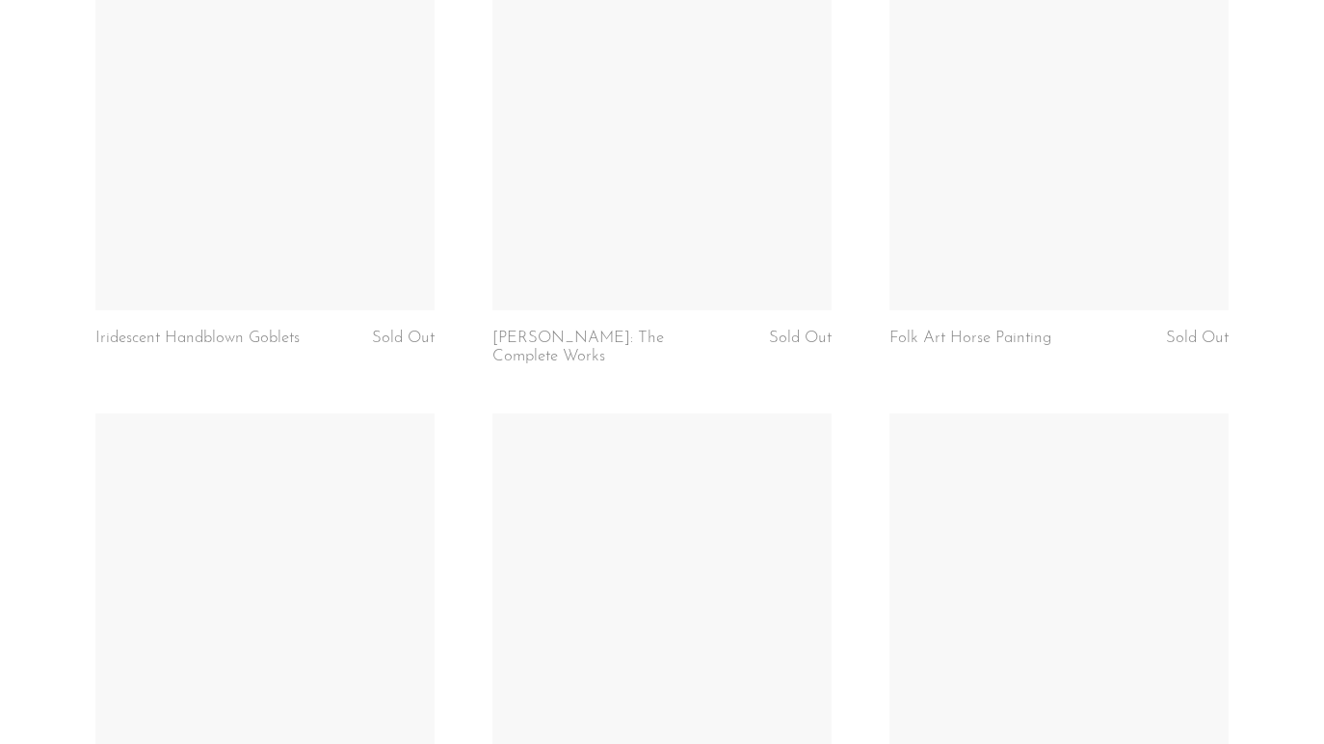
scroll to position [6013, 0]
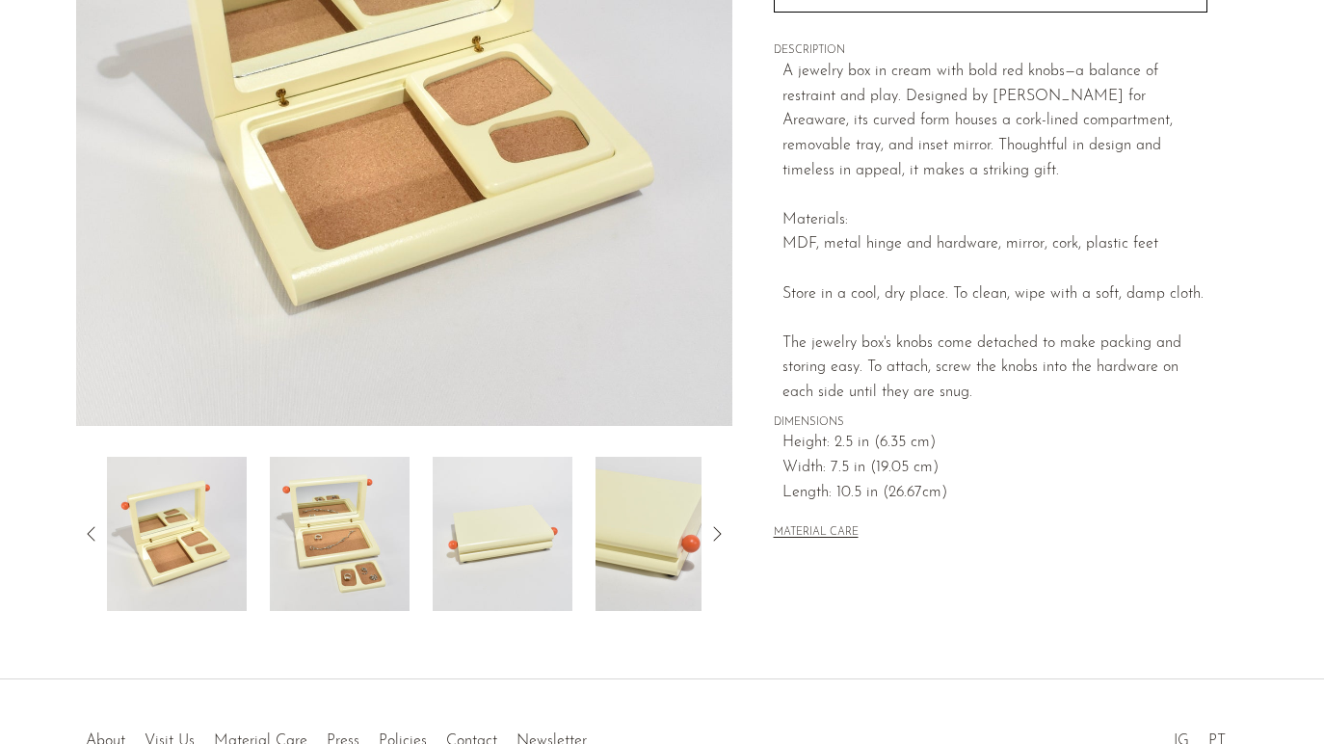
scroll to position [387, 0]
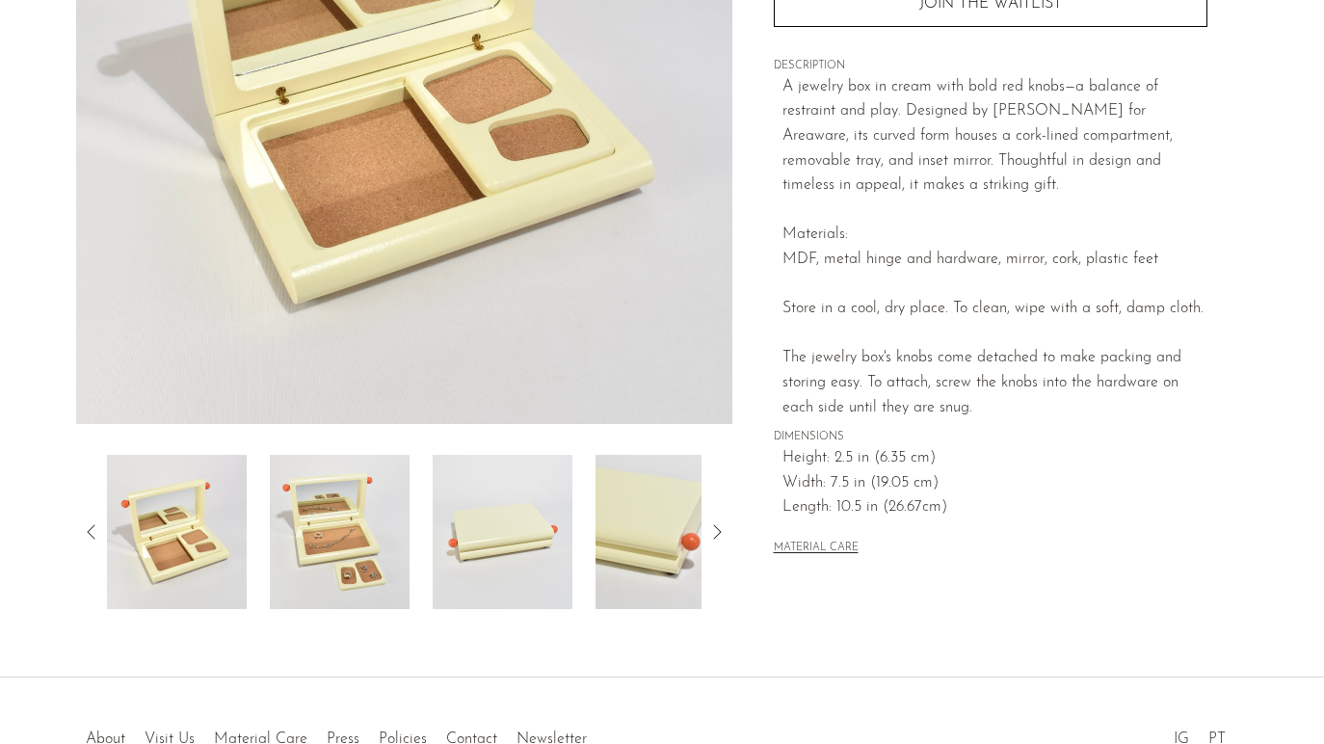
click at [279, 542] on img at bounding box center [340, 532] width 140 height 154
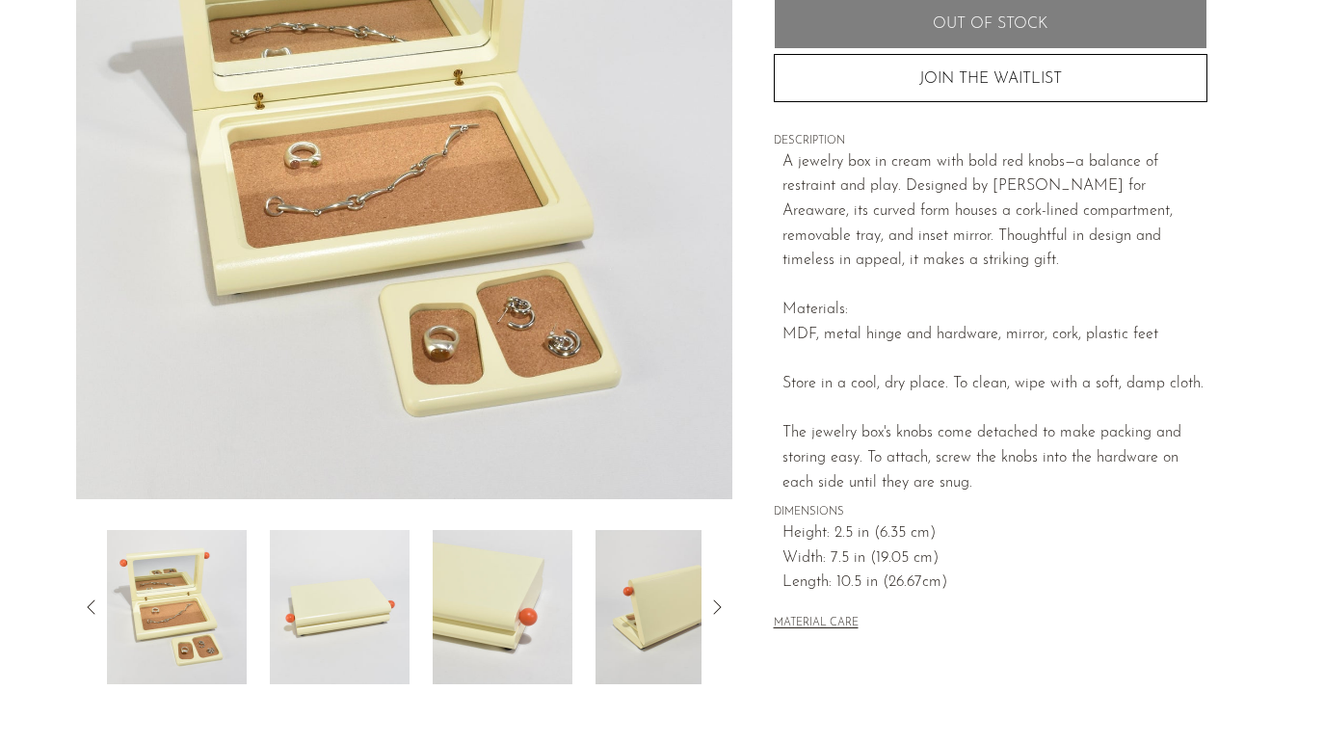
click at [487, 659] on img at bounding box center [503, 607] width 140 height 154
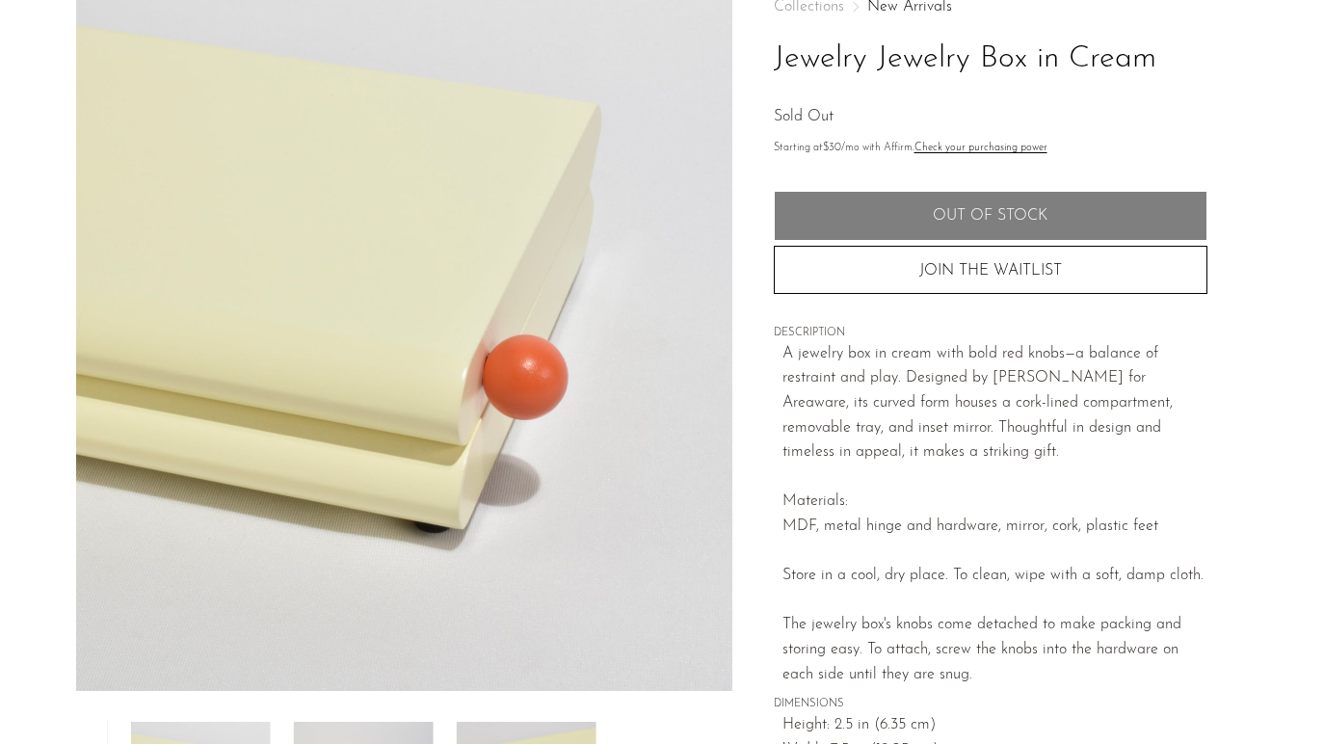
scroll to position [0, 0]
